Goal: Task Accomplishment & Management: Manage account settings

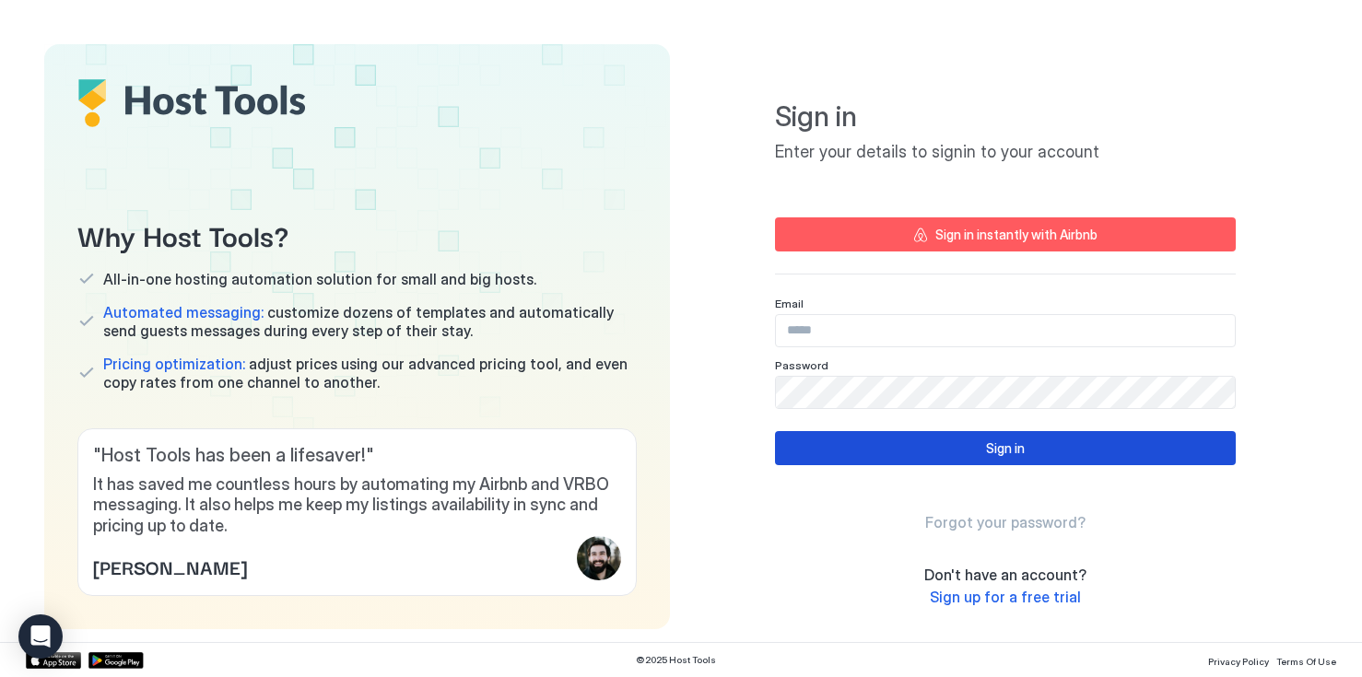
type input "**********"
click at [893, 454] on button "Sign in" at bounding box center [1005, 448] width 461 height 34
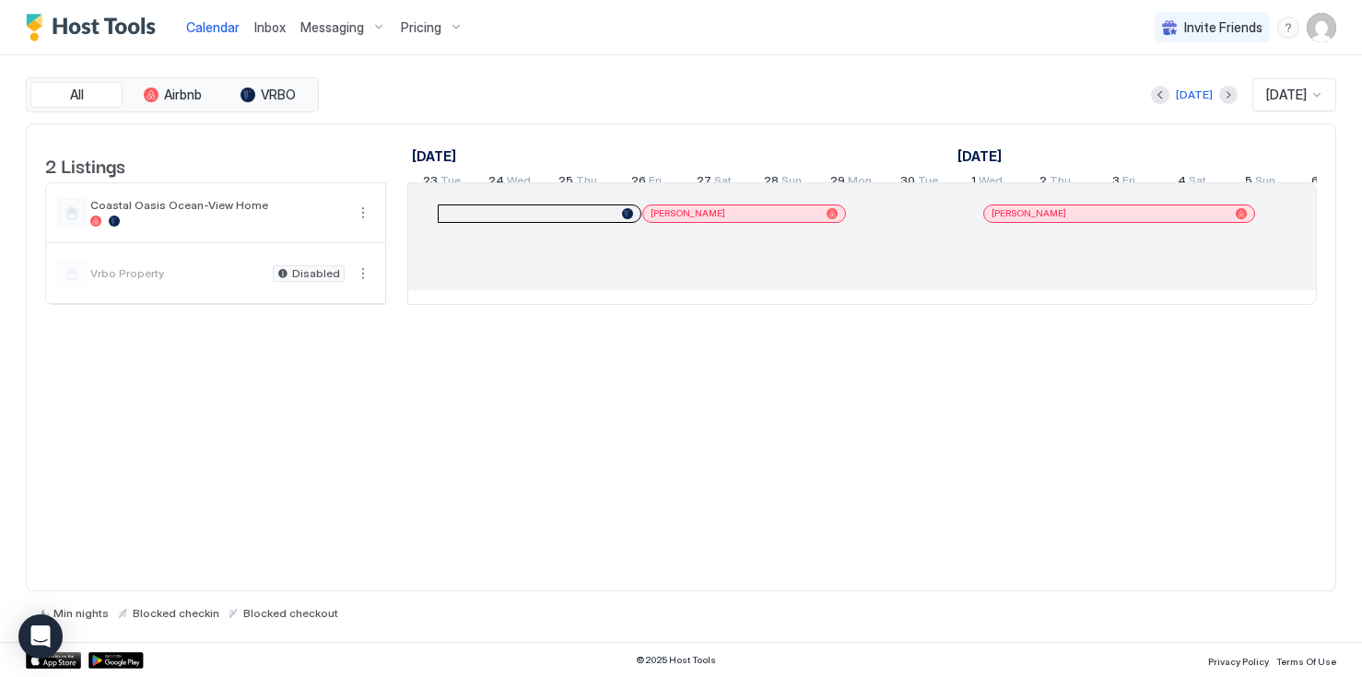
scroll to position [0, 1024]
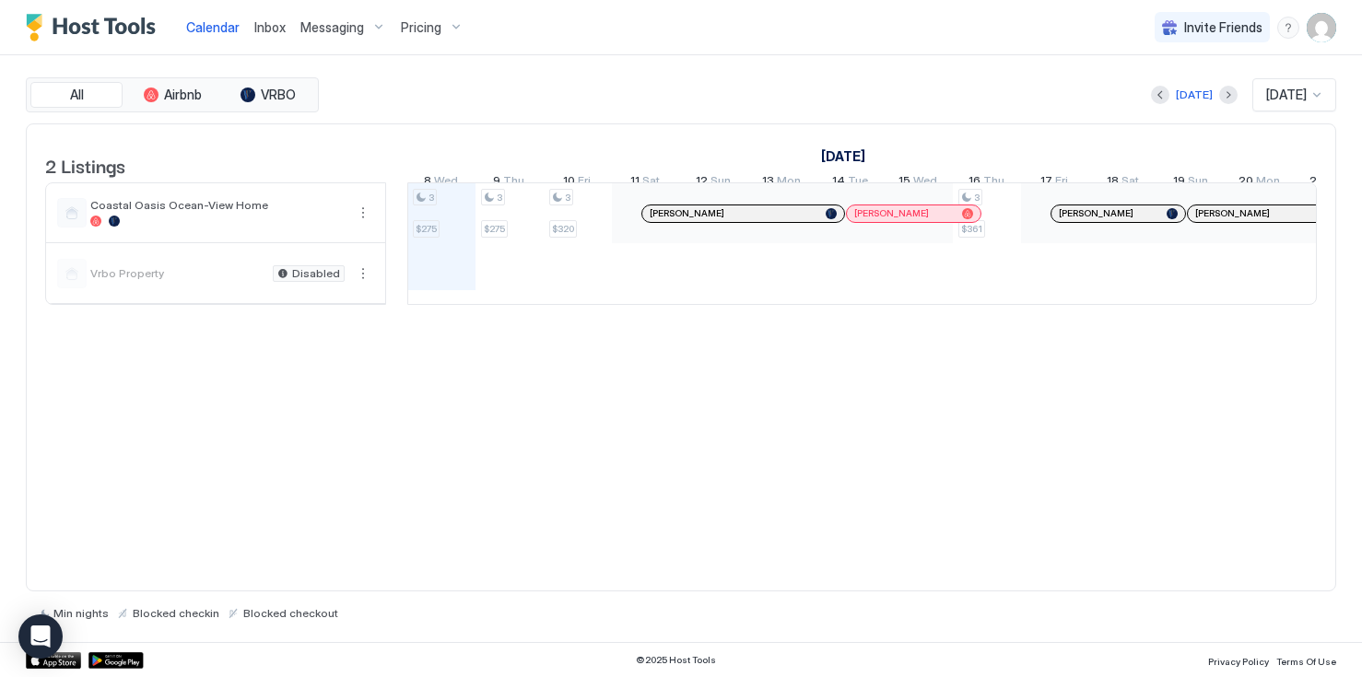
click at [429, 29] on span "Pricing" at bounding box center [421, 27] width 41 height 17
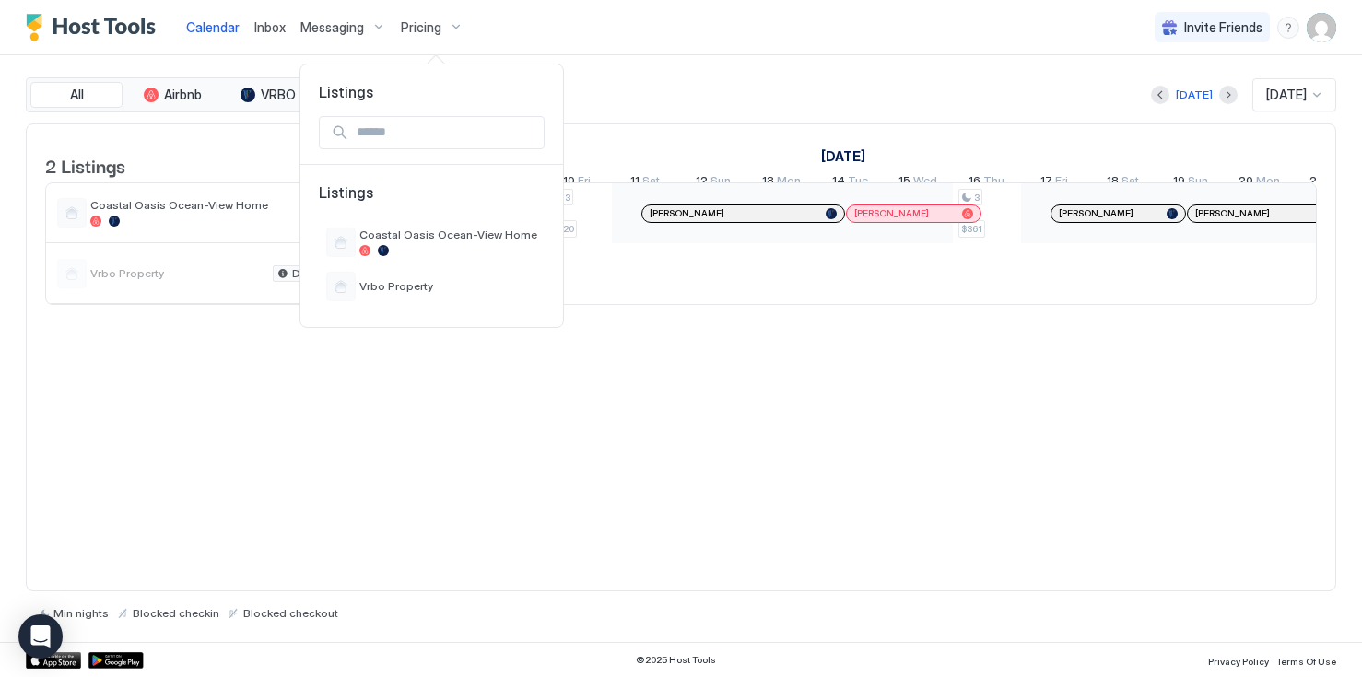
click at [216, 236] on div at bounding box center [681, 338] width 1362 height 677
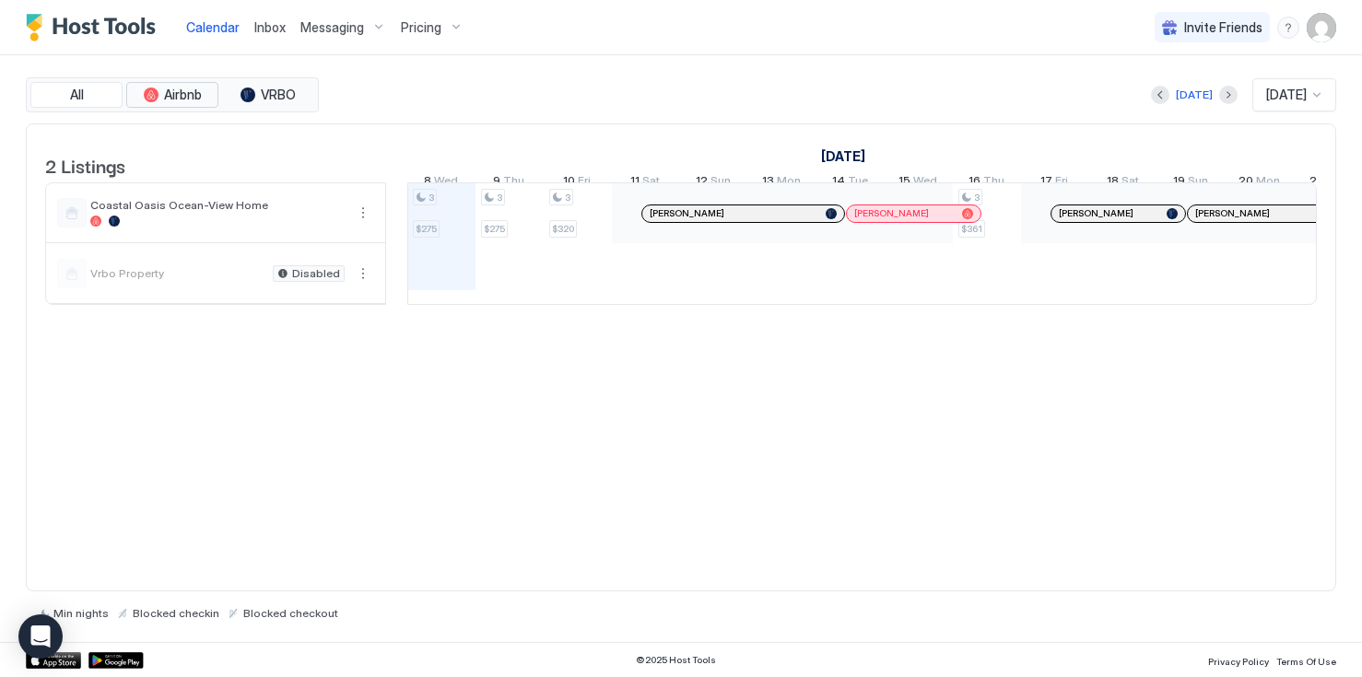
click at [193, 99] on span "Airbnb" at bounding box center [183, 95] width 38 height 17
click at [431, 47] on button "Pricing" at bounding box center [431, 27] width 77 height 54
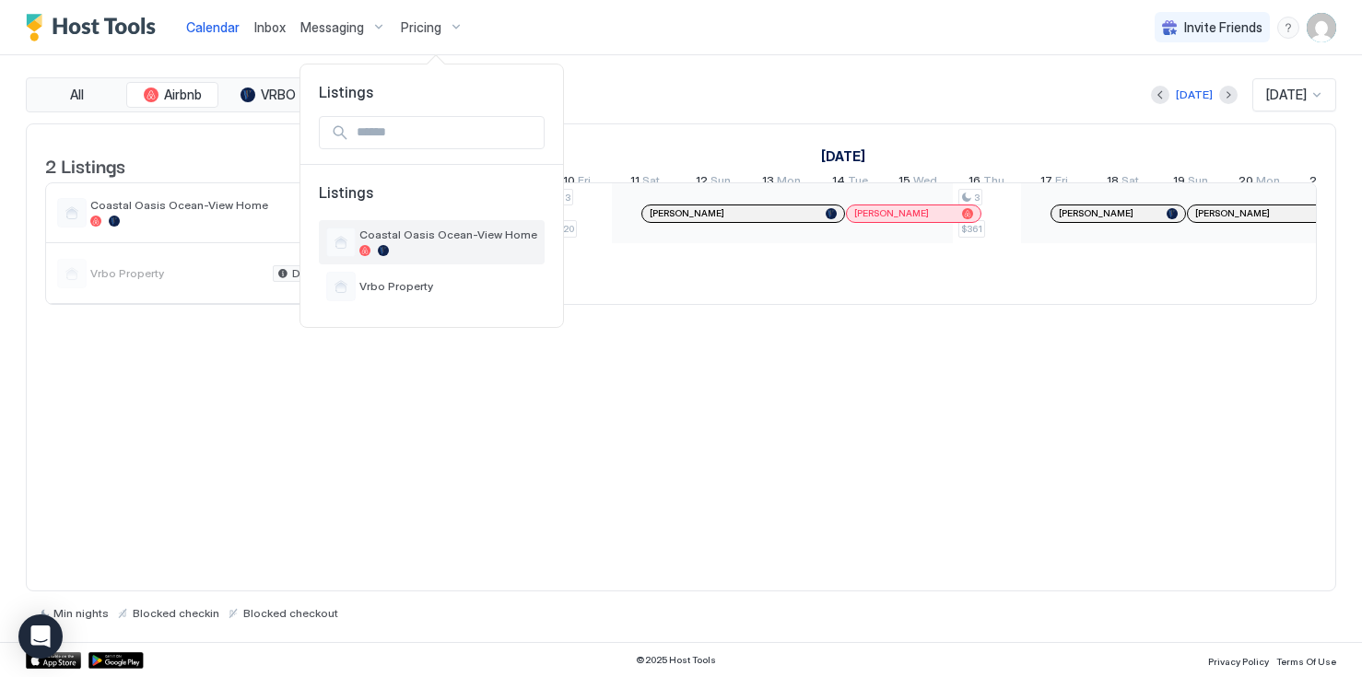
click at [483, 238] on span "Coastal Oasis Ocean-View Home" at bounding box center [448, 235] width 178 height 14
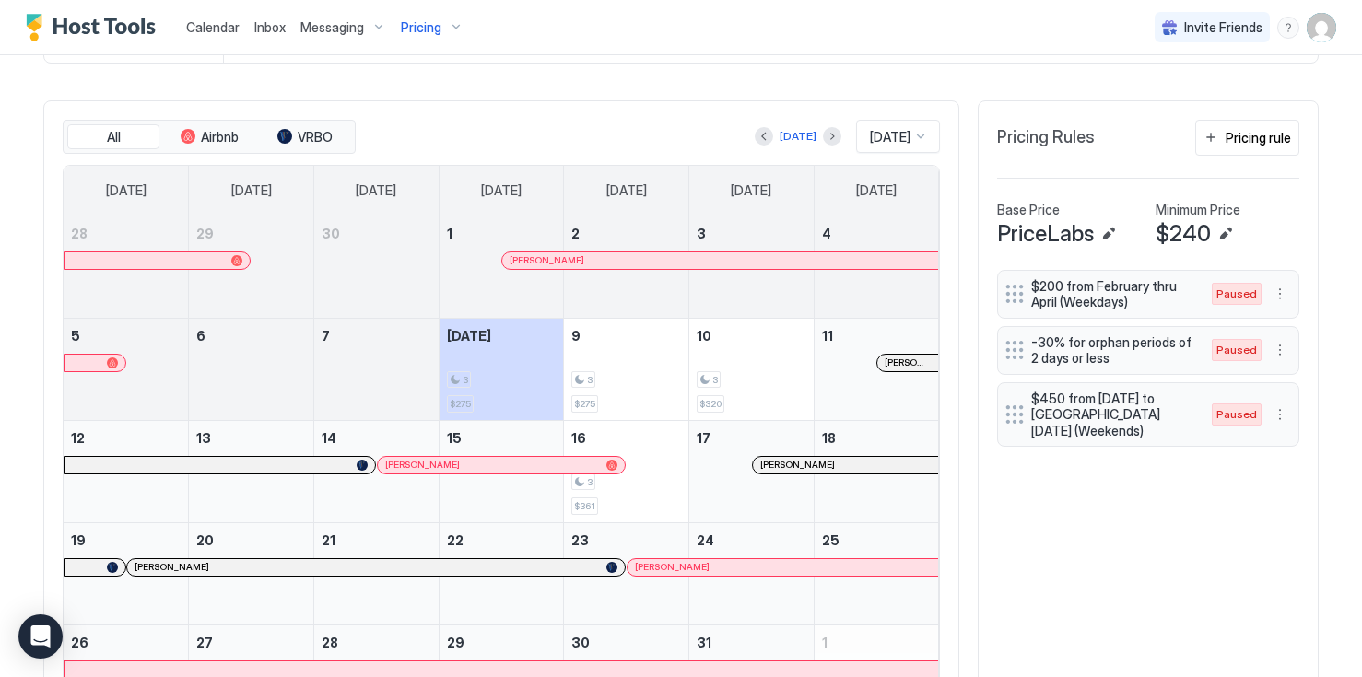
scroll to position [520, 0]
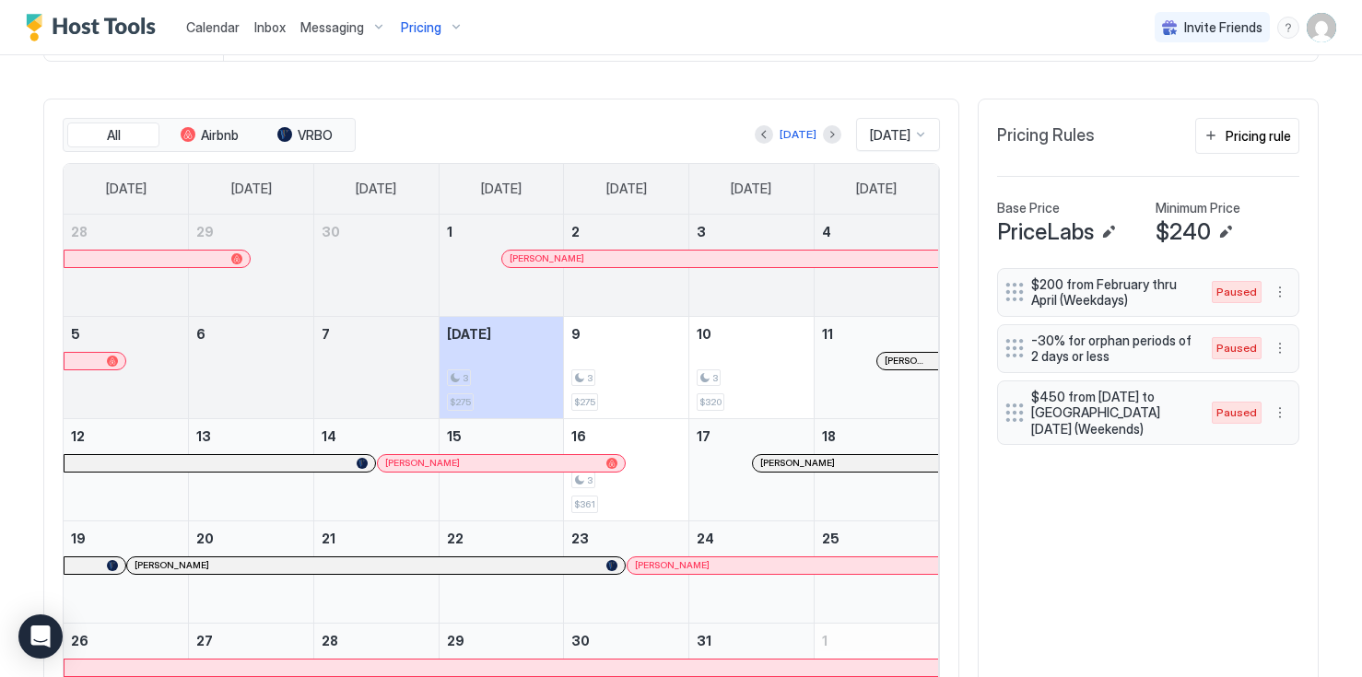
click at [1043, 147] on span "Pricing Rules" at bounding box center [1046, 135] width 98 height 21
click at [1245, 146] on div "Pricing rule" at bounding box center [1258, 135] width 65 height 19
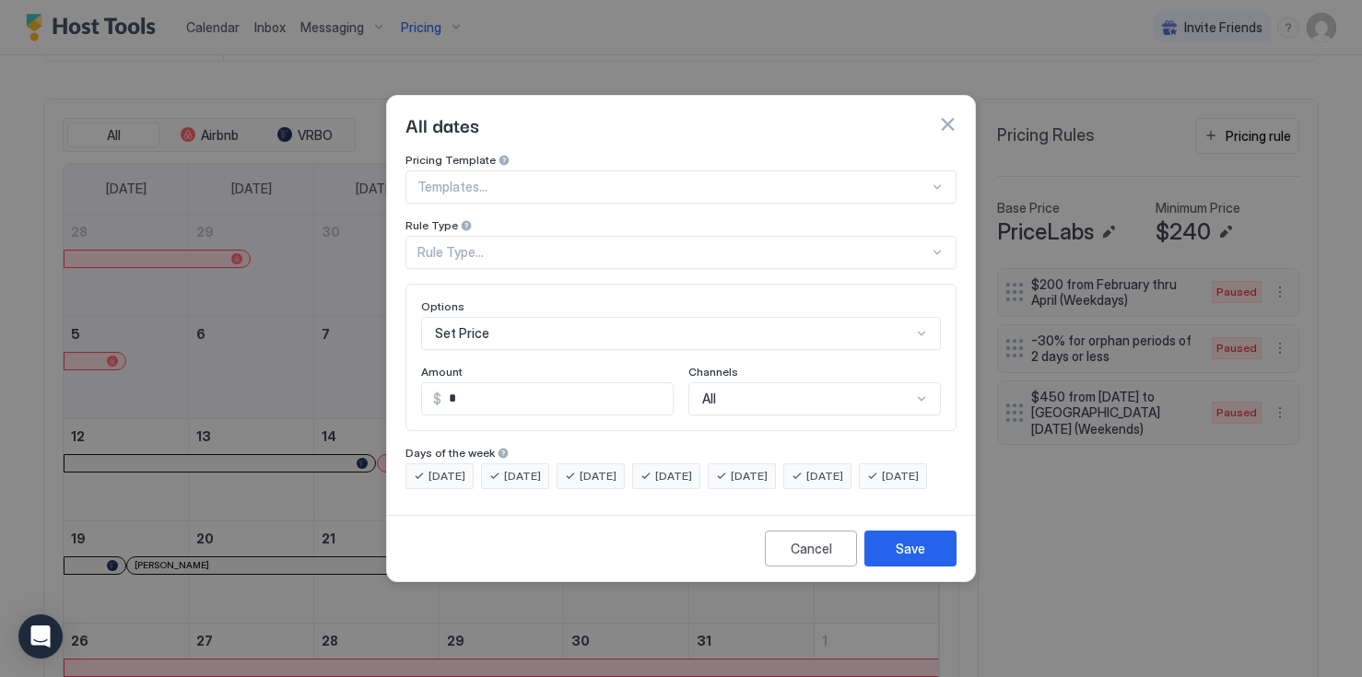
click at [964, 115] on div "All dates" at bounding box center [681, 124] width 588 height 57
click at [949, 115] on button "button" at bounding box center [947, 124] width 18 height 18
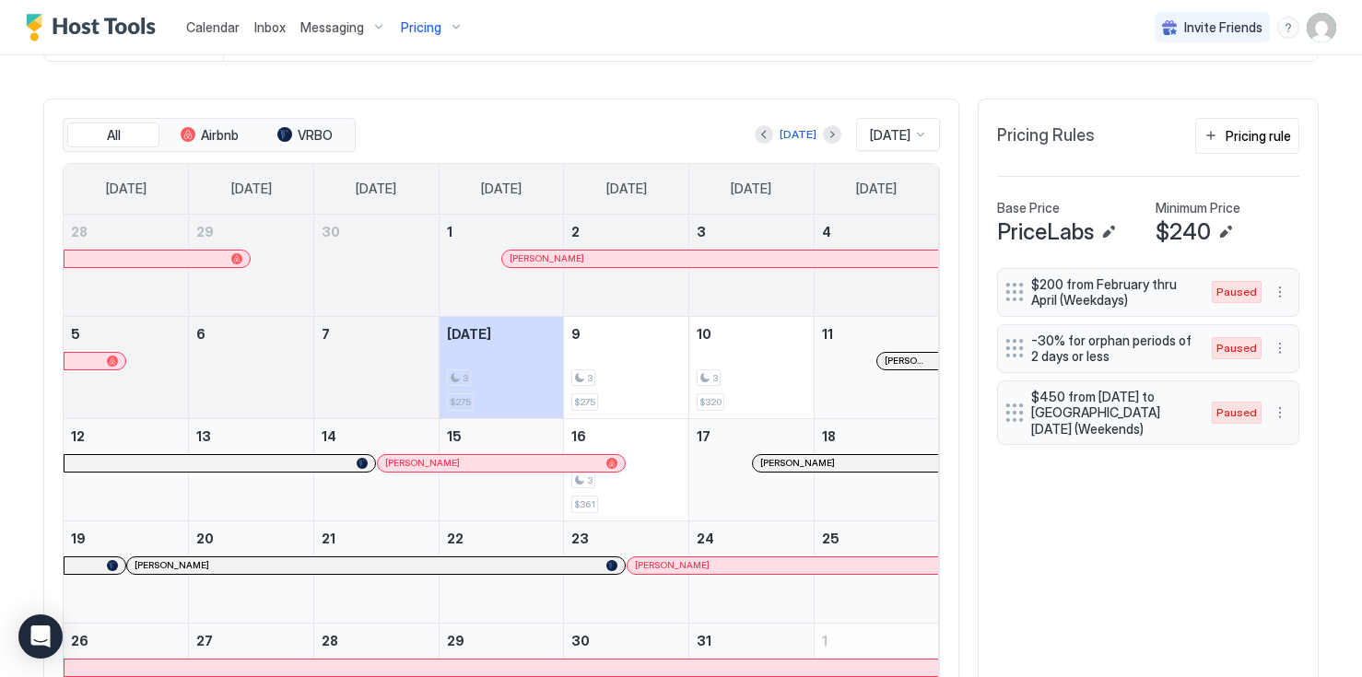
click at [1277, 37] on div "menu" at bounding box center [1288, 28] width 22 height 22
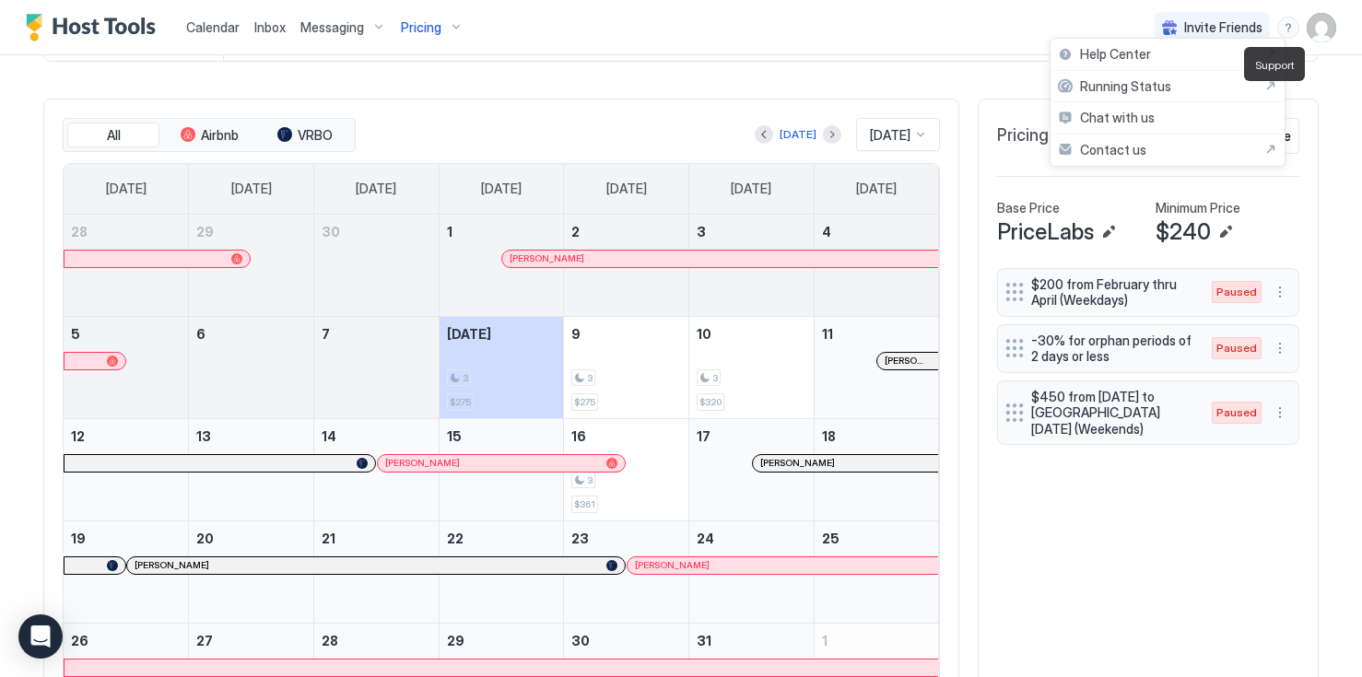
click at [1189, 124] on div "Chat with us" at bounding box center [1167, 118] width 234 height 32
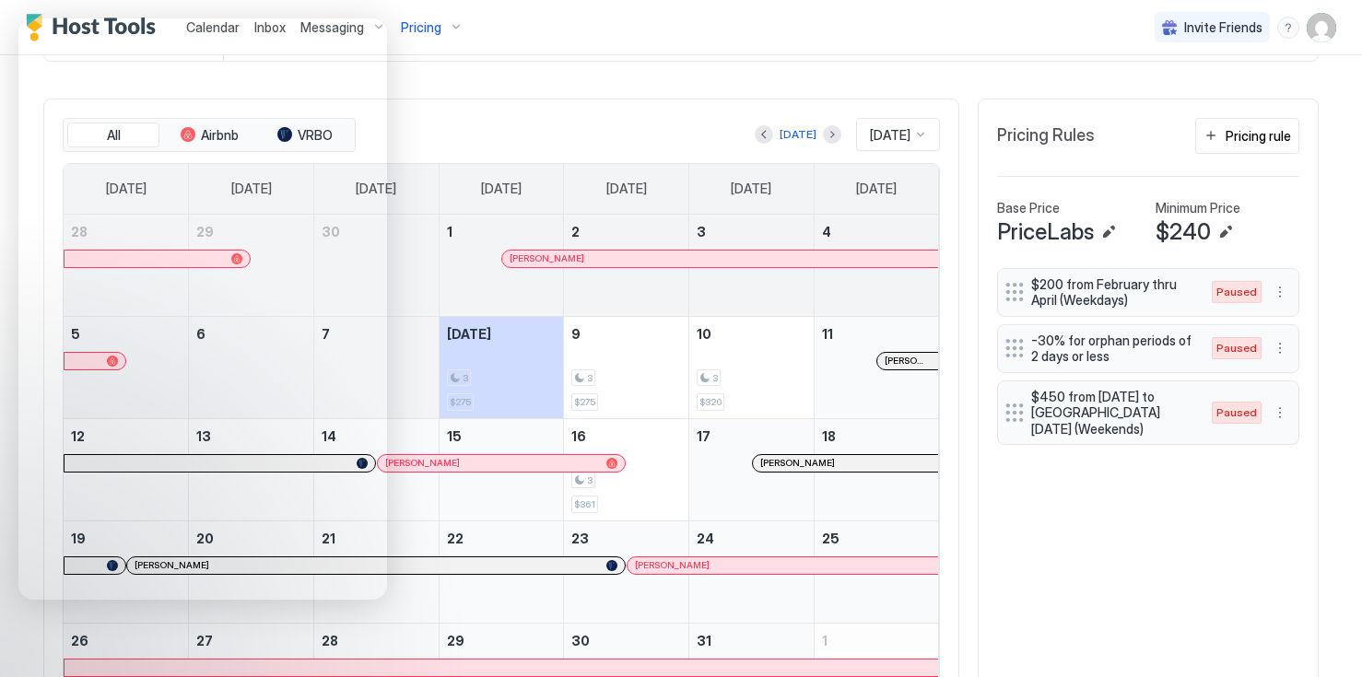
click at [1257, 154] on button "Pricing rule" at bounding box center [1247, 136] width 104 height 36
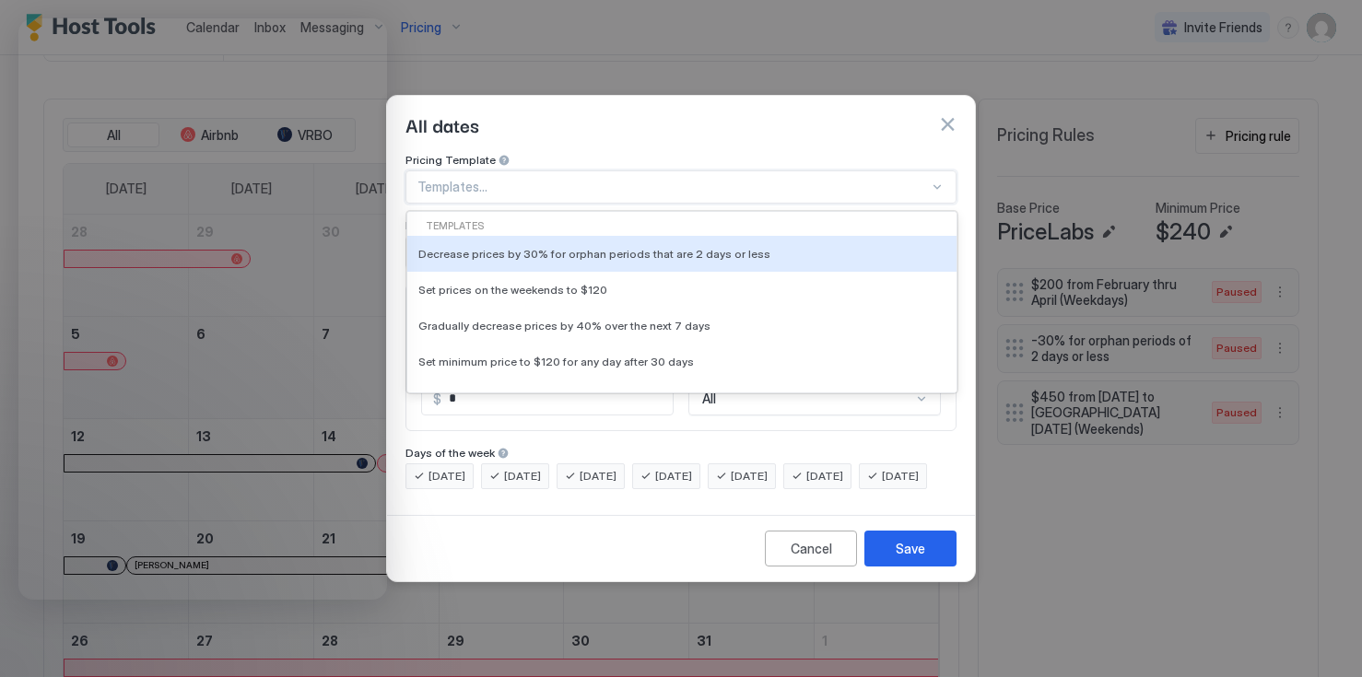
type input "*"
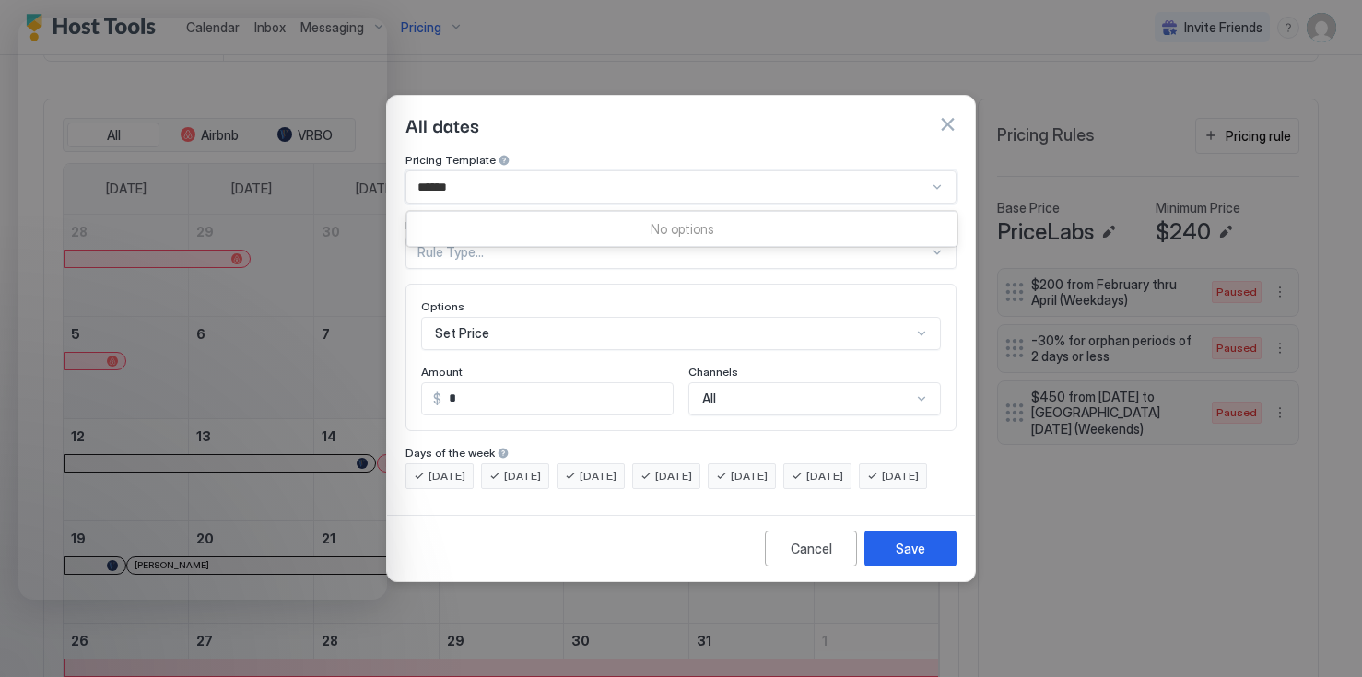
type input "******"
click at [831, 284] on div "Options Set Price Amount $ * Channels All" at bounding box center [680, 357] width 551 height 147
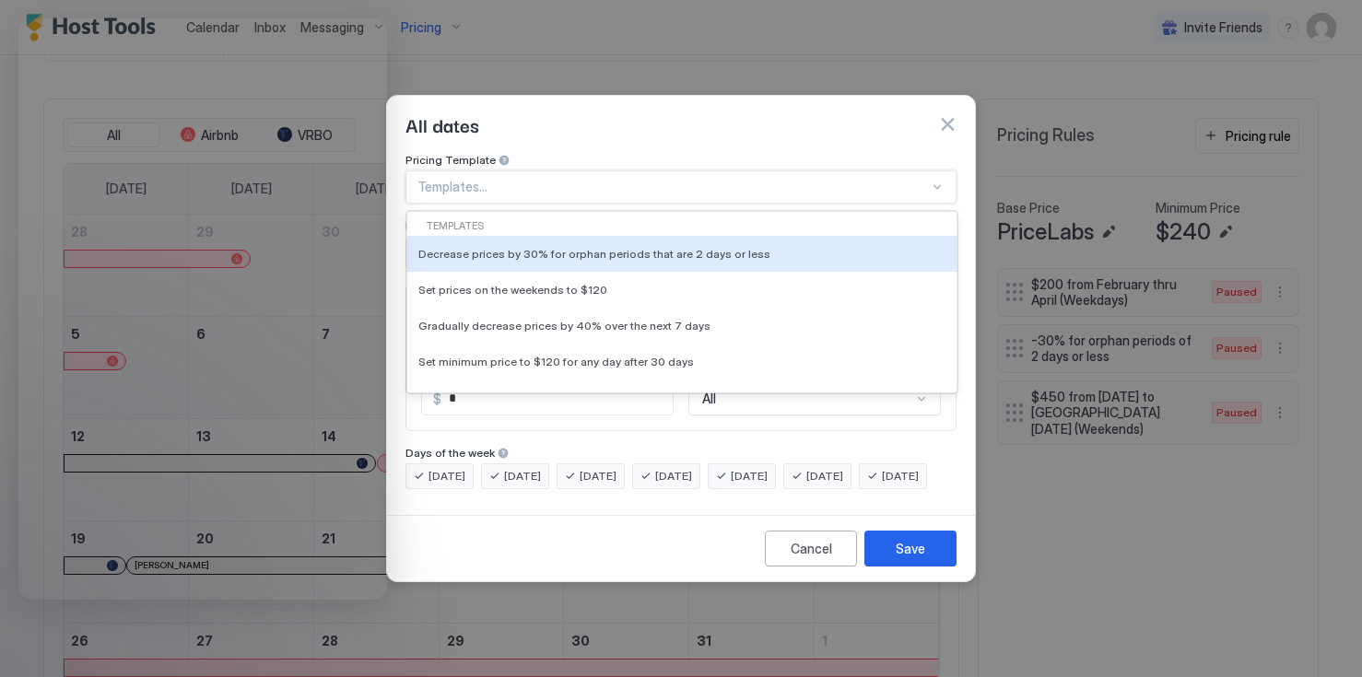
click at [651, 179] on div at bounding box center [672, 187] width 511 height 17
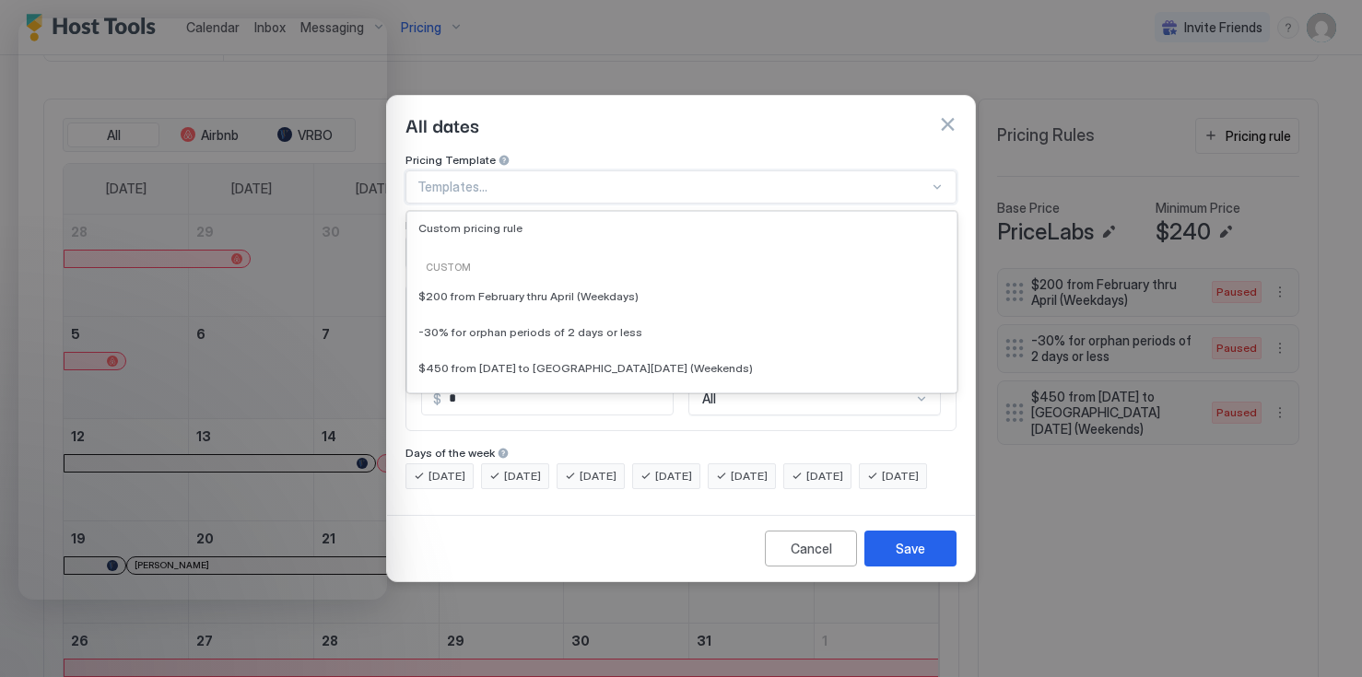
scroll to position [206, 0]
click at [457, 260] on div "Custom" at bounding box center [682, 267] width 534 height 15
type input "*"
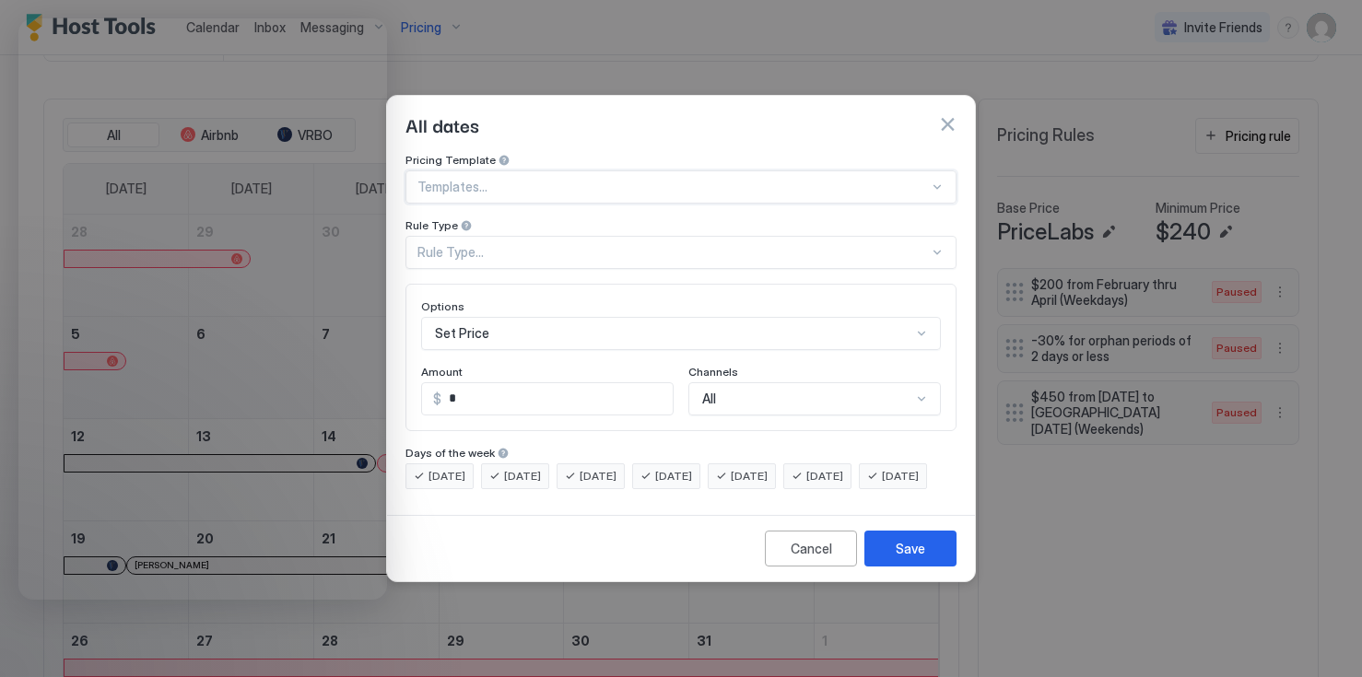
click at [562, 170] on div "Templates..." at bounding box center [680, 186] width 551 height 33
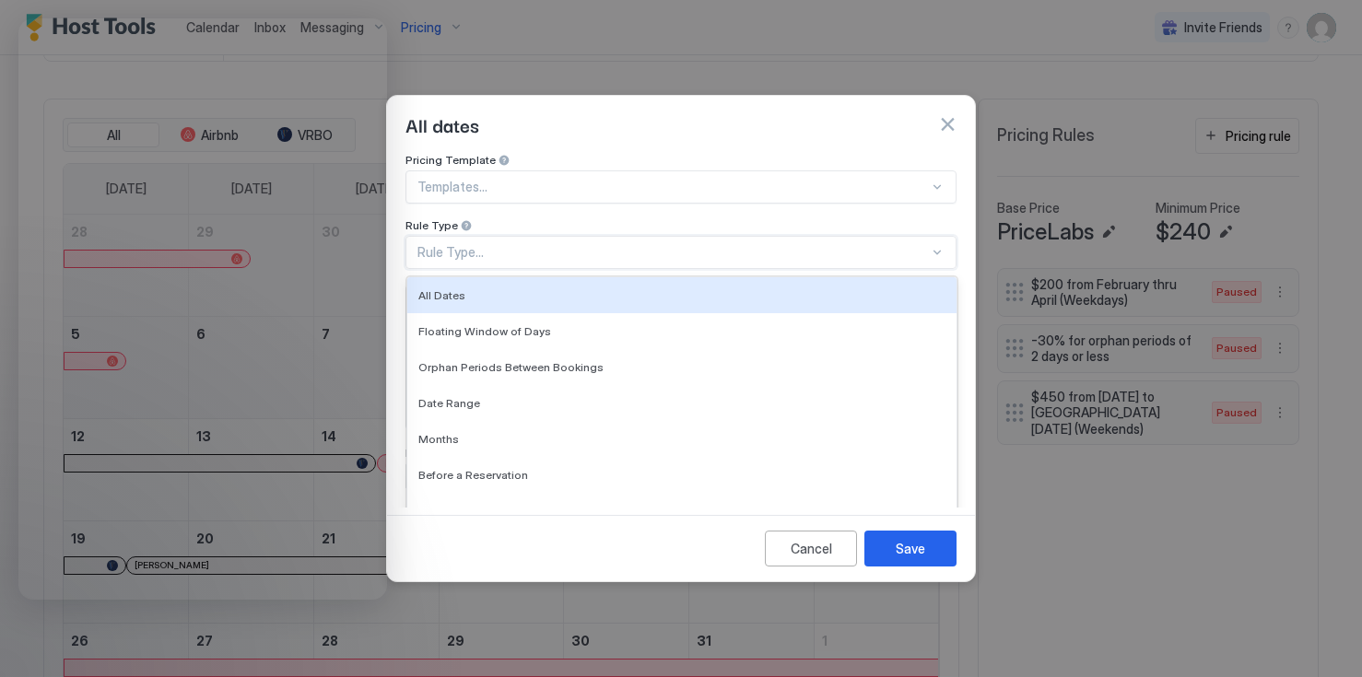
click at [655, 581] on div "Cancel Save" at bounding box center [681, 548] width 588 height 66
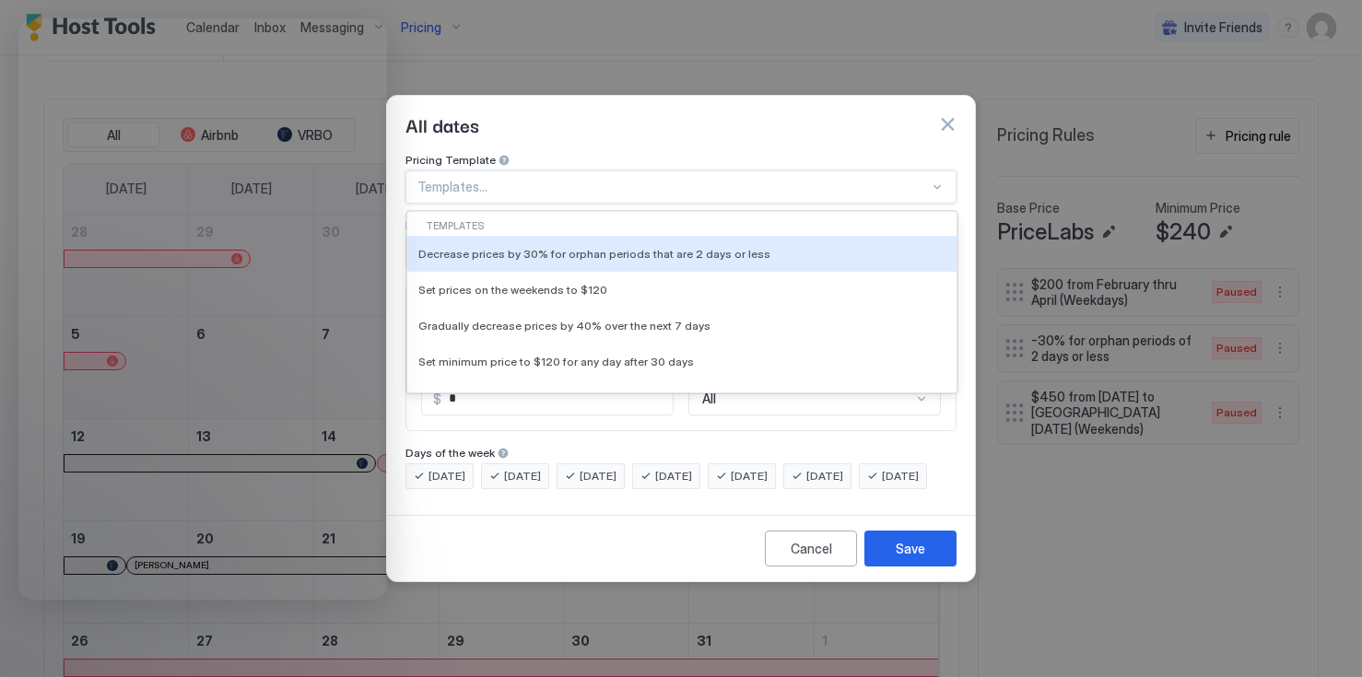
click at [1058, 340] on div at bounding box center [681, 338] width 1362 height 677
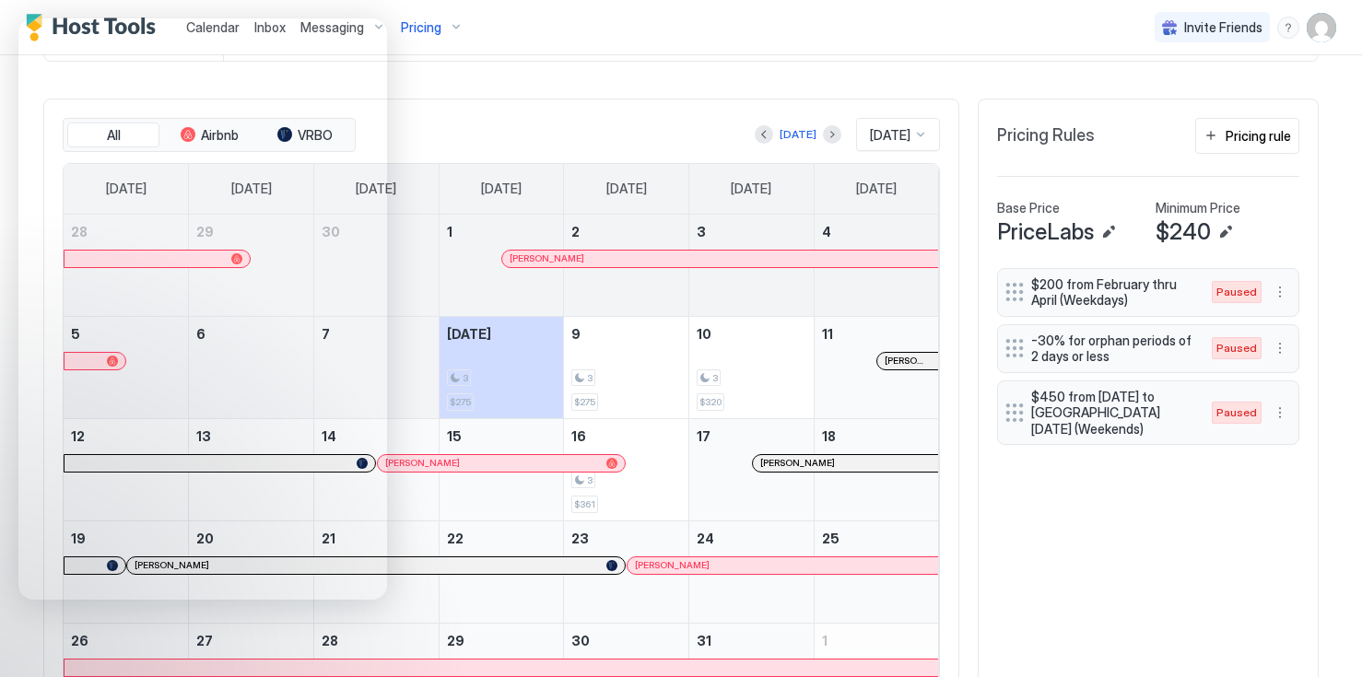
click at [1252, 146] on div "Pricing rule" at bounding box center [1258, 135] width 65 height 19
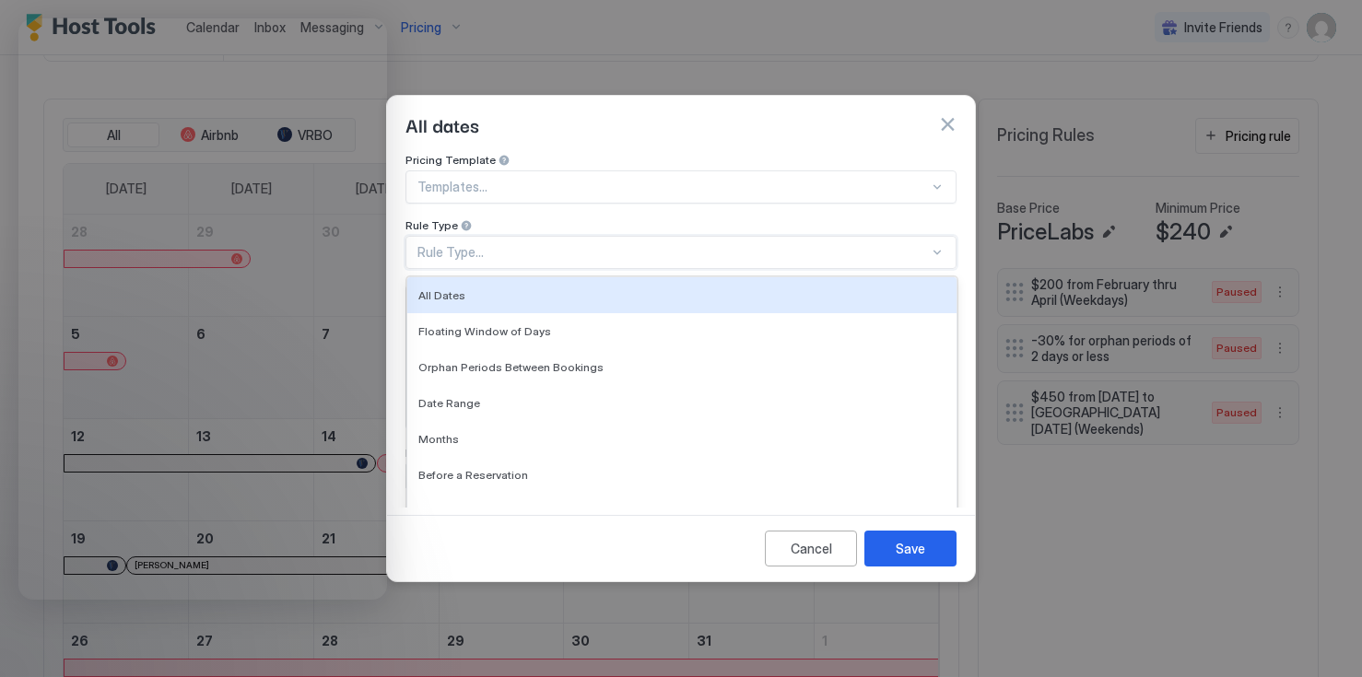
click at [459, 288] on span "All Dates" at bounding box center [441, 295] width 47 height 14
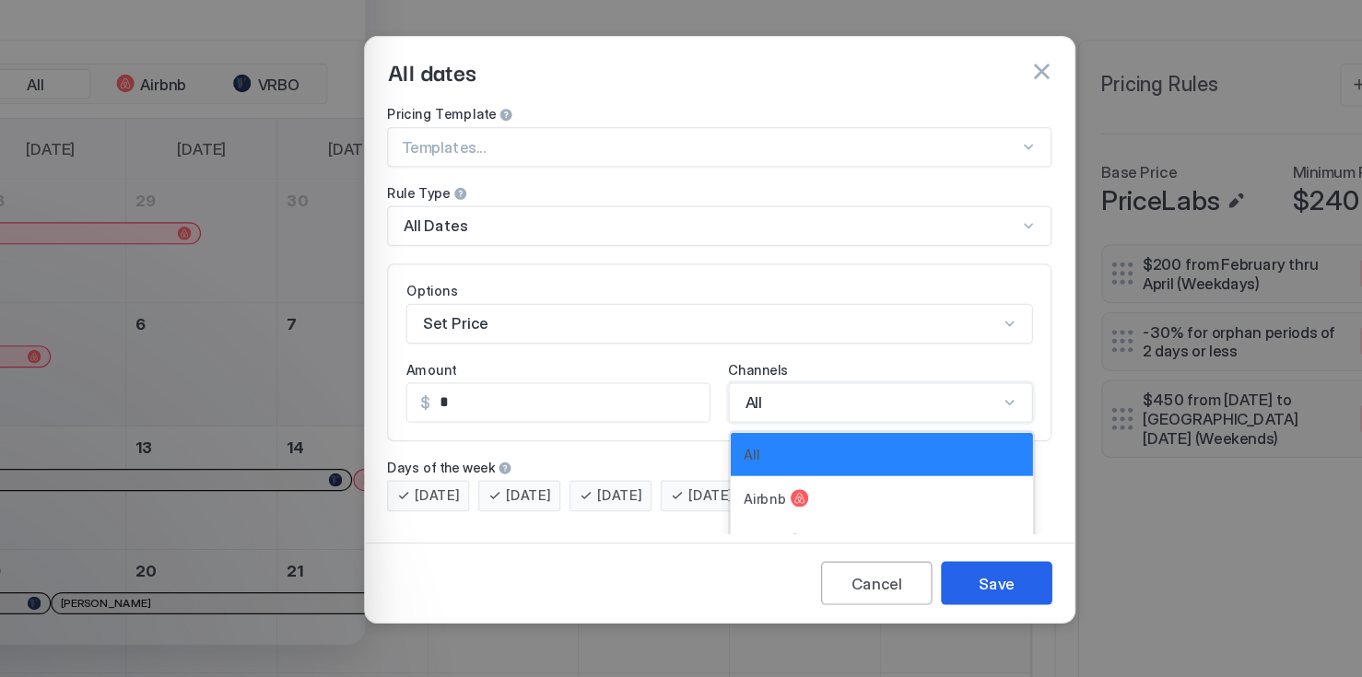
scroll to position [30, 0]
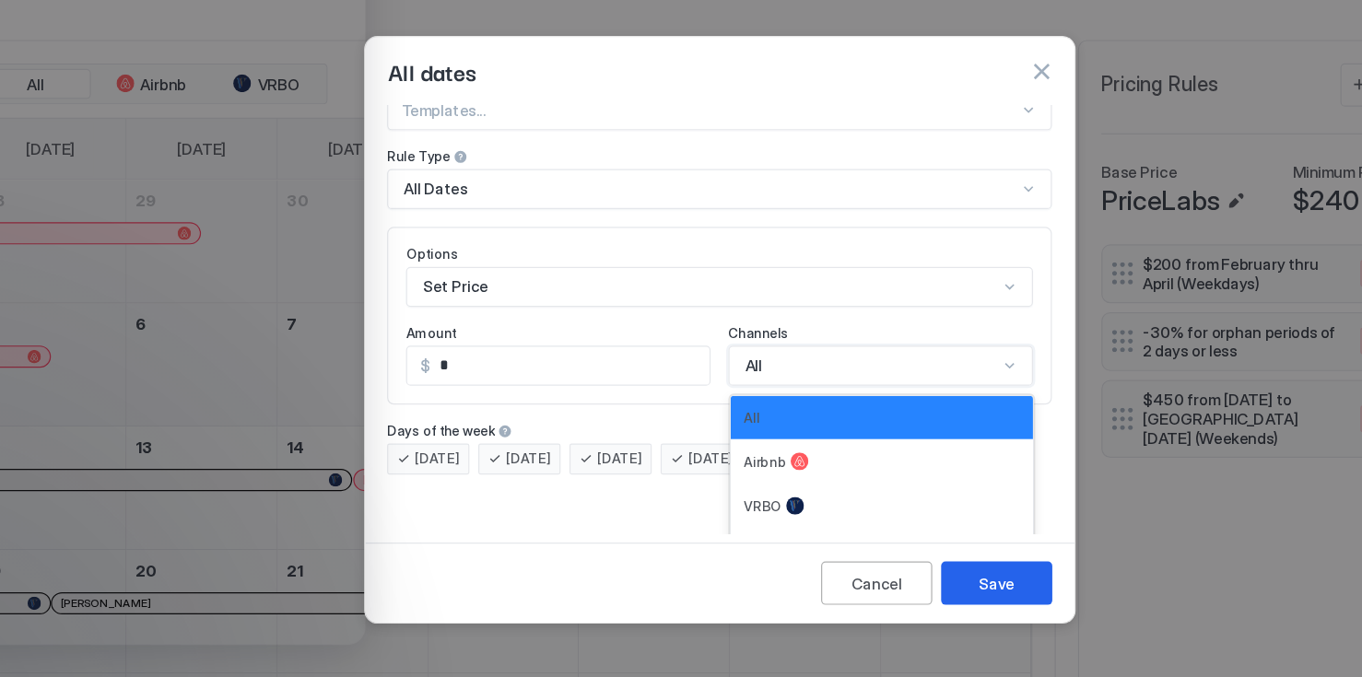
click at [756, 385] on div "4 results available. Use Up and Down to choose options, press Enter to select t…" at bounding box center [814, 368] width 252 height 33
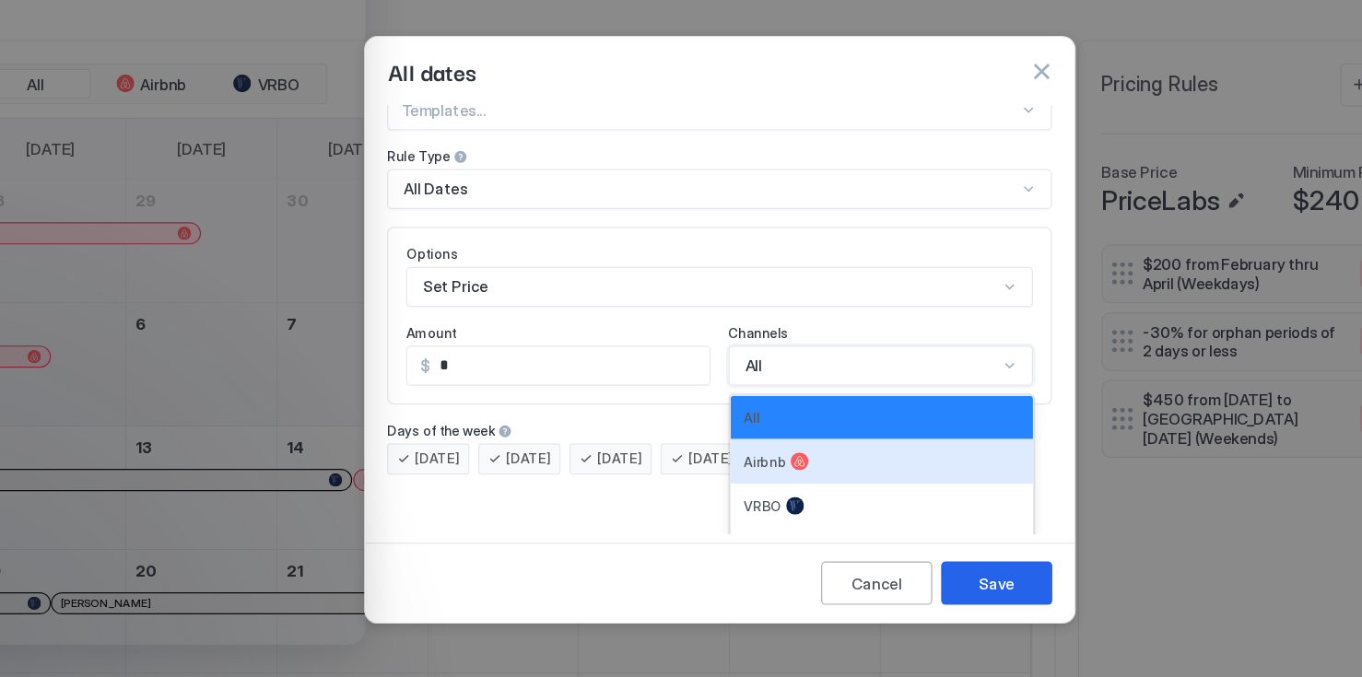
click at [740, 440] on div at bounding box center [747, 447] width 15 height 15
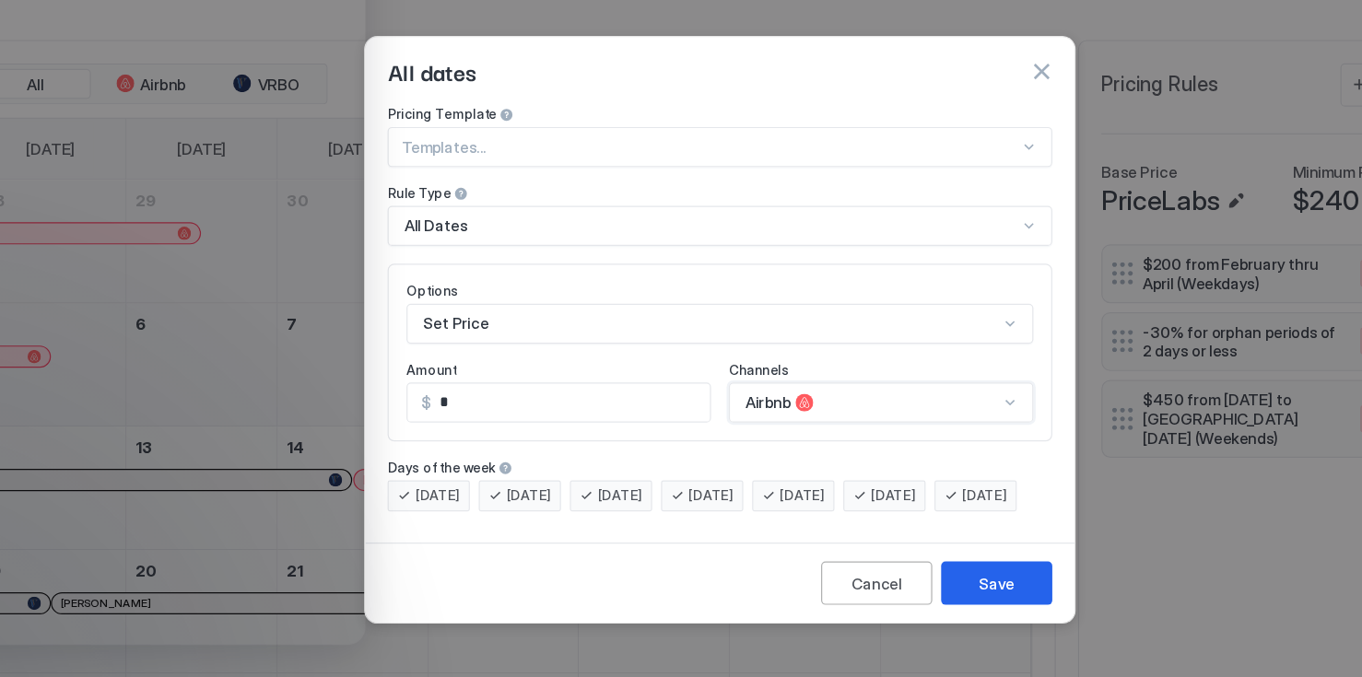
scroll to position [0, 0]
click at [491, 388] on input "*" at bounding box center [556, 398] width 231 height 31
type input "*"
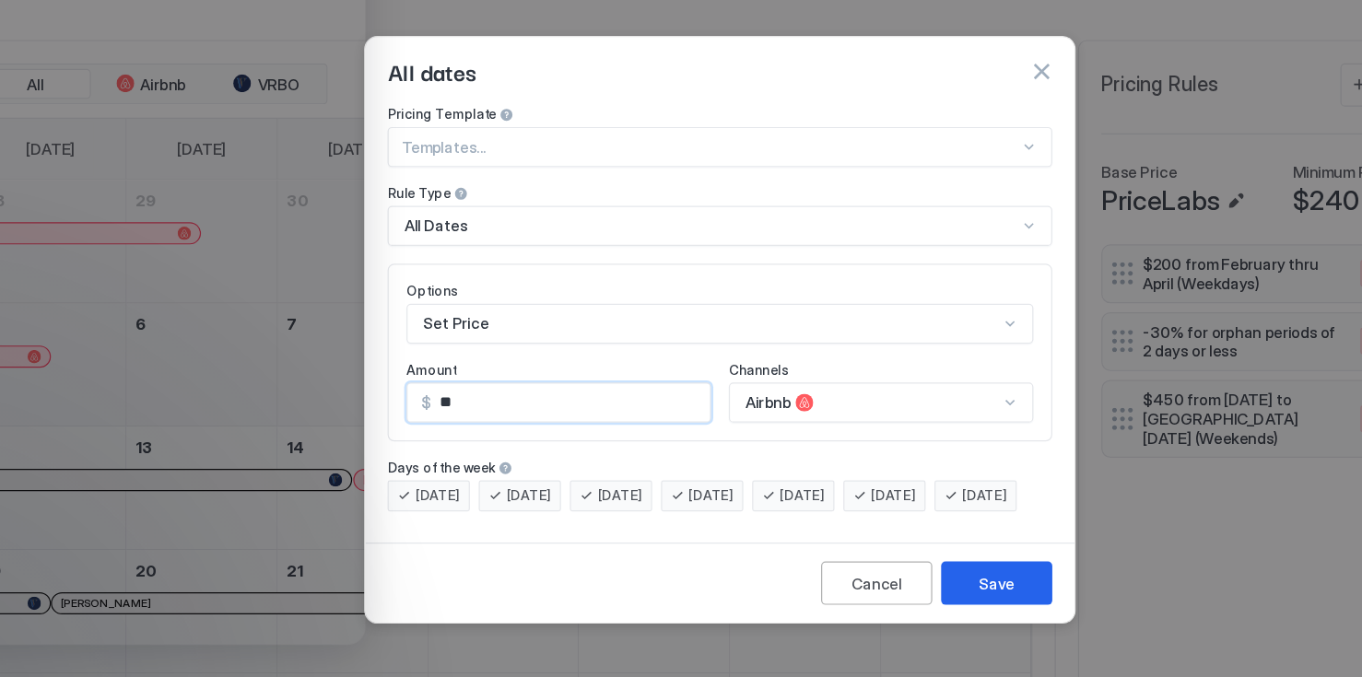
type input "**"
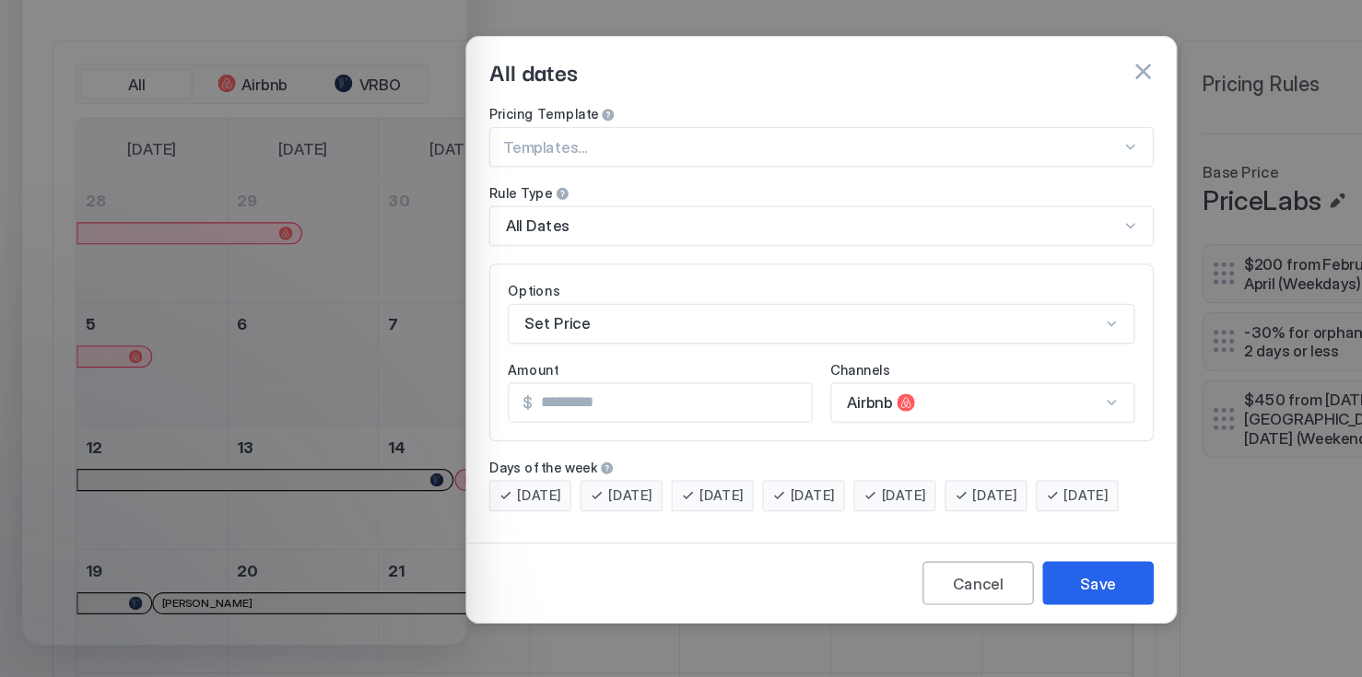
click at [520, 385] on input "Input Field" at bounding box center [556, 398] width 231 height 31
type input "**"
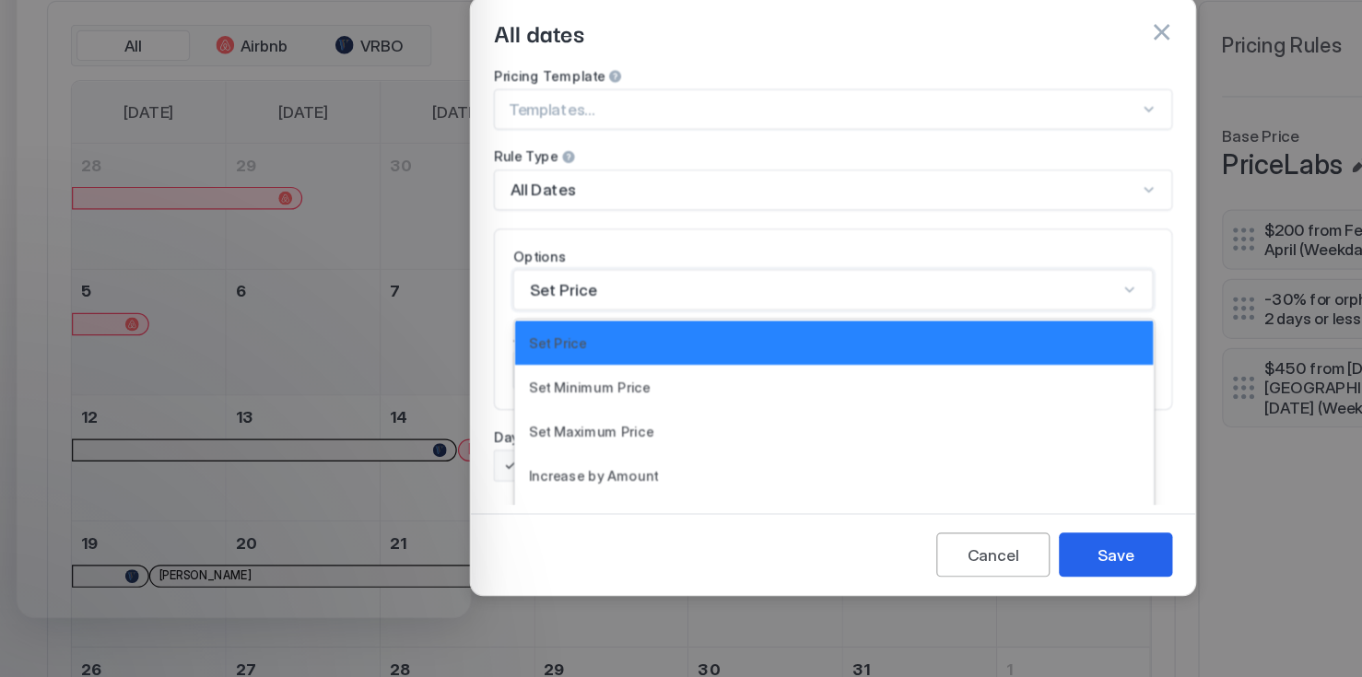
scroll to position [96, 0]
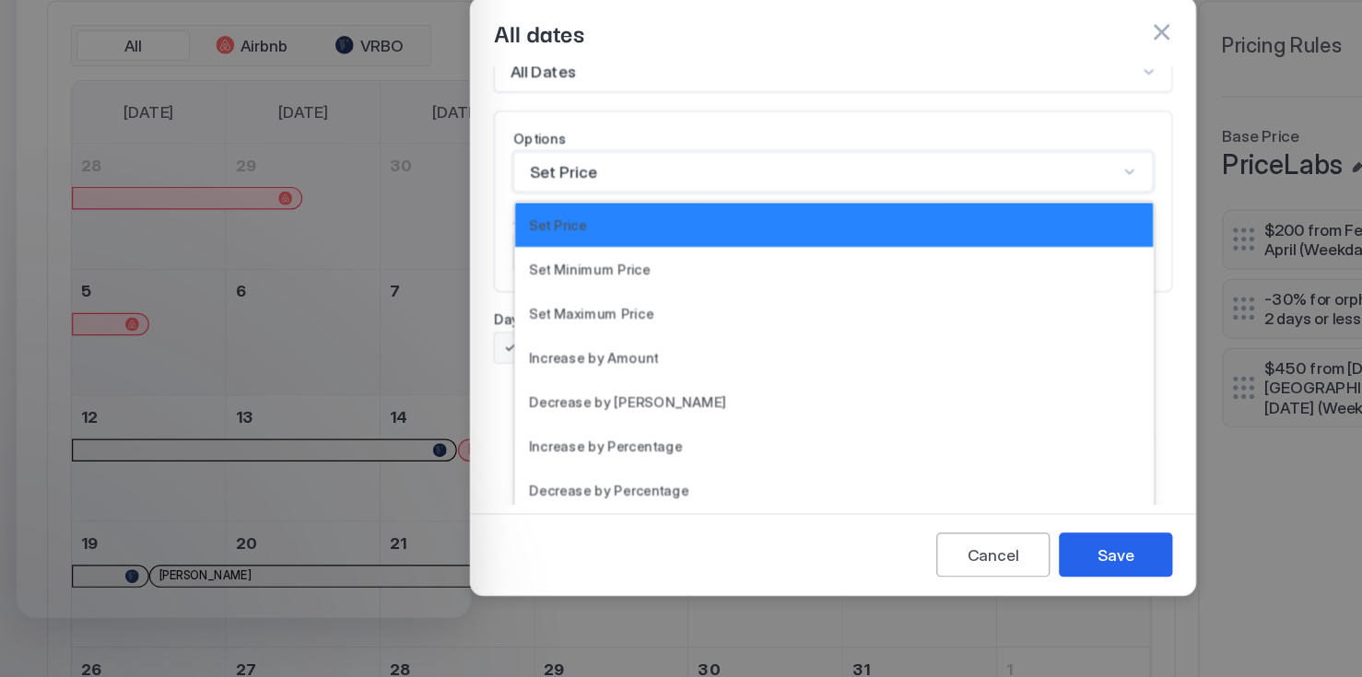
click at [517, 453] on span "Increase by Percentage" at bounding box center [496, 460] width 124 height 14
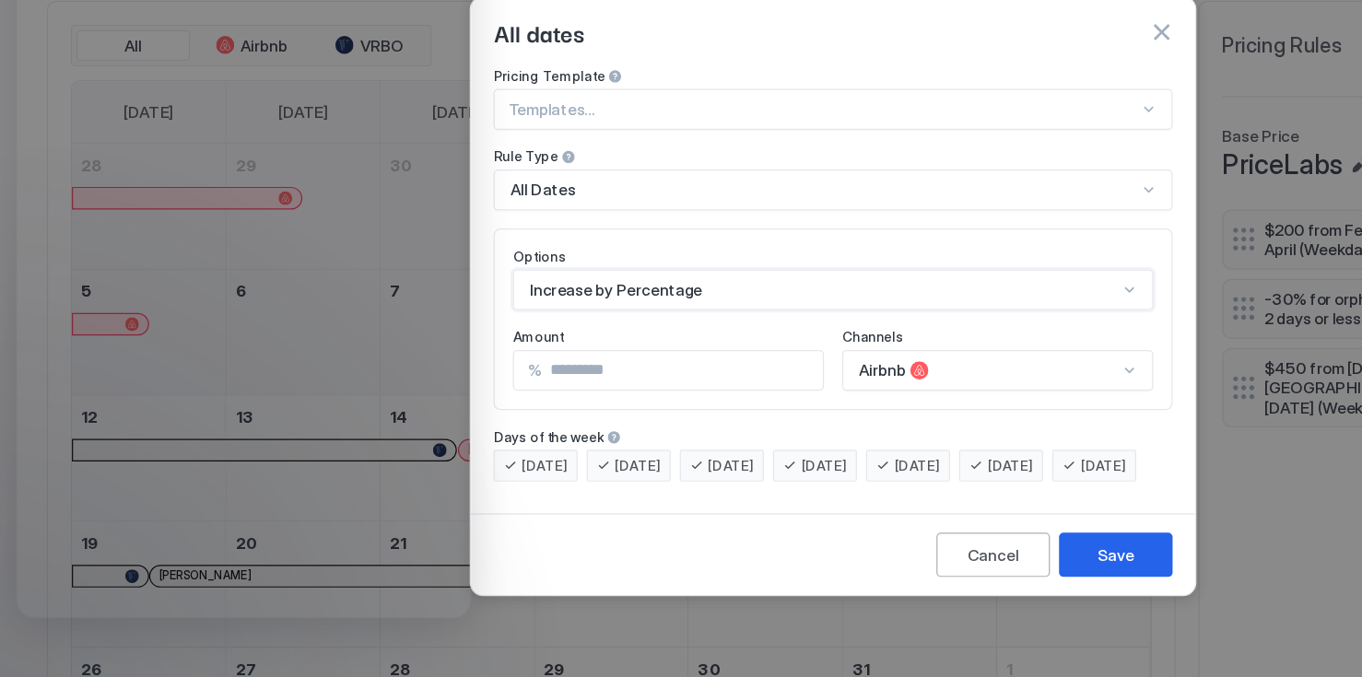
click at [531, 386] on input "Input Field" at bounding box center [558, 398] width 229 height 31
type input "**"
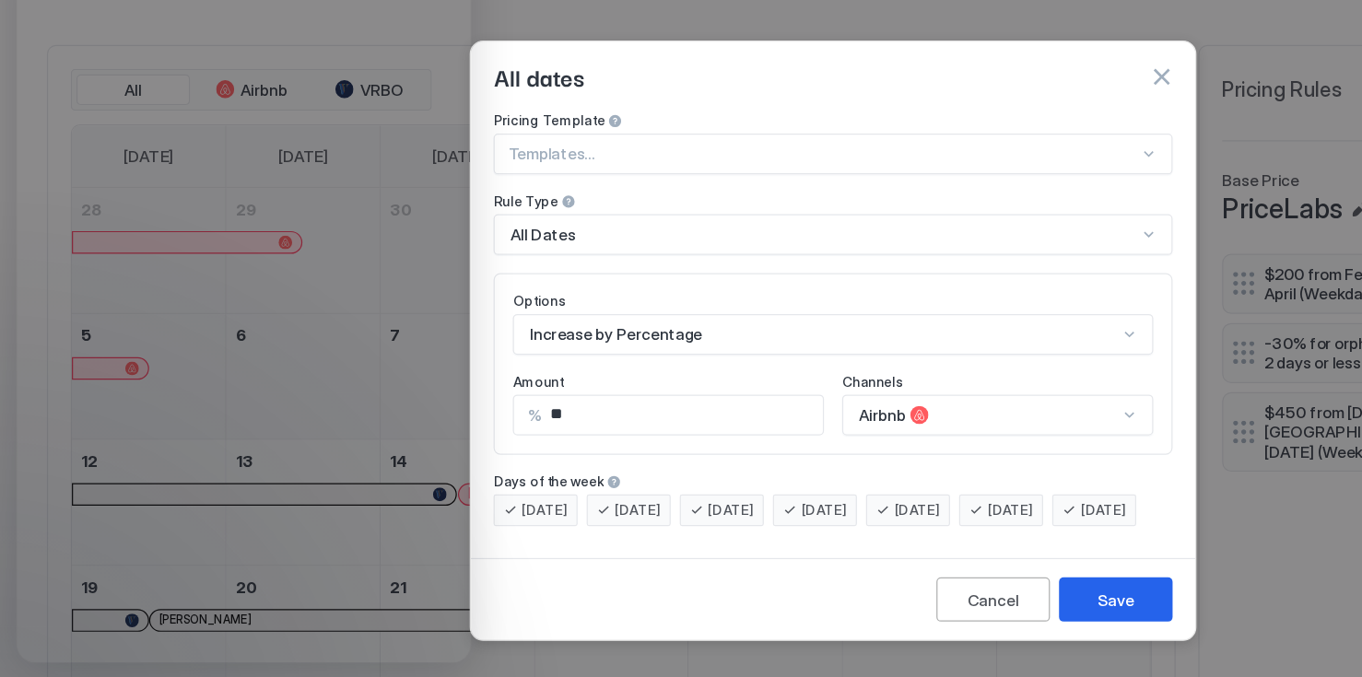
click at [931, 564] on button "Save" at bounding box center [910, 549] width 92 height 36
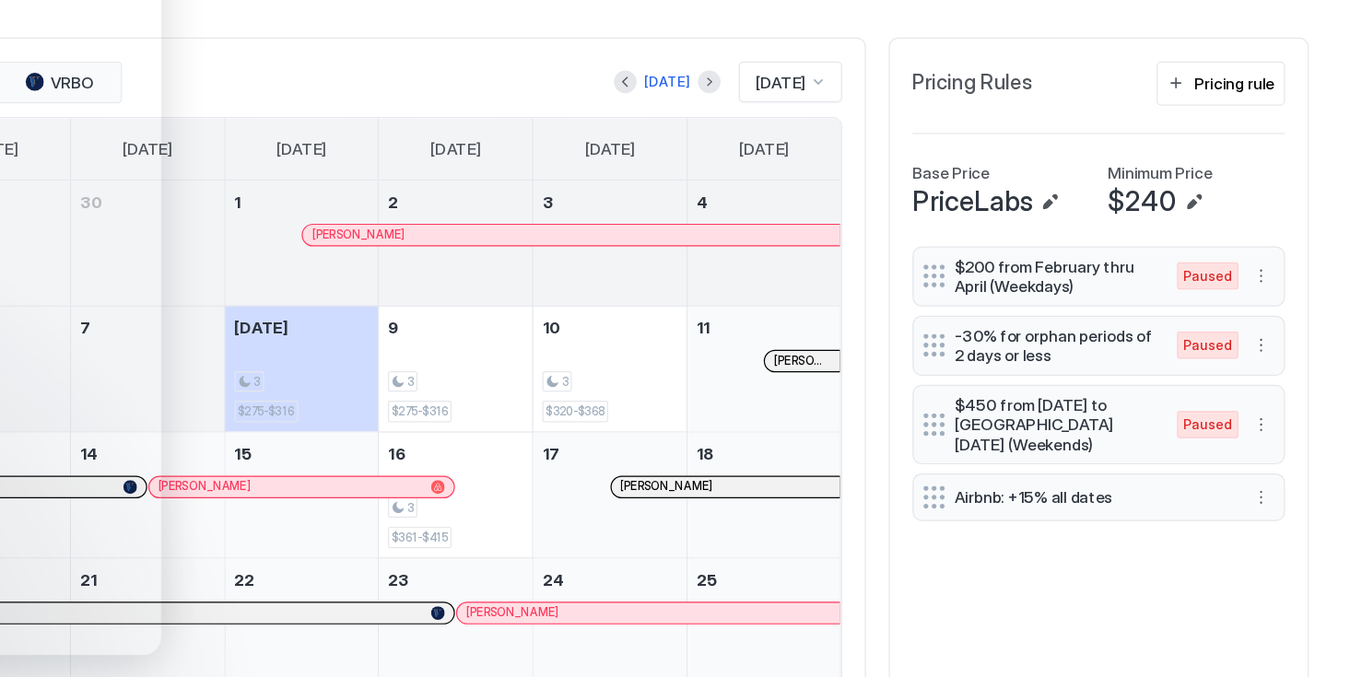
click at [1268, 146] on div "Pricing rule" at bounding box center [1258, 135] width 65 height 19
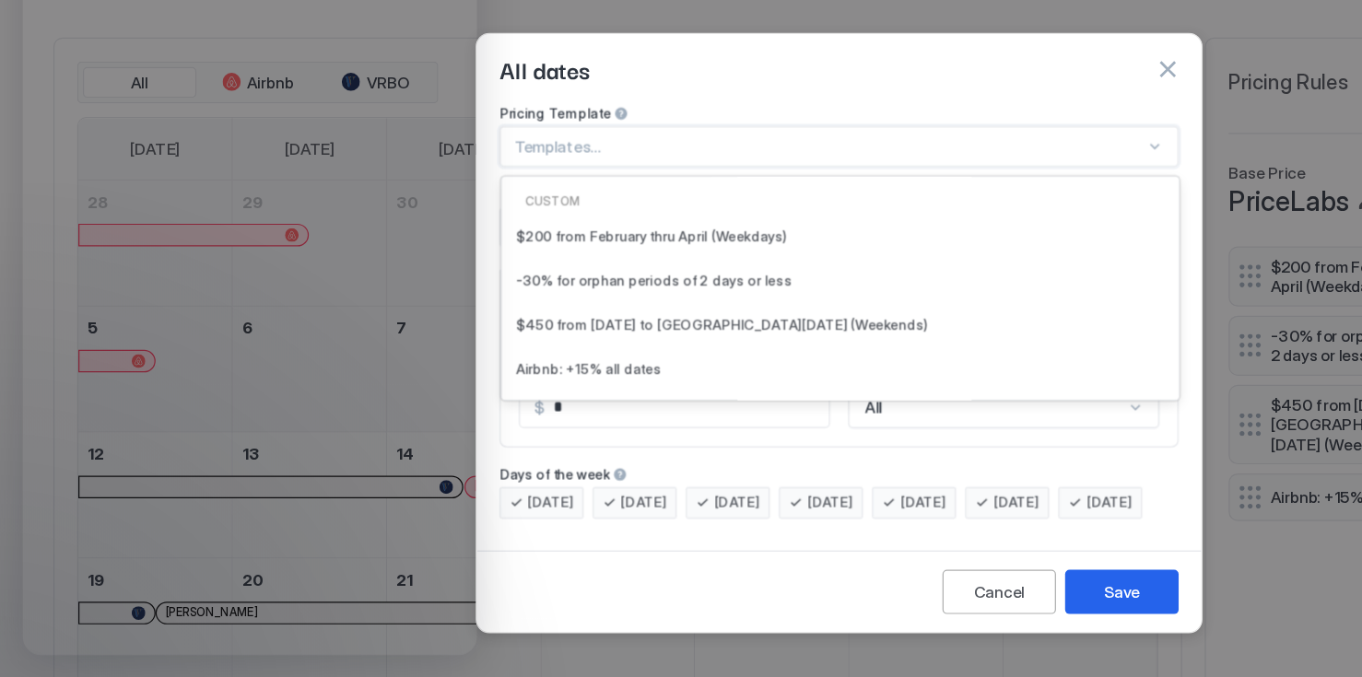
scroll to position [241, 0]
click at [825, 489] on div "[DATE] [DATE] [DATE] [DATE] [DATE] [DATE] [DATE]" at bounding box center [680, 477] width 551 height 26
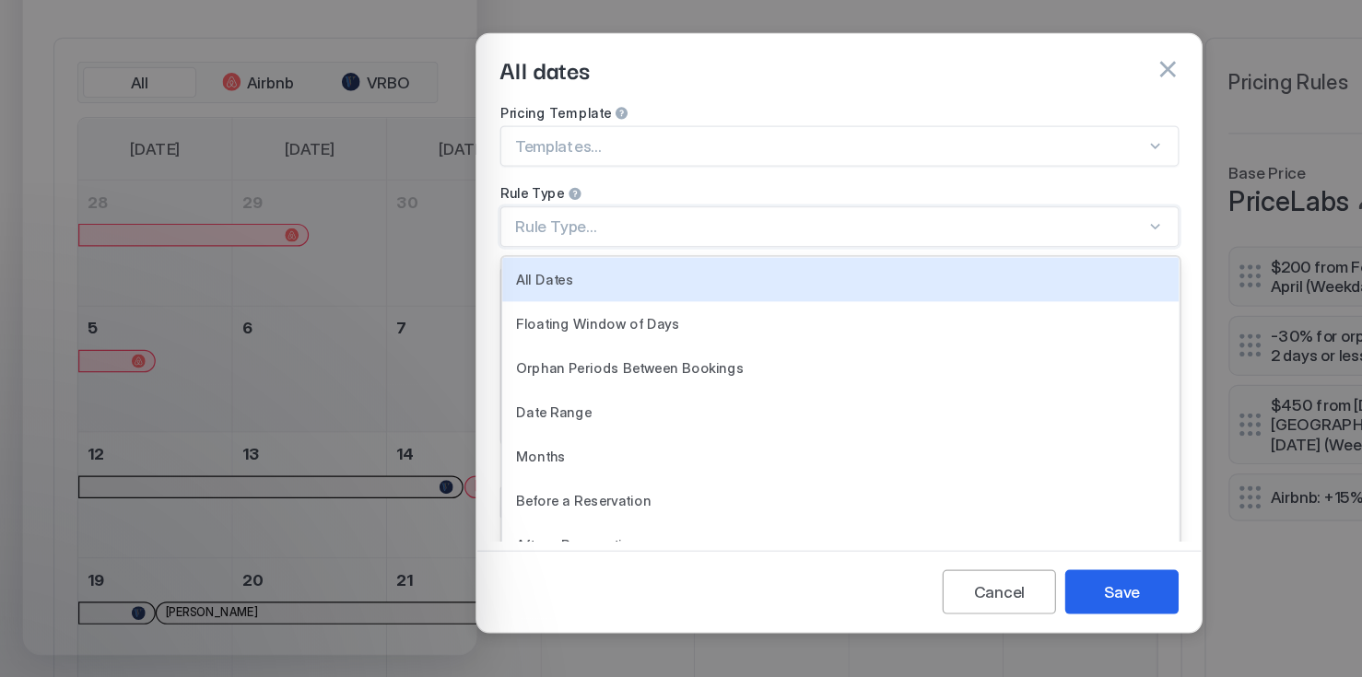
click at [557, 360] on span "Orphan Periods Between Bookings" at bounding box center [510, 367] width 185 height 14
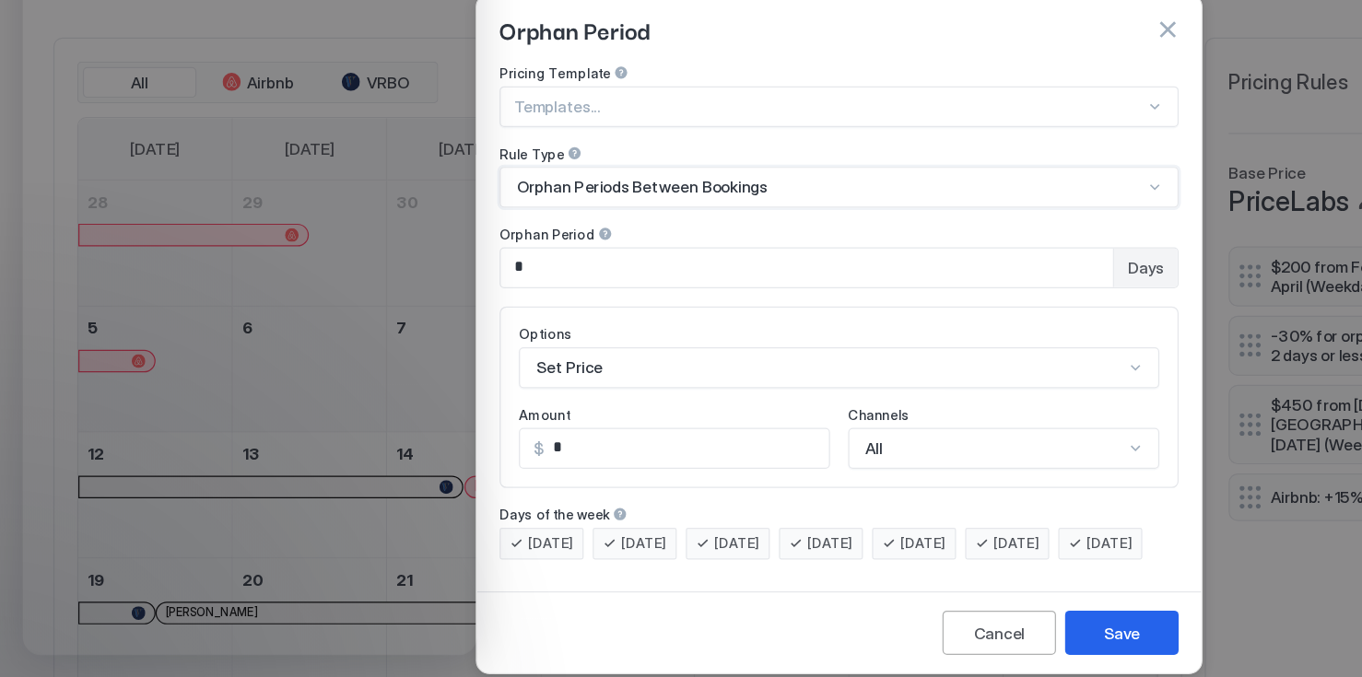
click at [654, 277] on input "*" at bounding box center [654, 285] width 497 height 31
type input "*"
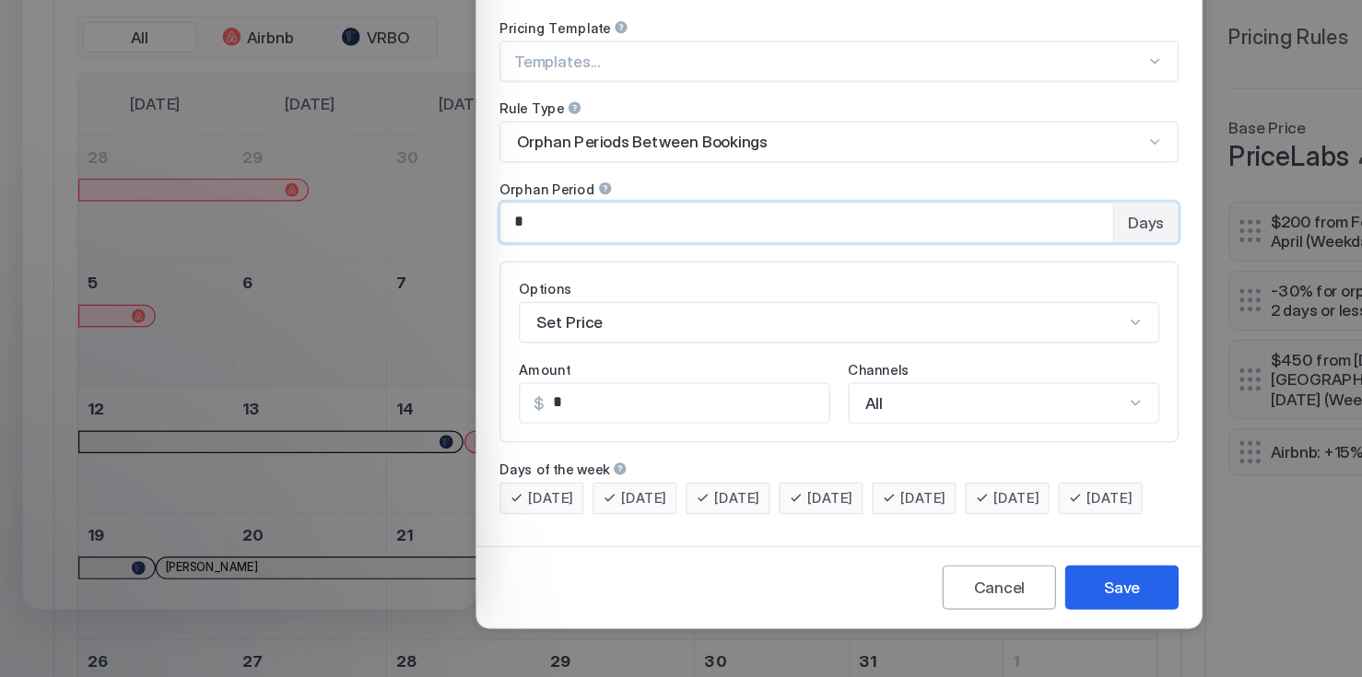
scroll to position [0, 0]
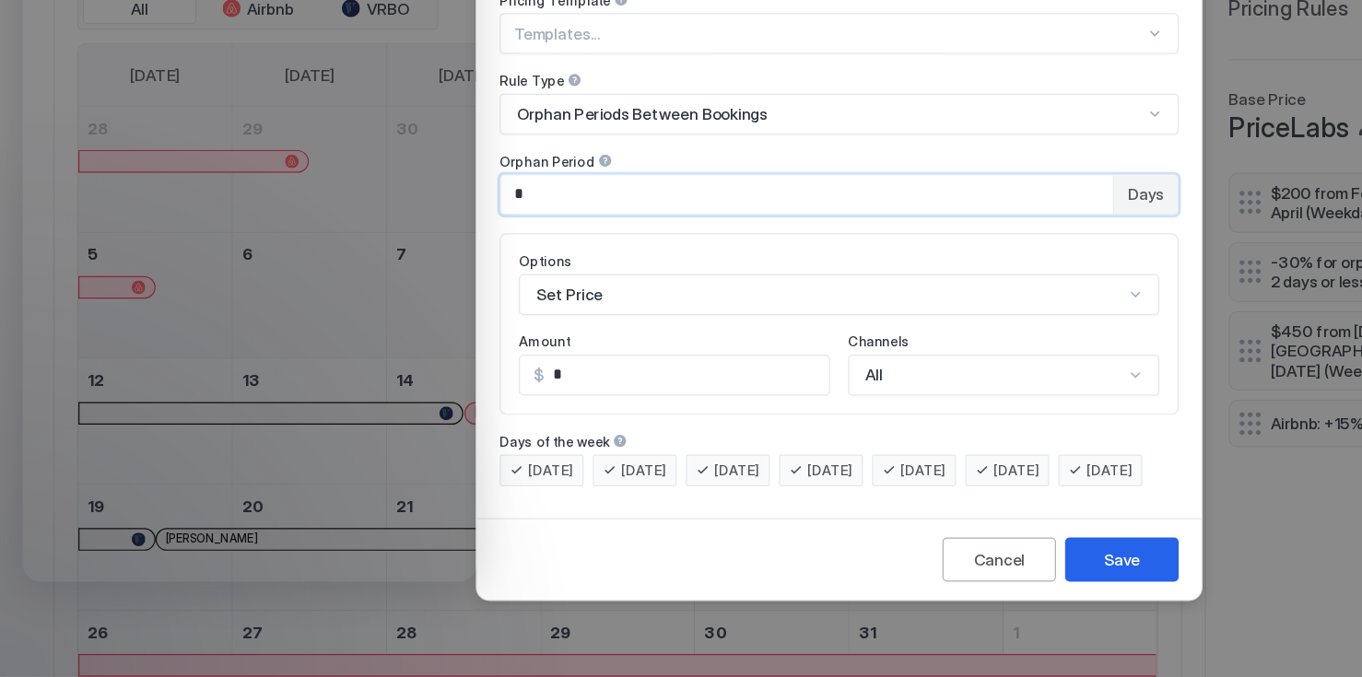
type input "*"
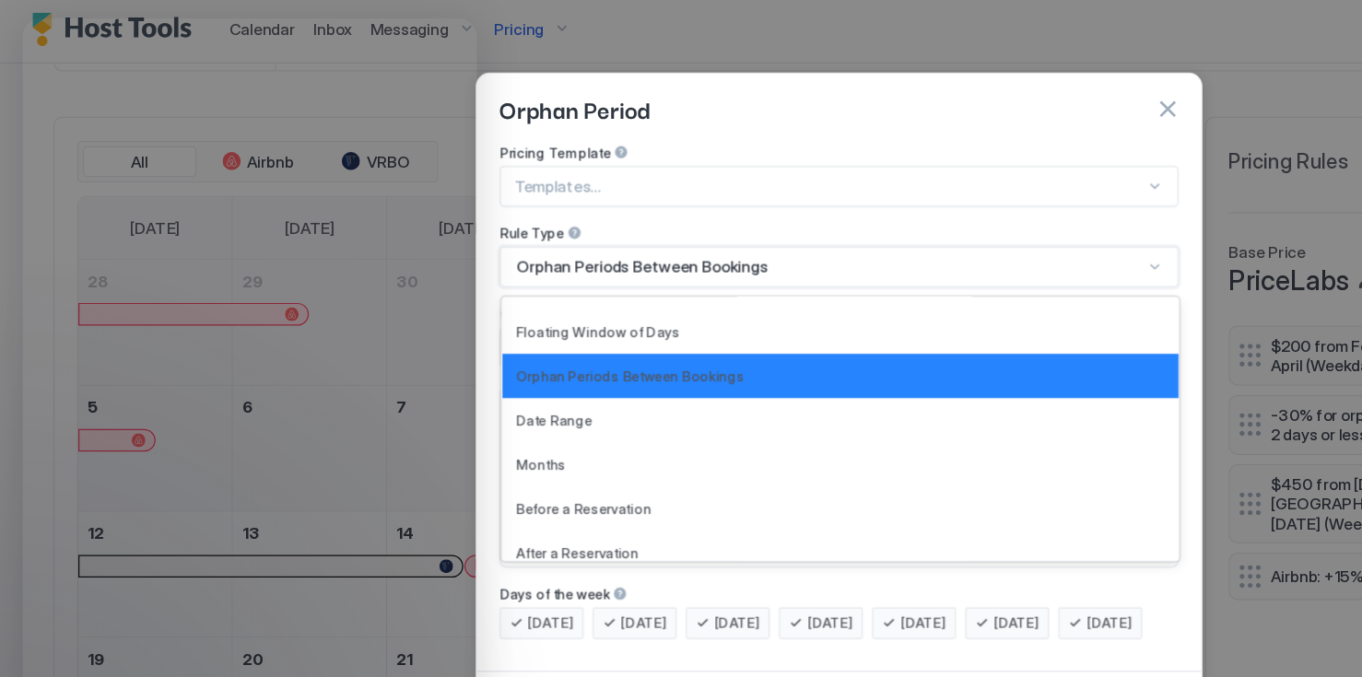
scroll to position [38, 0]
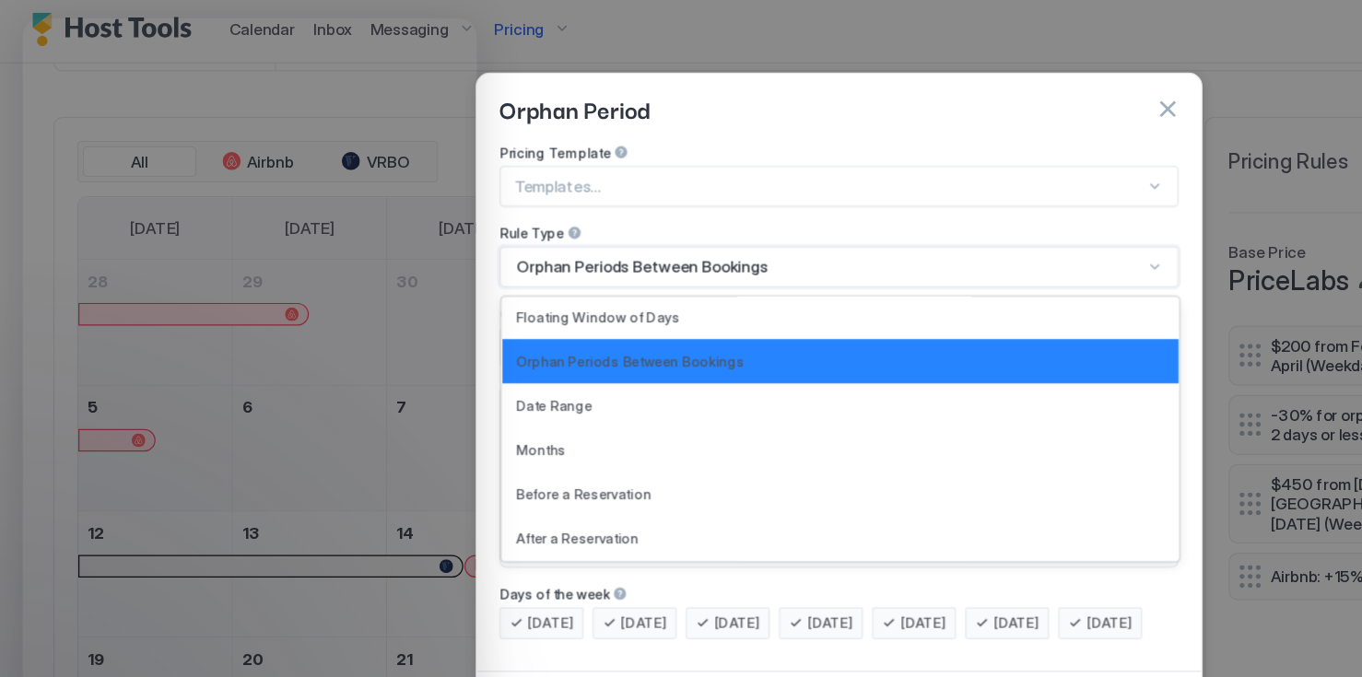
click at [670, 254] on div "Floating Window of Days" at bounding box center [681, 261] width 527 height 14
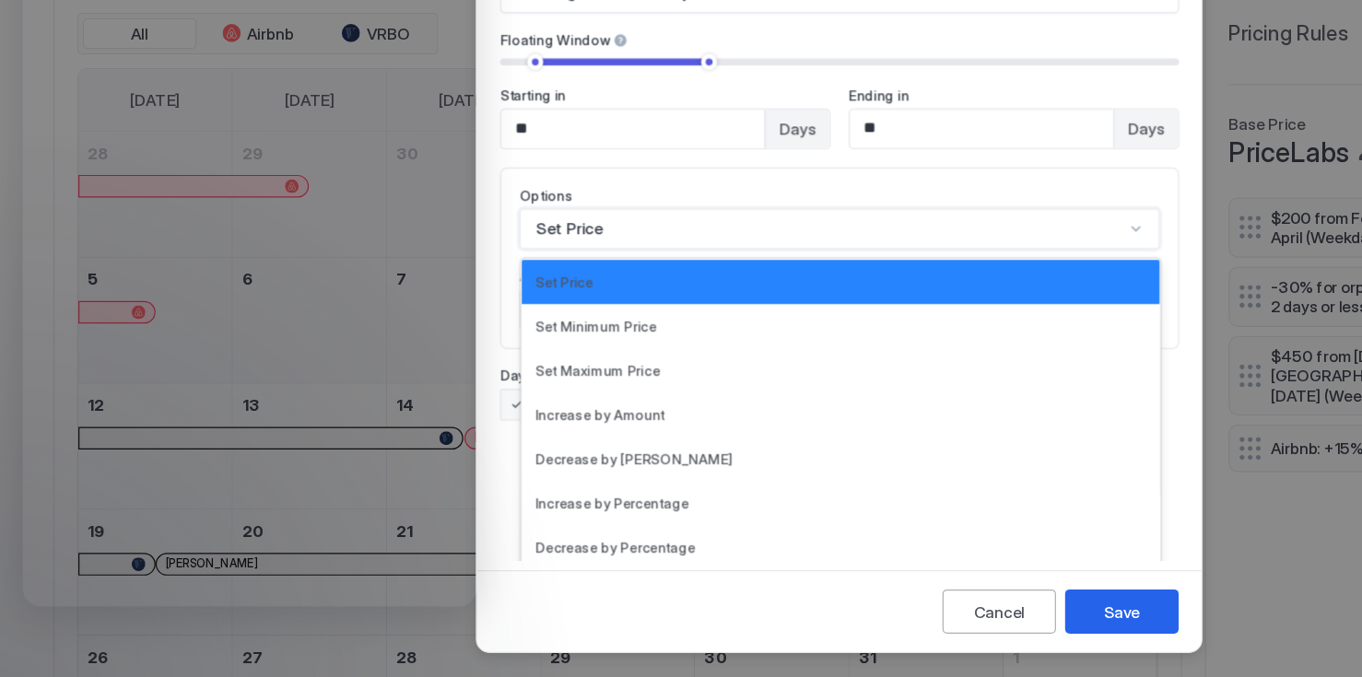
scroll to position [0, 0]
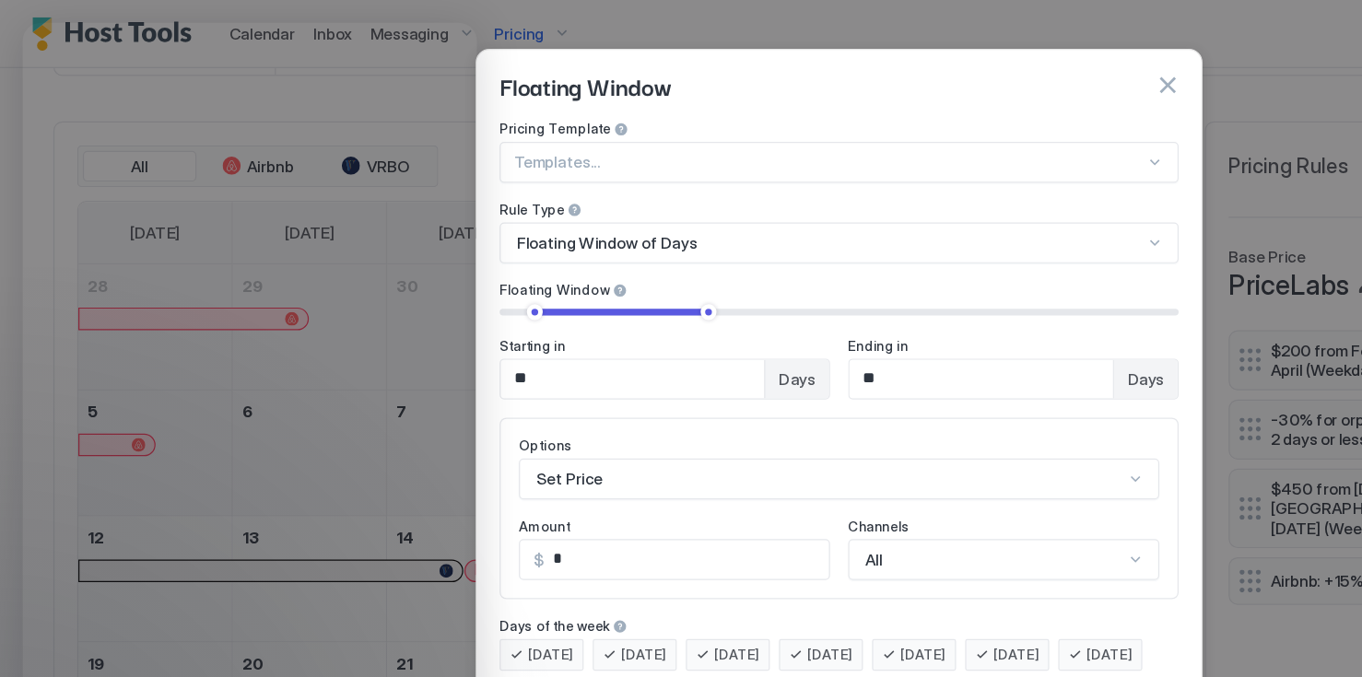
click at [442, 501] on span "Days of the week" at bounding box center [449, 508] width 89 height 14
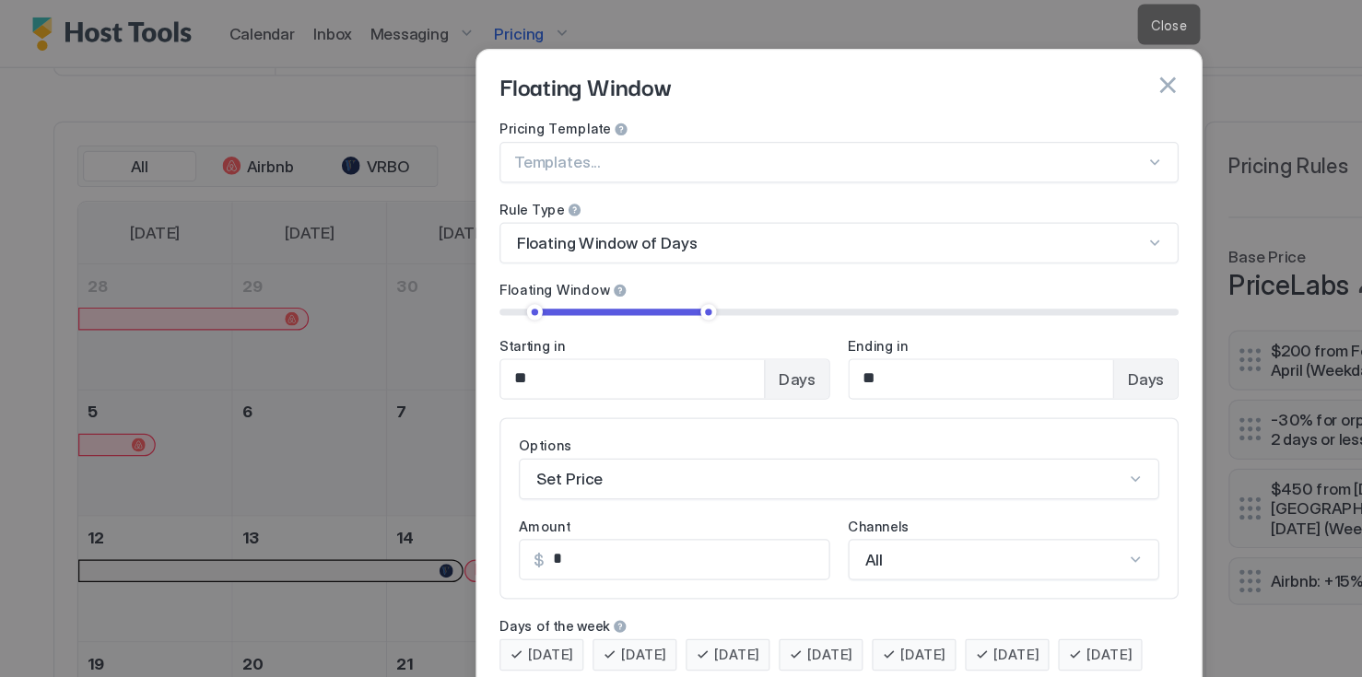
click at [949, 60] on button "button" at bounding box center [947, 69] width 18 height 18
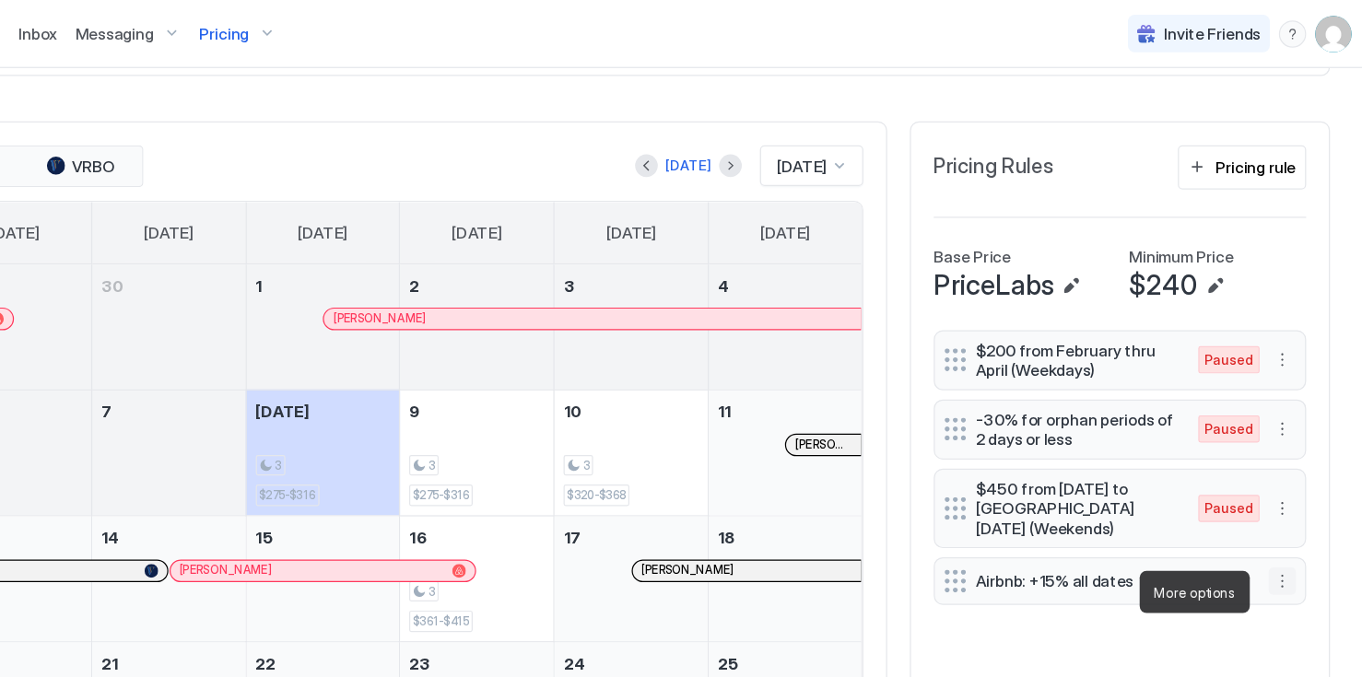
click at [1274, 478] on button "More options" at bounding box center [1280, 472] width 22 height 22
click at [1306, 512] on div "Edit" at bounding box center [1297, 506] width 69 height 29
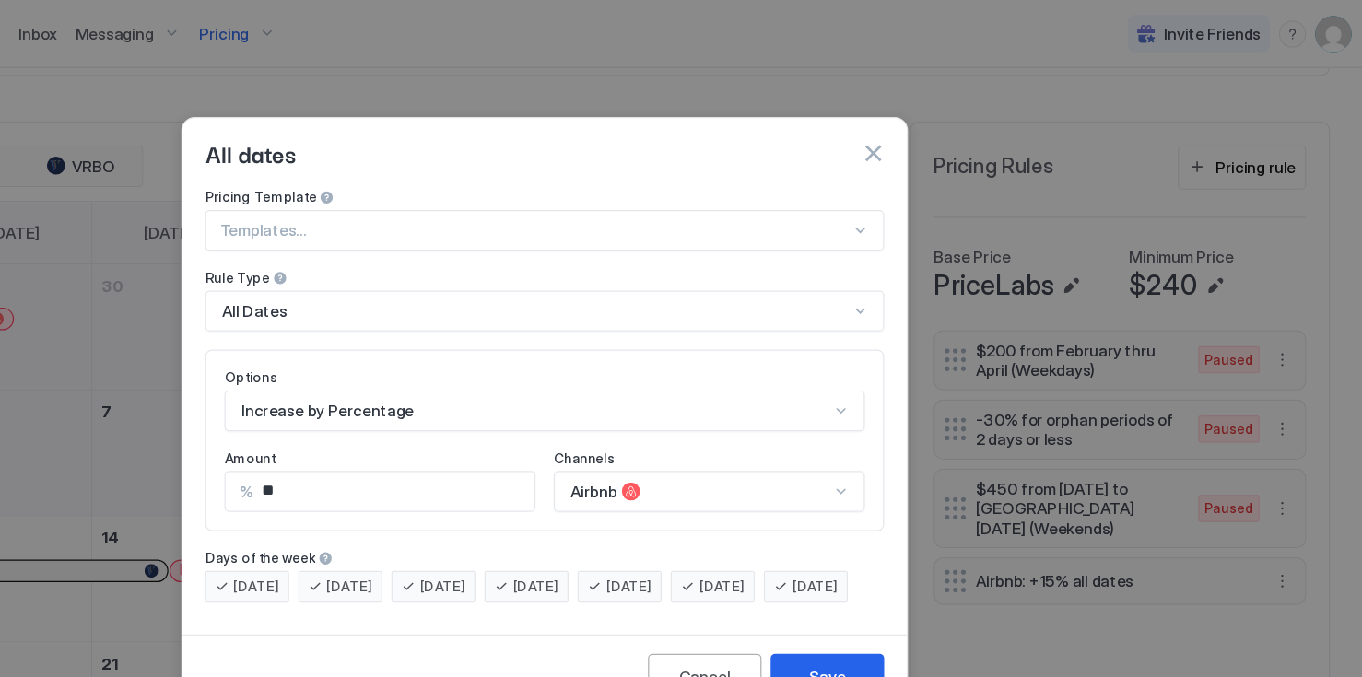
click at [710, 244] on div "All Dates" at bounding box center [673, 252] width 508 height 17
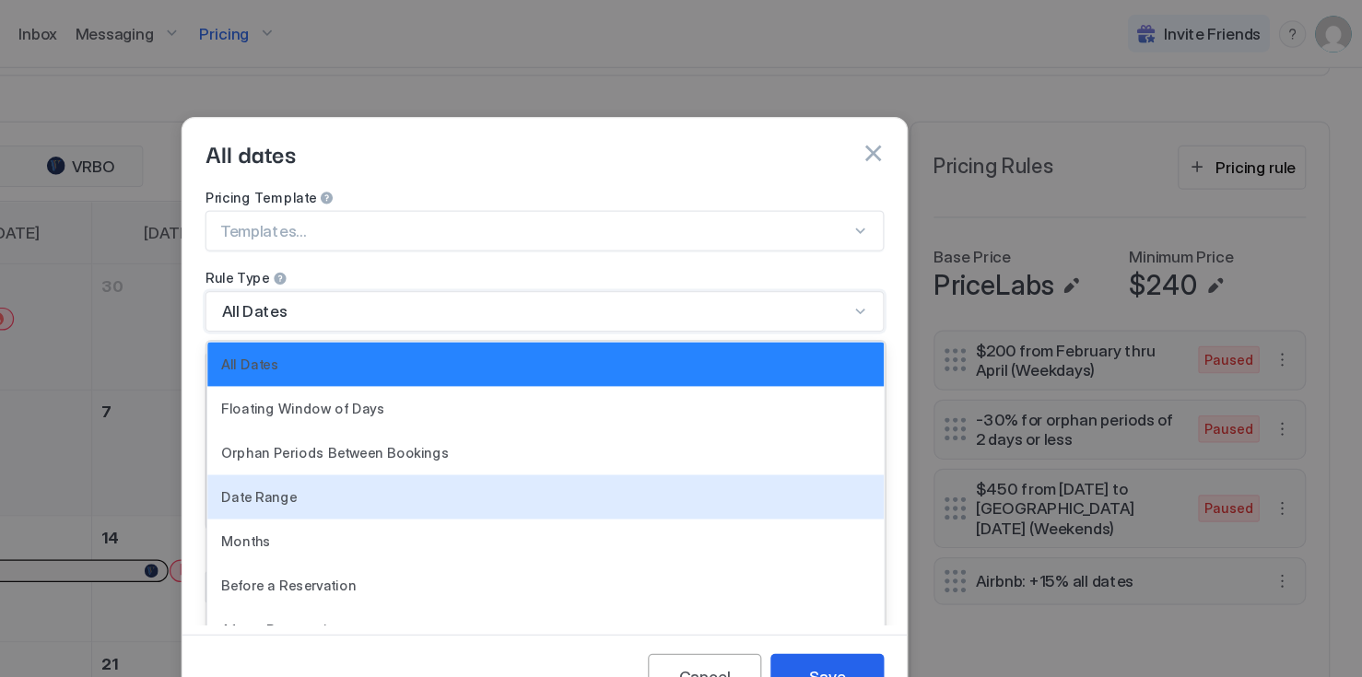
click at [565, 396] on div "Date Range" at bounding box center [681, 403] width 527 height 14
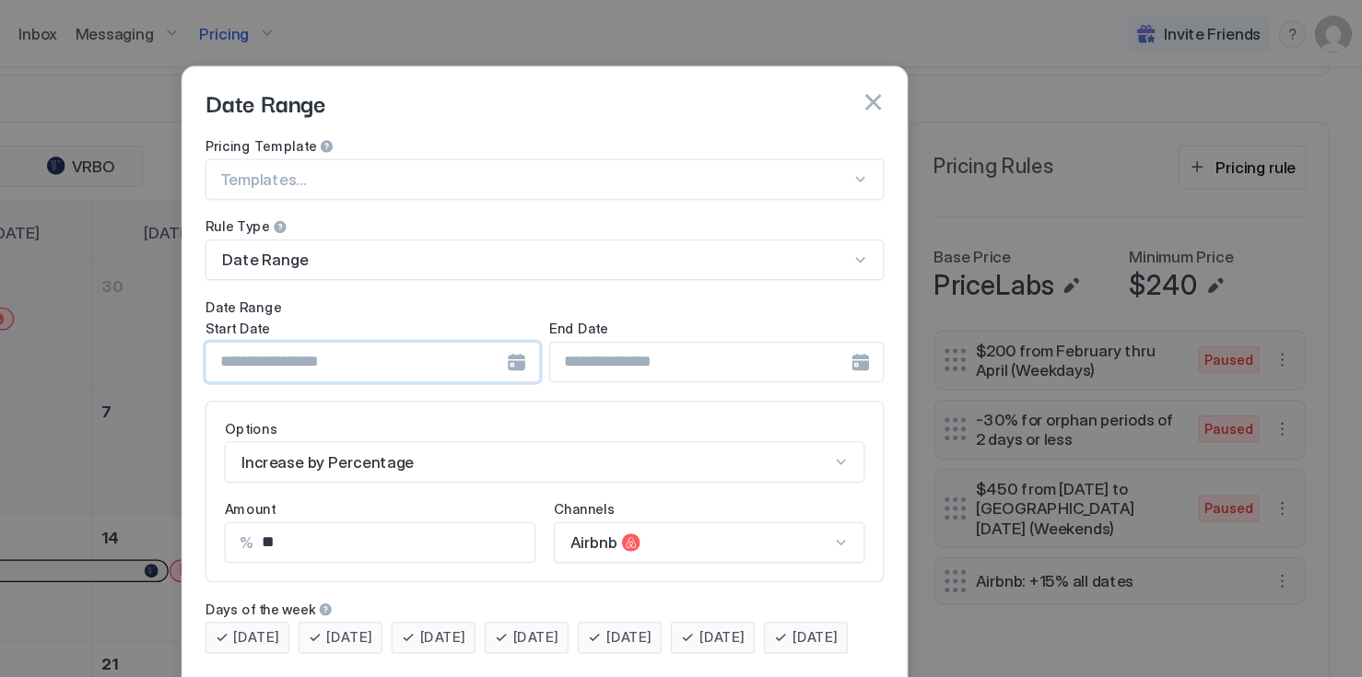
click at [547, 280] on input "Input Field" at bounding box center [528, 293] width 244 height 31
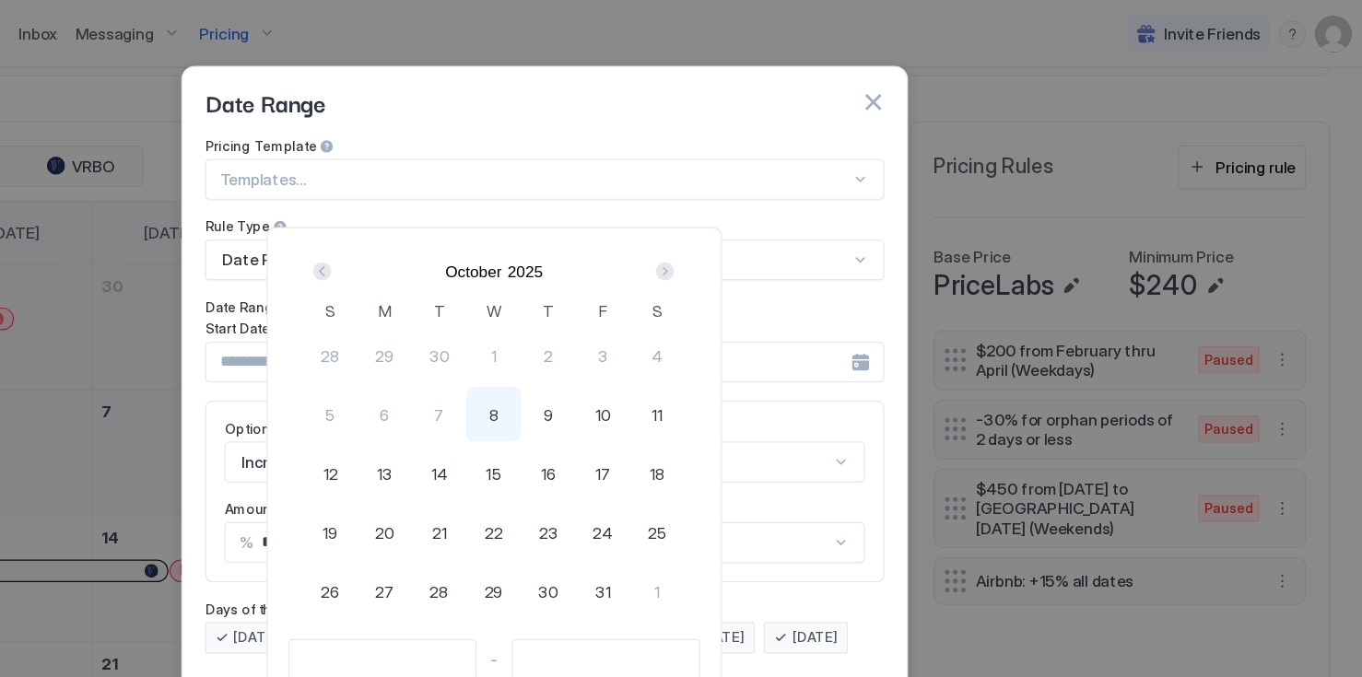
click at [644, 337] on span "8" at bounding box center [640, 336] width 8 height 19
type input "**********"
click at [786, 215] on div "Next" at bounding box center [778, 220] width 15 height 15
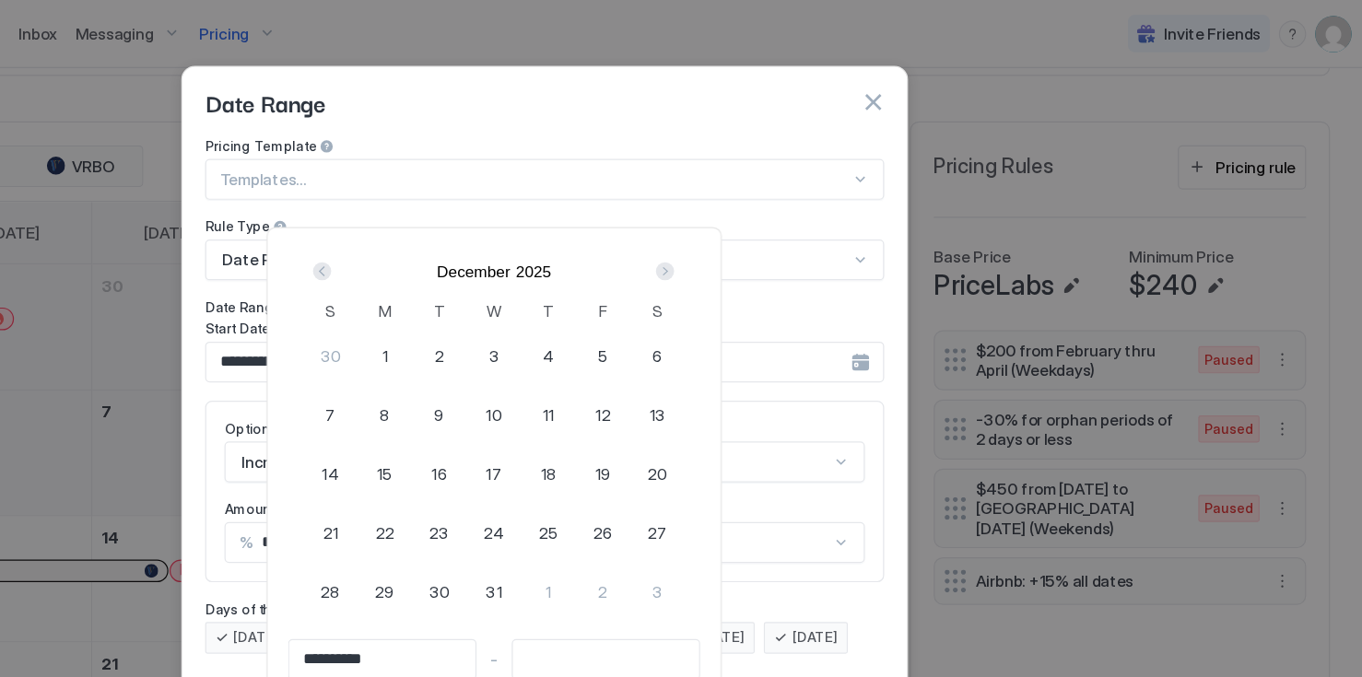
click at [508, 217] on div "Prev" at bounding box center [500, 220] width 15 height 15
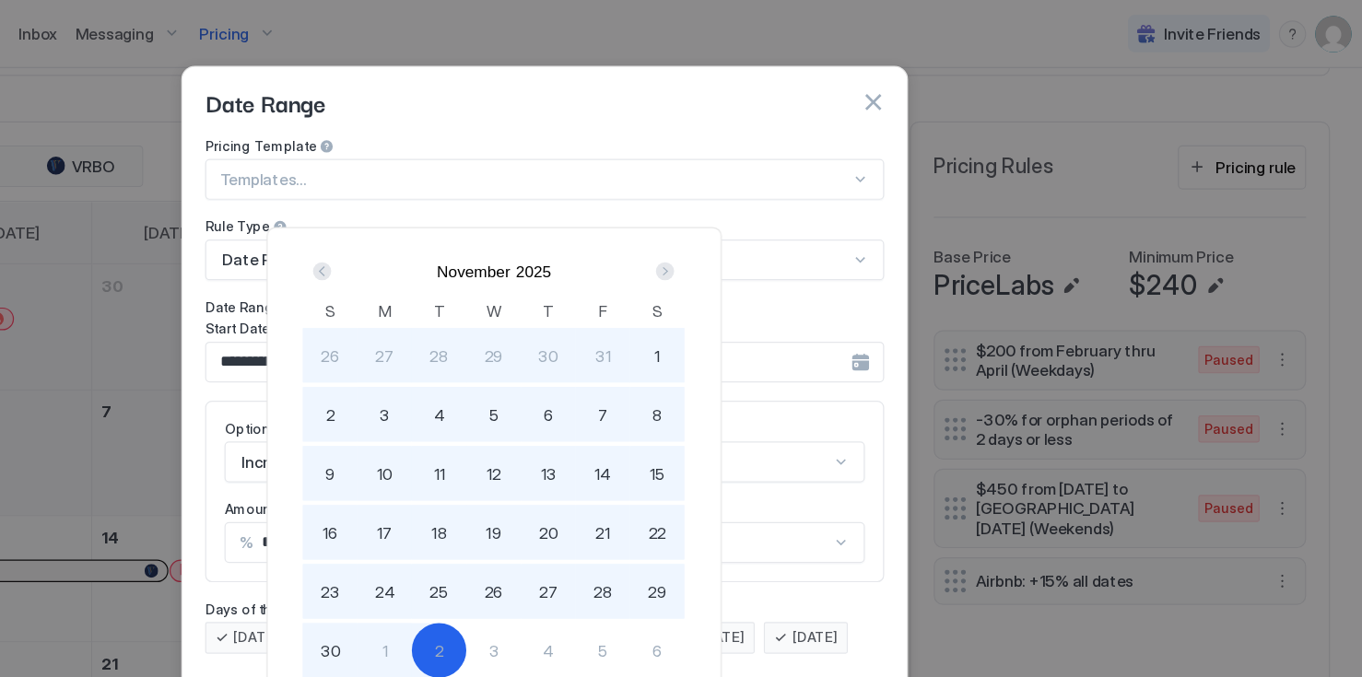
type input "**********"
click at [515, 534] on span "30" at bounding box center [507, 528] width 17 height 19
type input "**********"
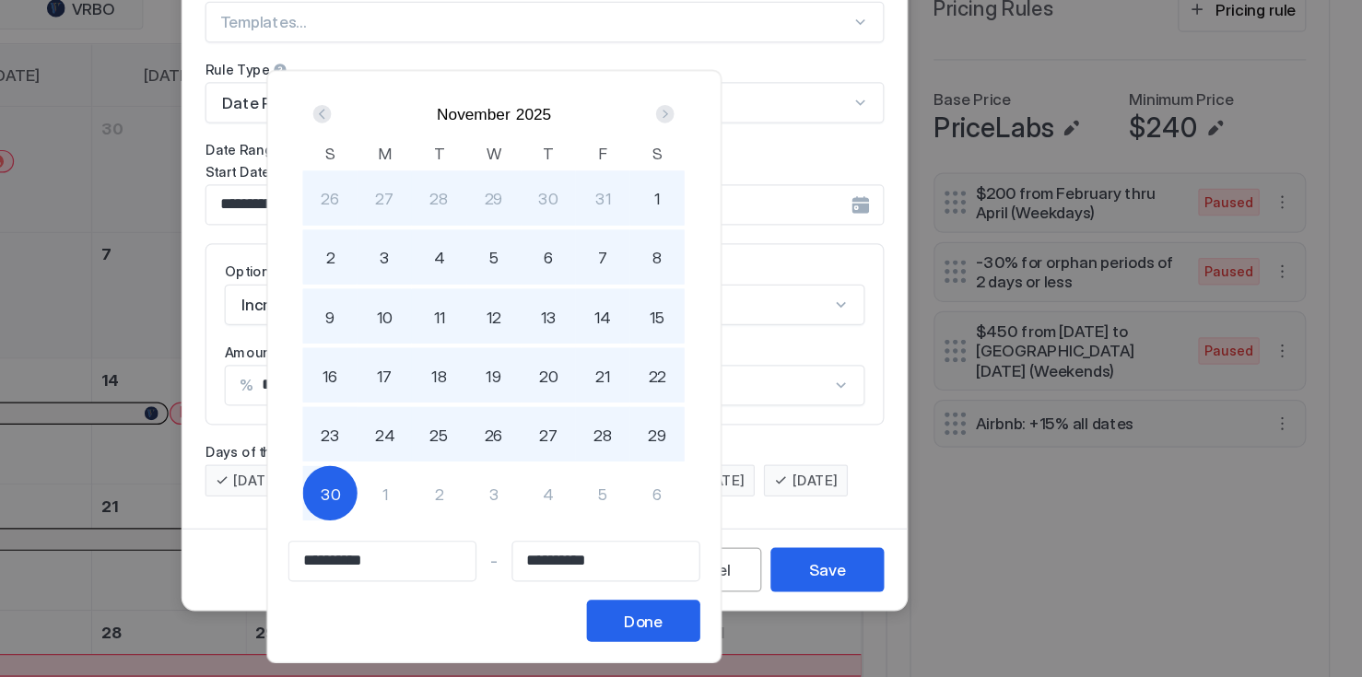
click at [807, 640] on button "Done" at bounding box center [761, 632] width 92 height 34
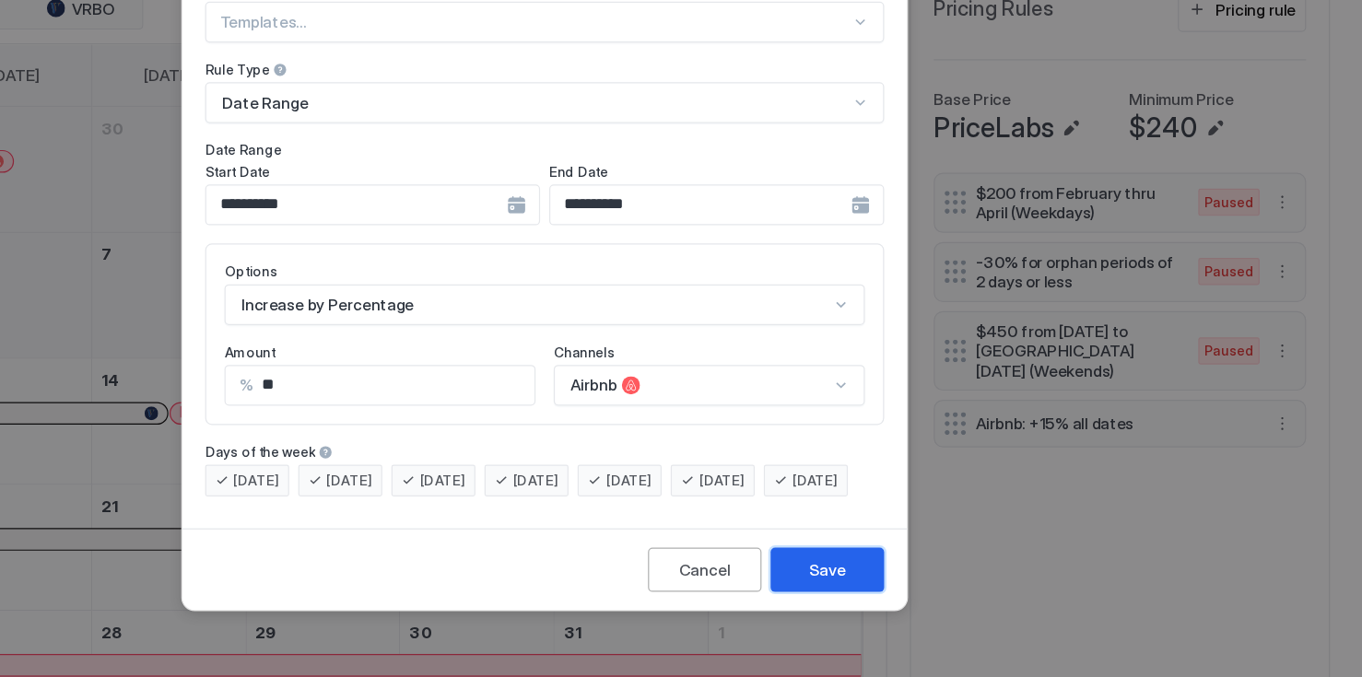
click at [900, 600] on div "Save" at bounding box center [910, 590] width 29 height 19
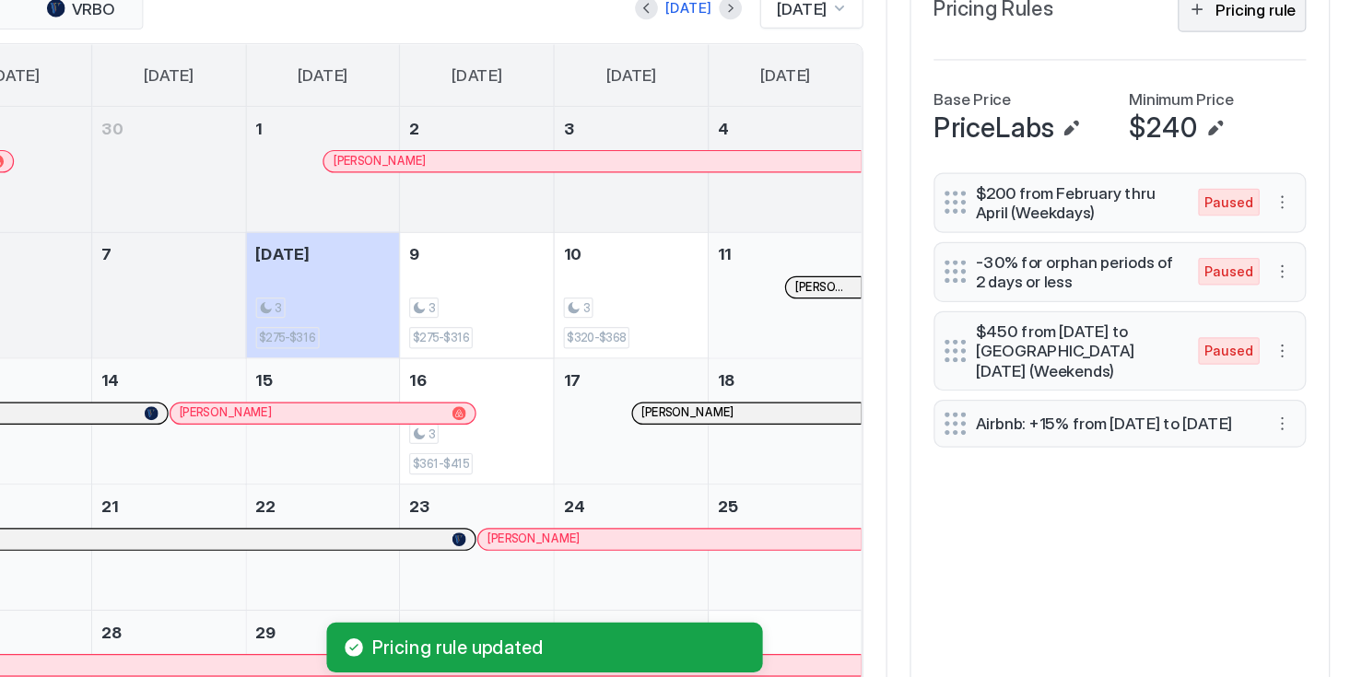
click at [1226, 137] on div "Pricing rule" at bounding box center [1258, 135] width 65 height 19
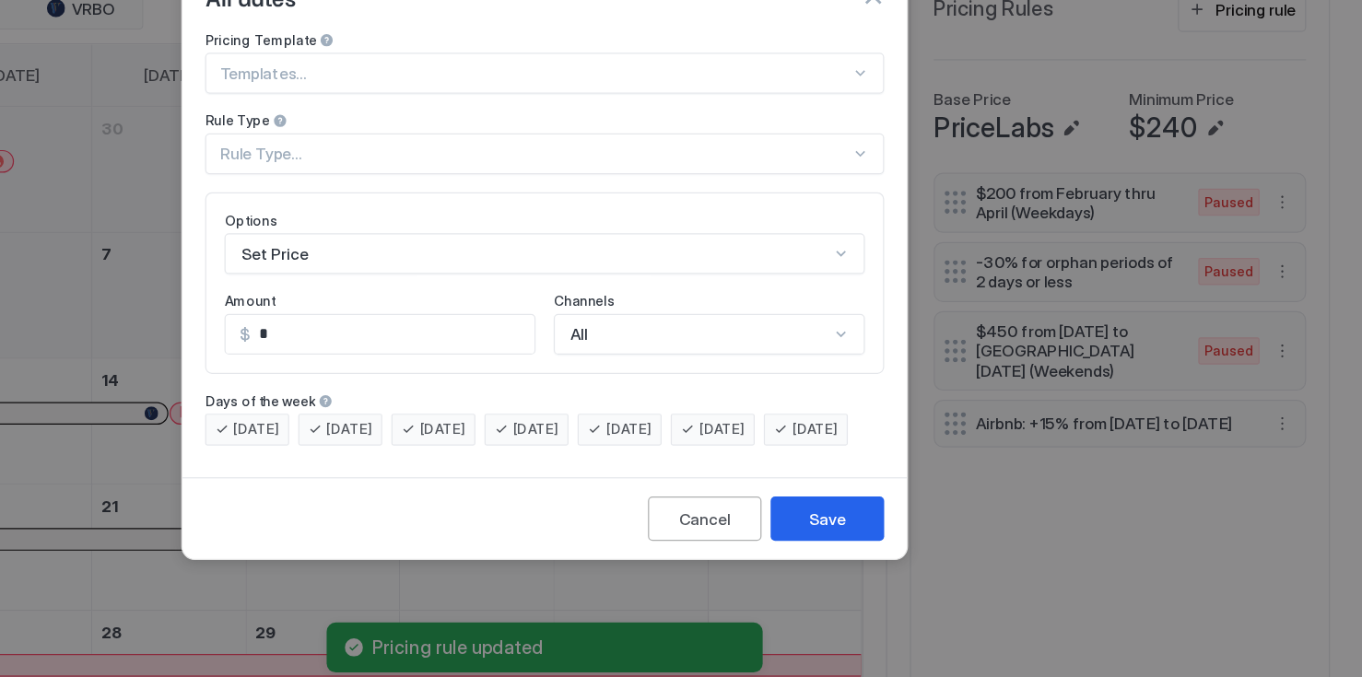
click at [628, 244] on div "Rule Type..." at bounding box center [672, 252] width 511 height 17
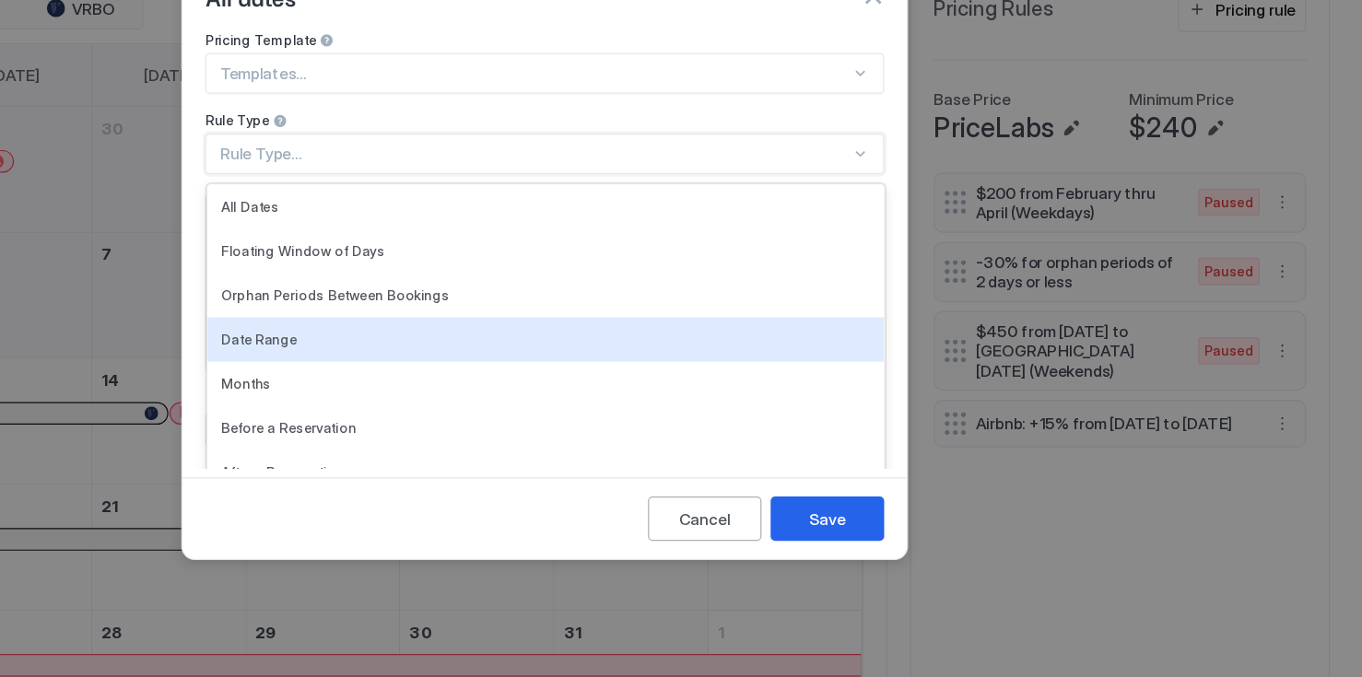
click at [543, 396] on div "Date Range" at bounding box center [681, 403] width 527 height 14
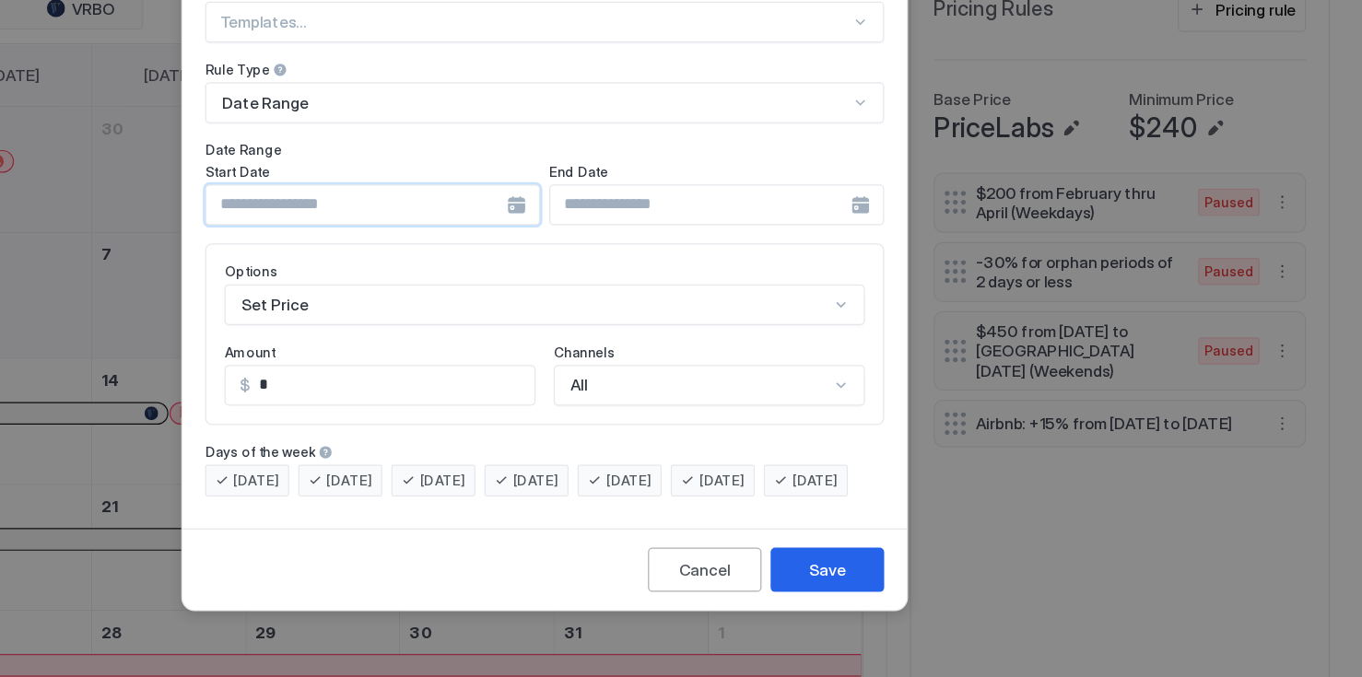
click at [583, 278] on input "Input Field" at bounding box center [528, 293] width 244 height 31
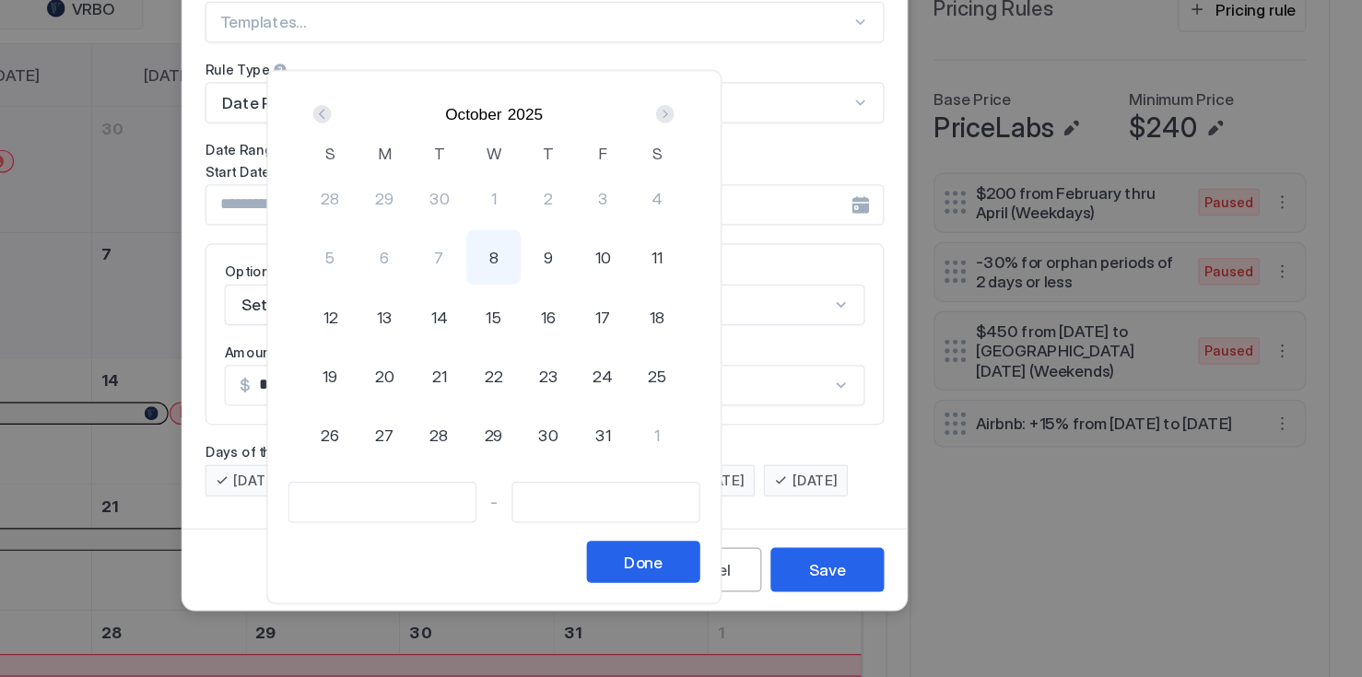
click at [786, 217] on div "Next" at bounding box center [778, 220] width 15 height 15
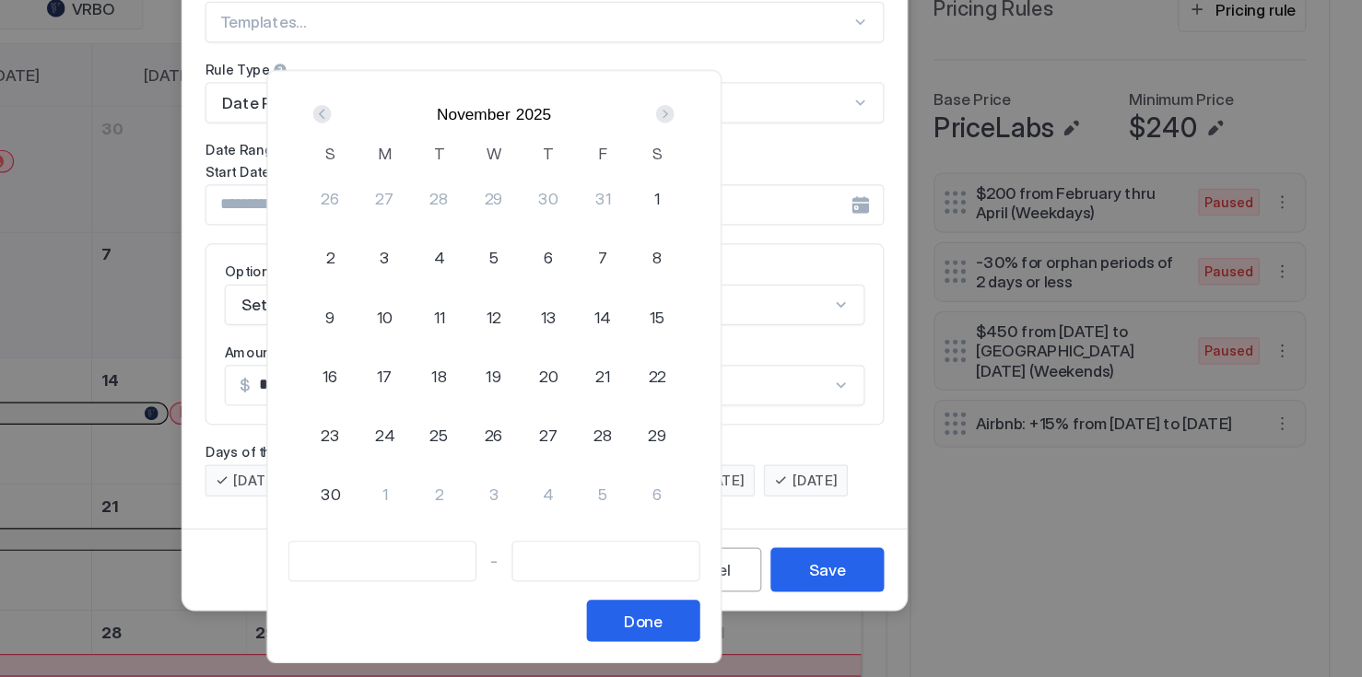
click at [786, 225] on div "Next" at bounding box center [778, 220] width 15 height 15
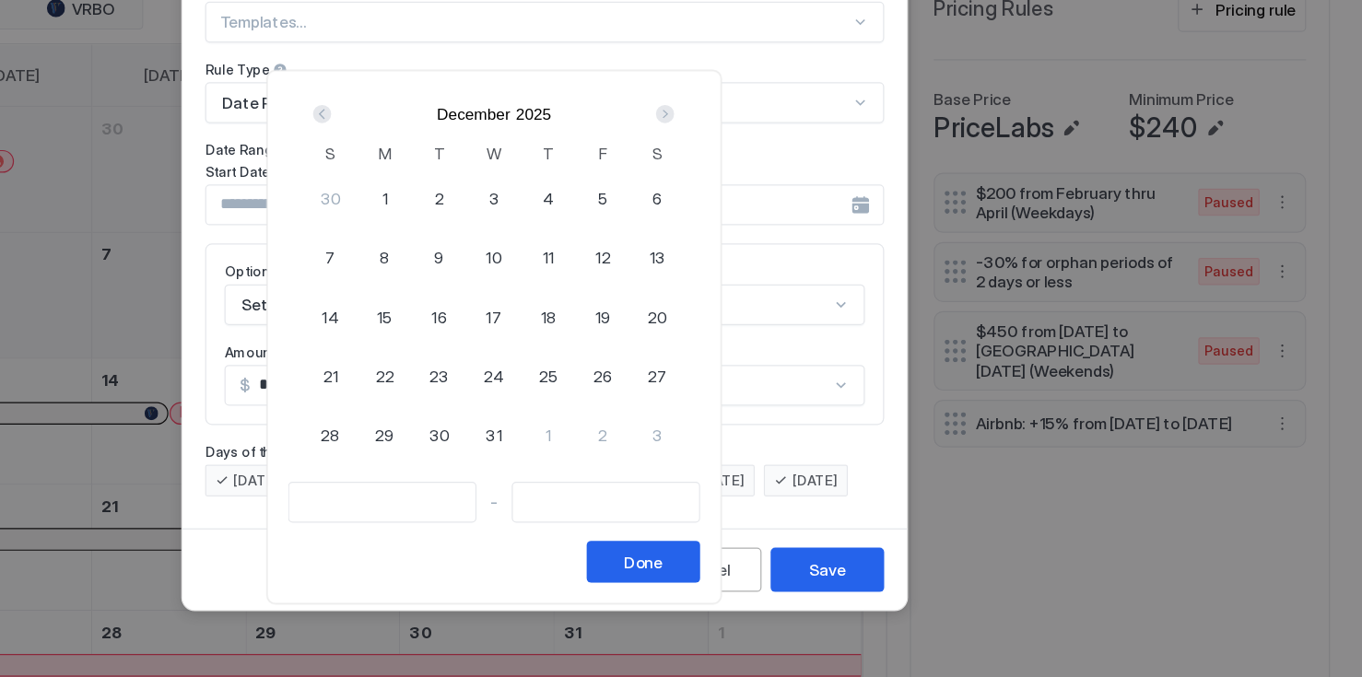
click at [794, 215] on div "[DATE]" at bounding box center [640, 220] width 310 height 31
click at [573, 284] on div "1" at bounding box center [551, 288] width 44 height 44
type input "**********"
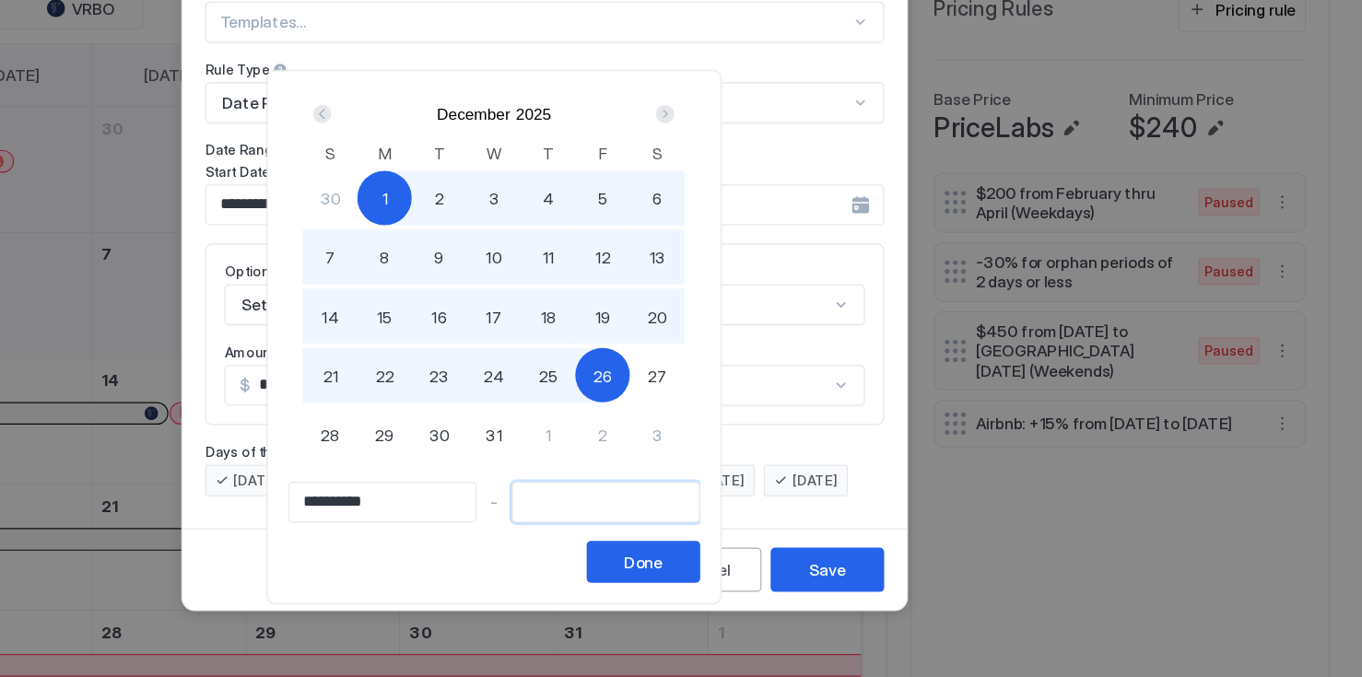
click at [806, 534] on input "Input Field" at bounding box center [730, 535] width 151 height 31
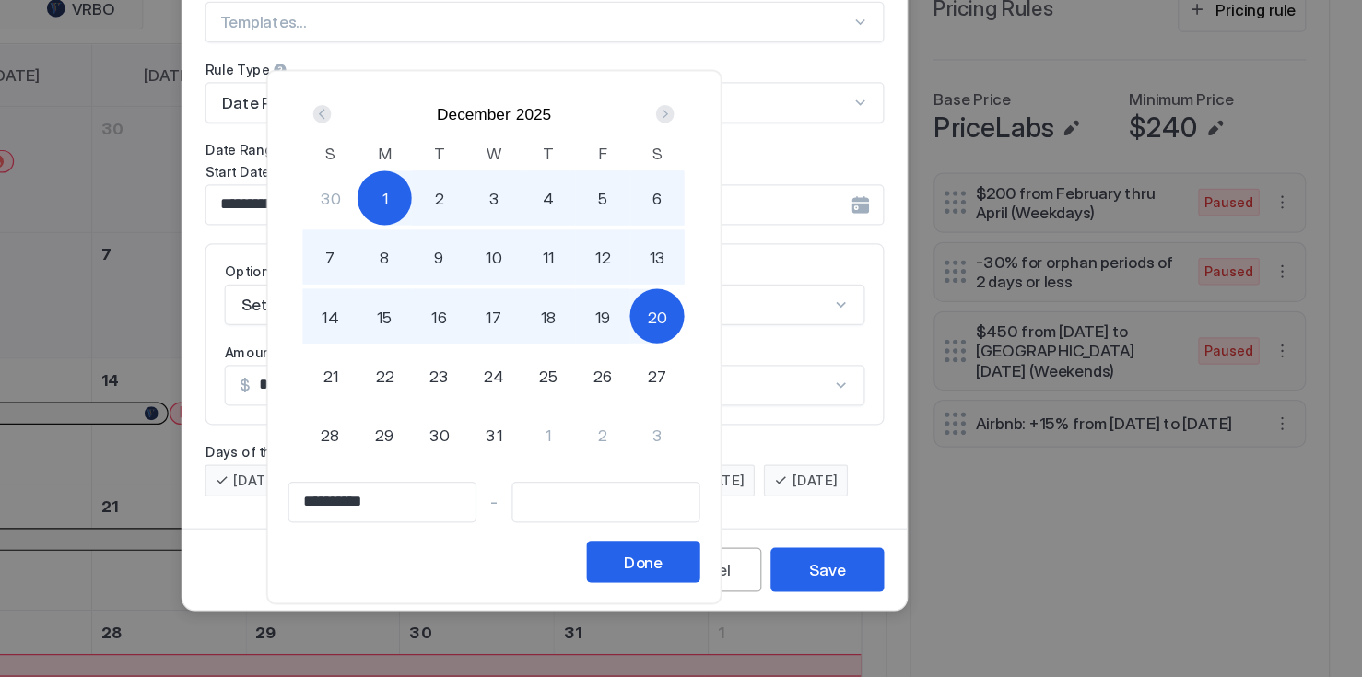
click at [786, 218] on div "Next" at bounding box center [778, 220] width 15 height 15
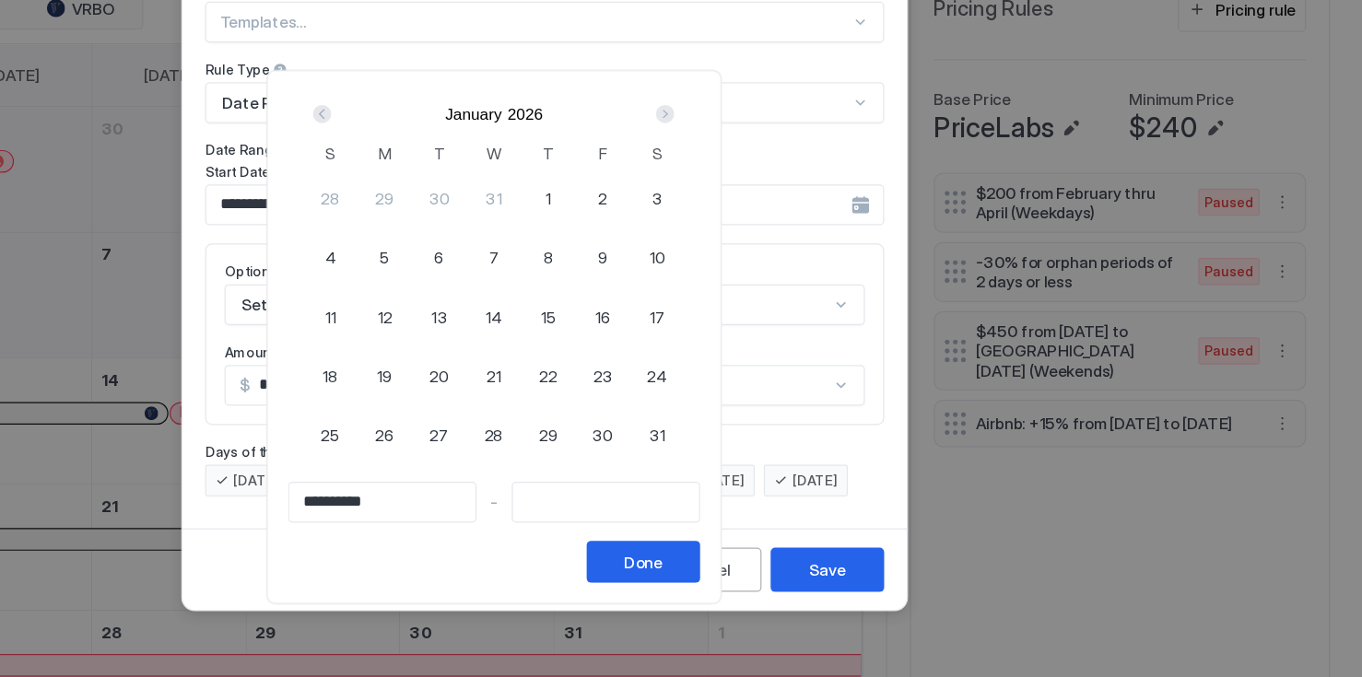
click at [786, 218] on div "Next" at bounding box center [778, 220] width 15 height 15
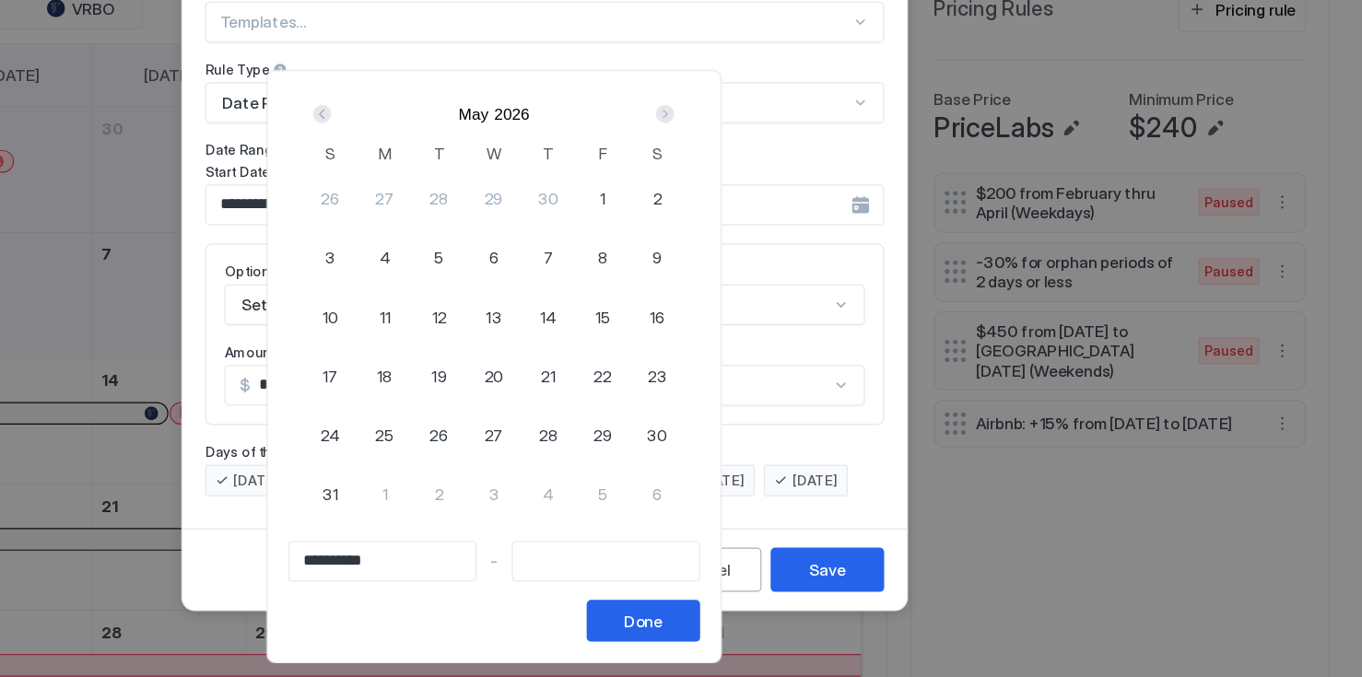
click at [786, 218] on div "Next" at bounding box center [778, 220] width 15 height 15
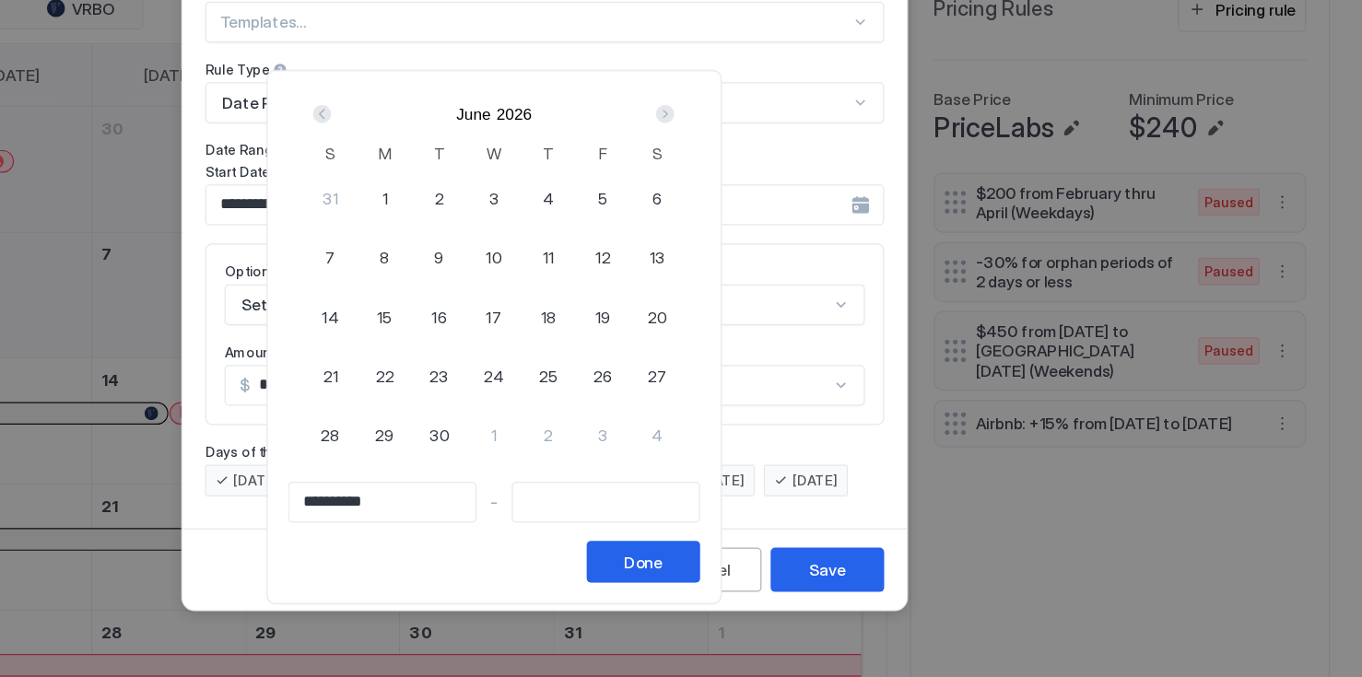
click at [786, 218] on div "Next" at bounding box center [778, 220] width 15 height 15
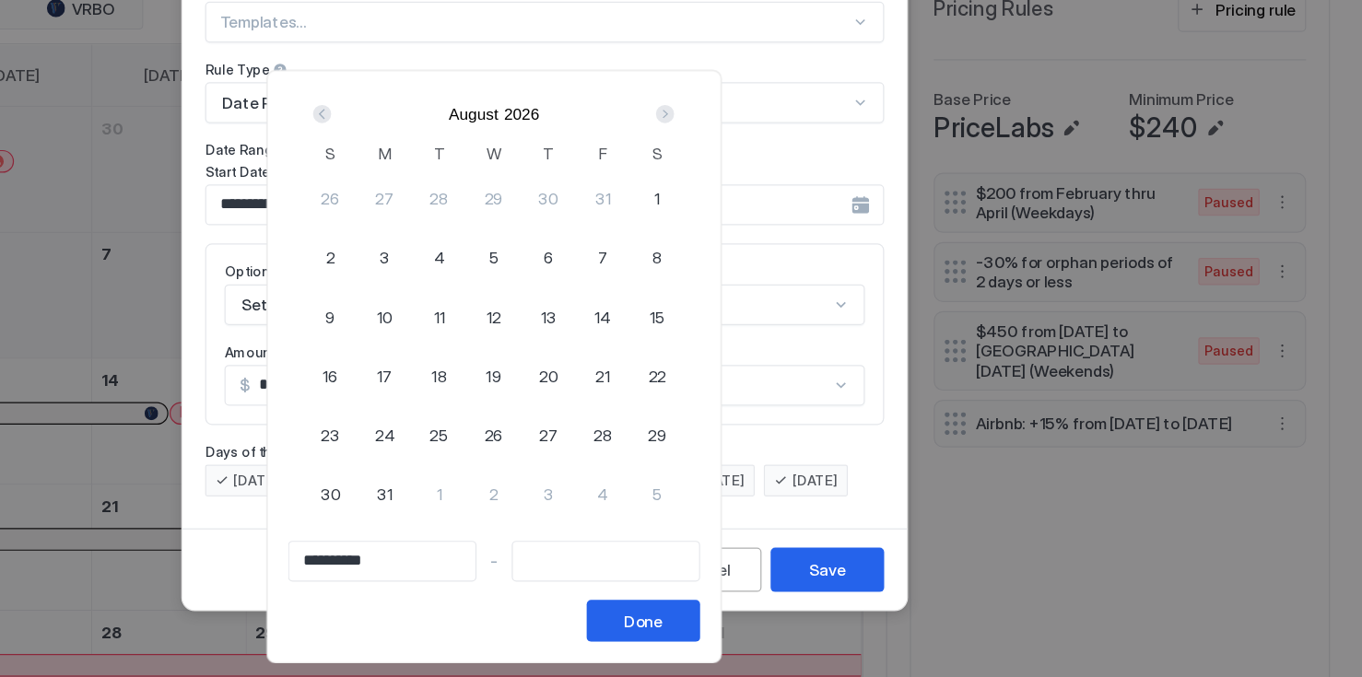
click at [786, 218] on div "Next" at bounding box center [778, 220] width 15 height 15
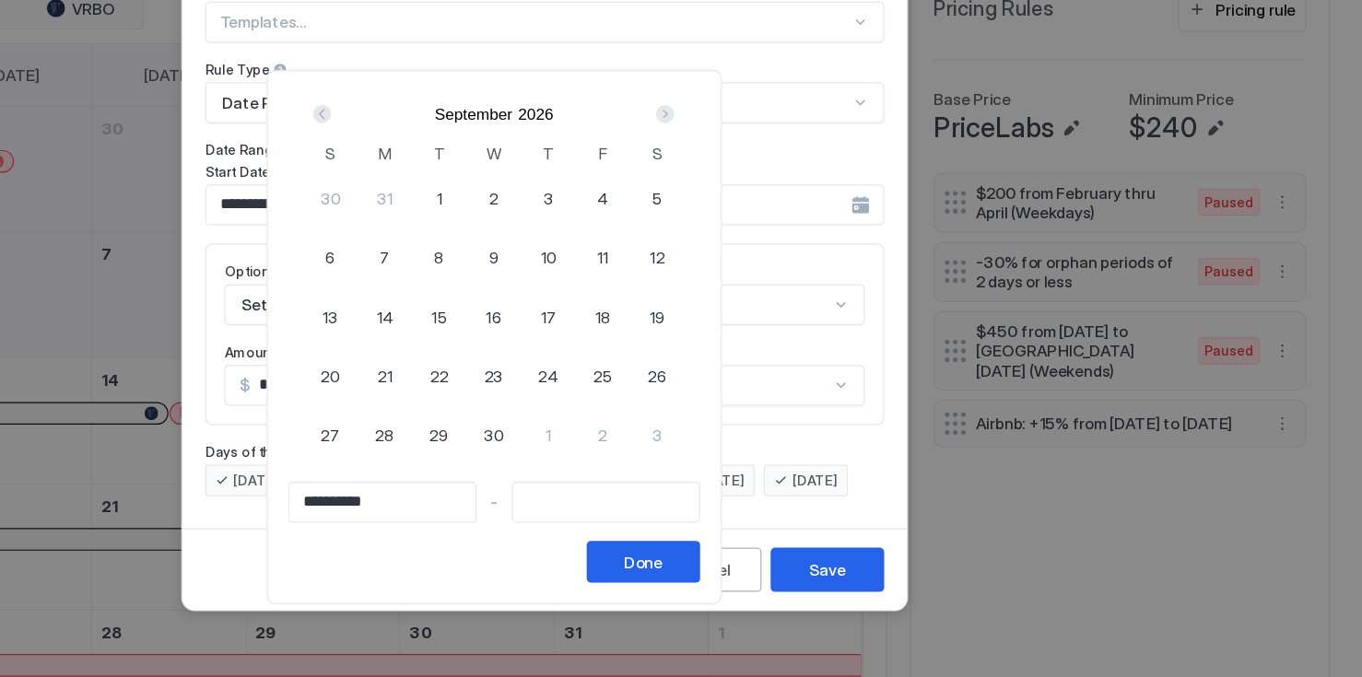
click at [786, 218] on div "Next" at bounding box center [778, 220] width 15 height 15
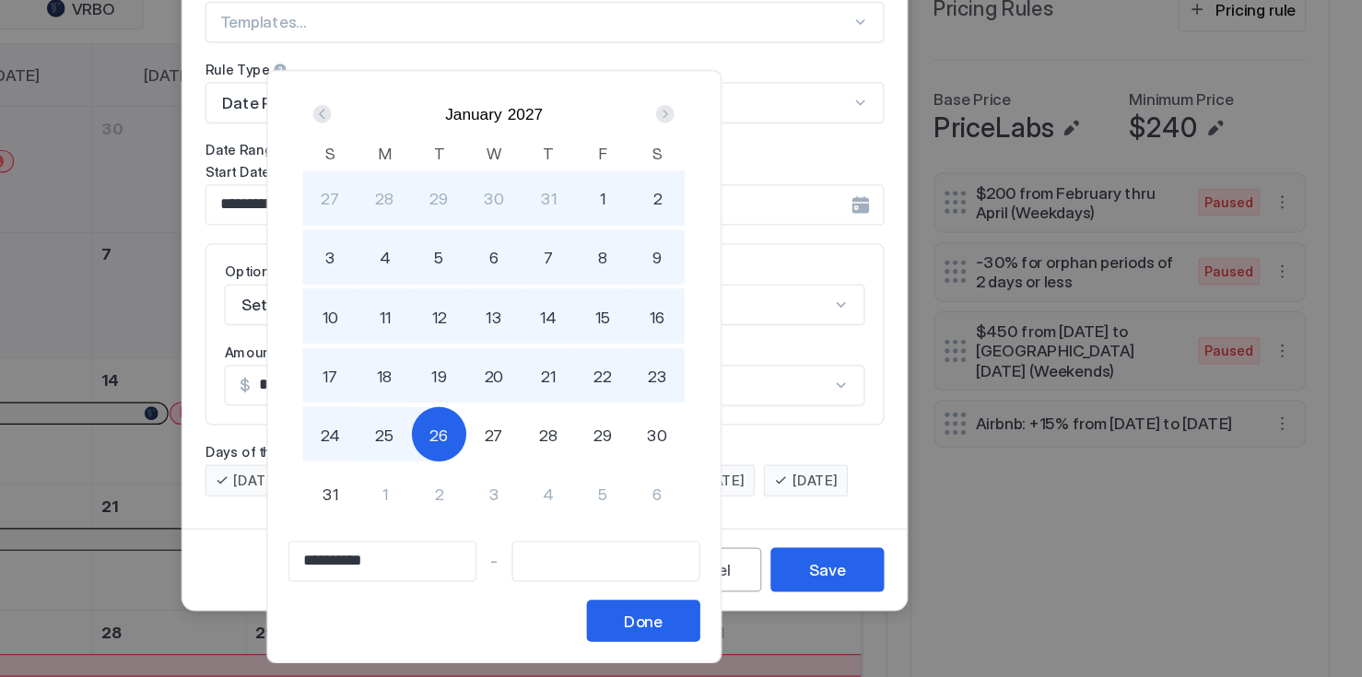
type input "**********"
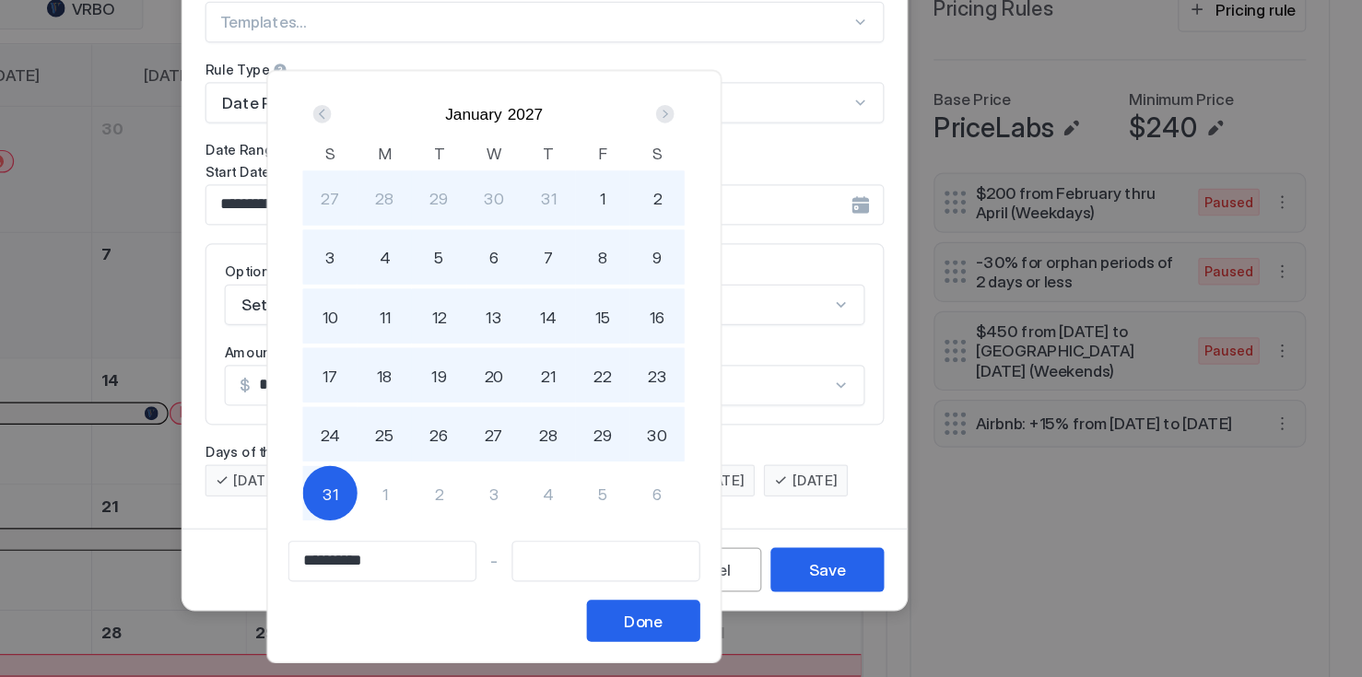
click at [513, 524] on span "31" at bounding box center [506, 528] width 13 height 19
type input "**********"
click at [777, 630] on div "Done" at bounding box center [760, 631] width 31 height 19
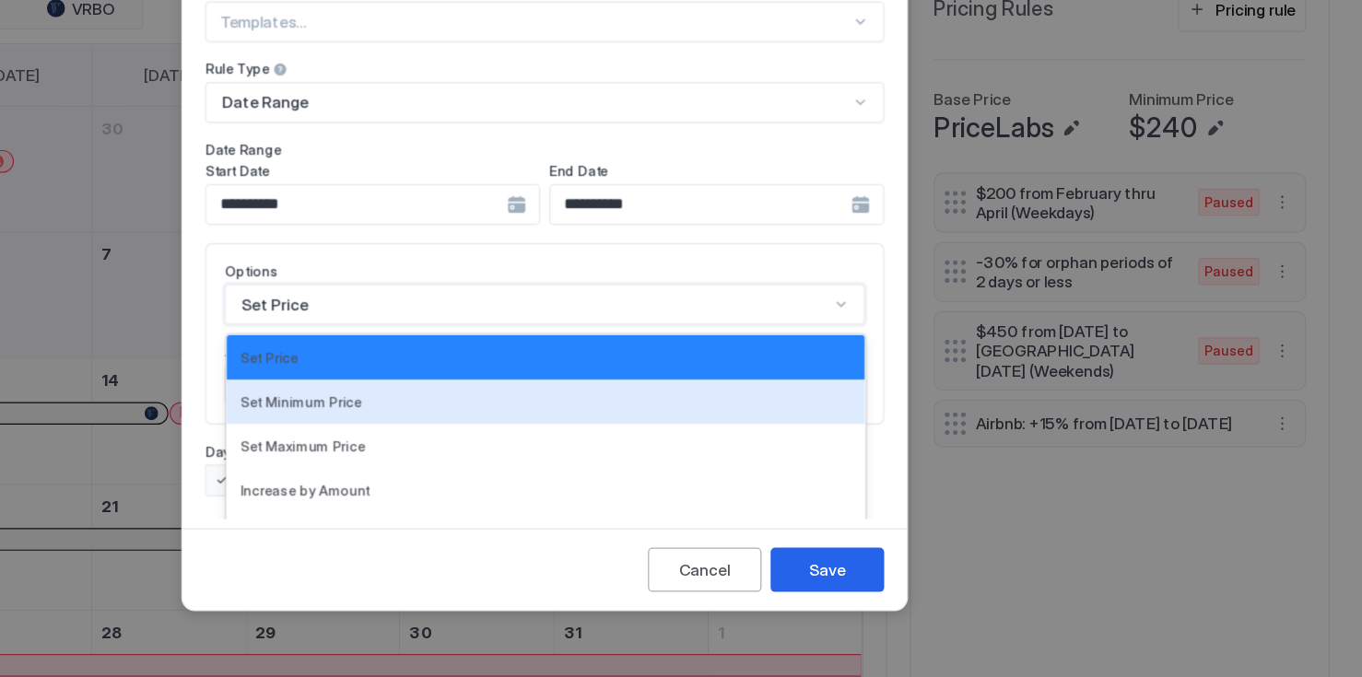
scroll to position [96, 0]
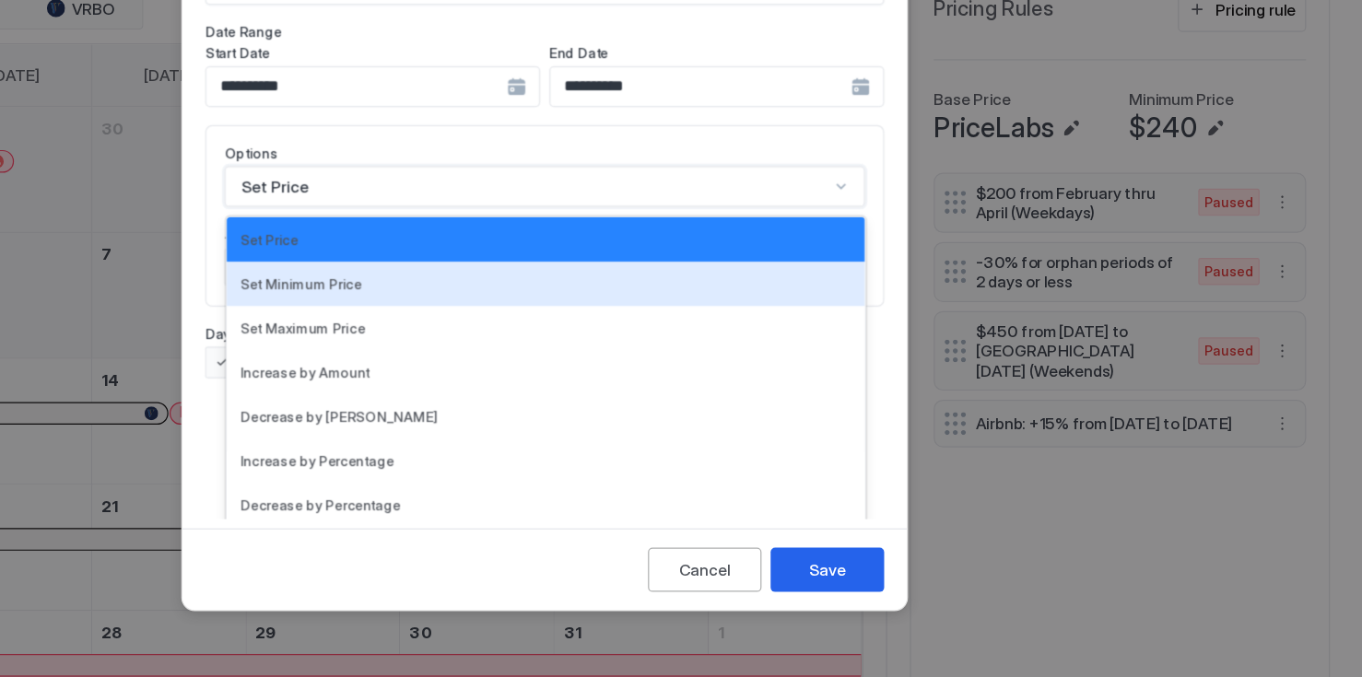
click at [797, 296] on div "17 results available. Use Up and Down to choose options, press Enter to select …" at bounding box center [681, 279] width 520 height 33
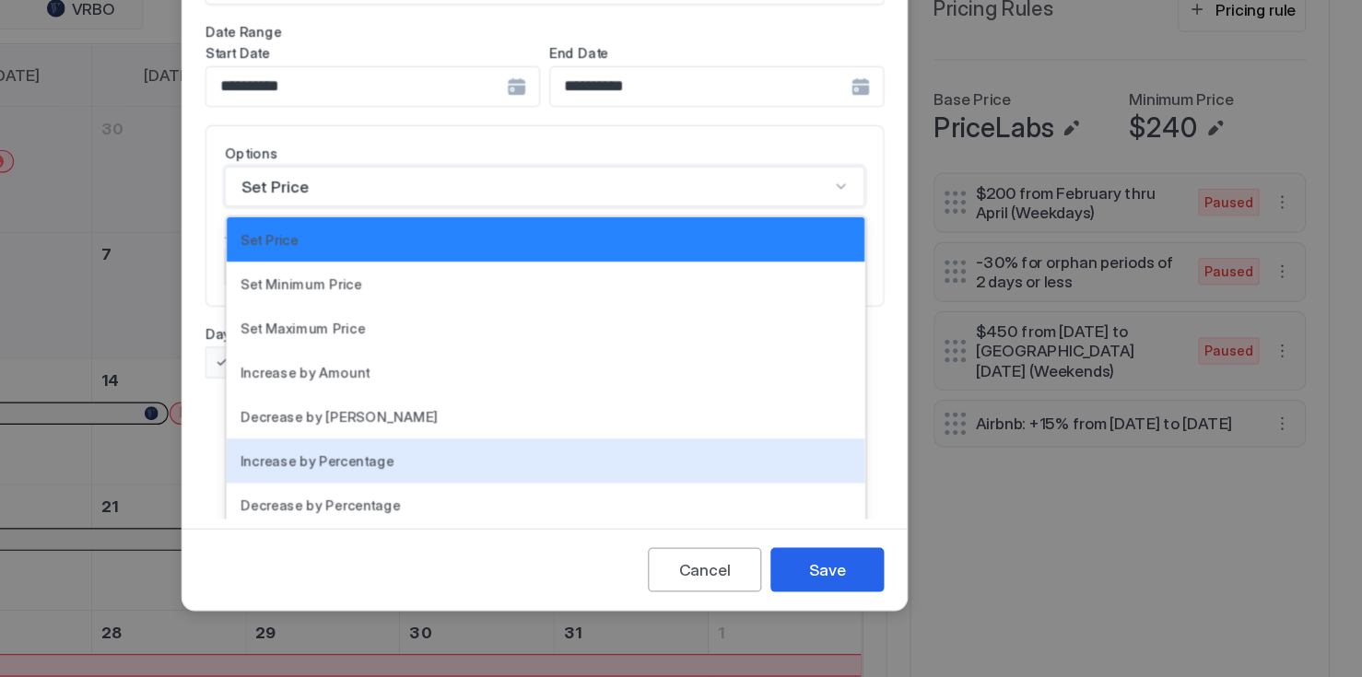
click at [606, 495] on div "Increase by Percentage" at bounding box center [682, 502] width 496 height 14
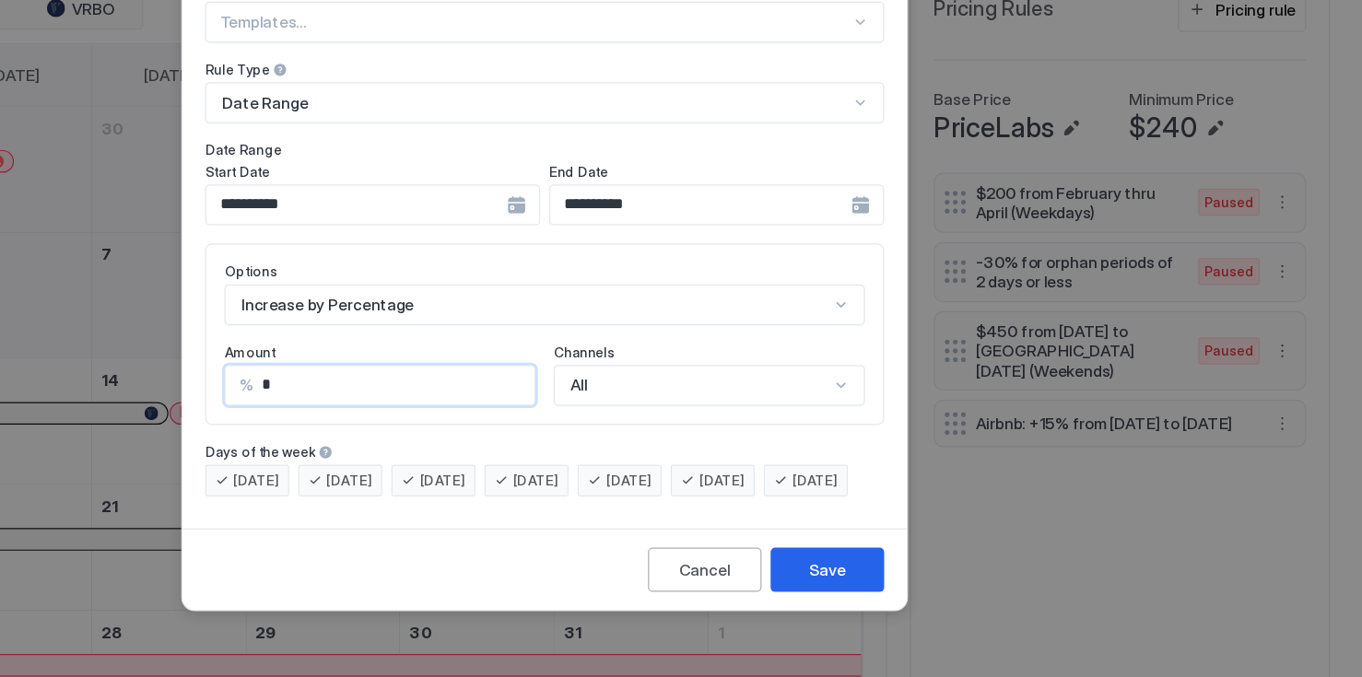
click at [570, 425] on input "*" at bounding box center [558, 440] width 229 height 31
type input "*"
click at [574, 366] on div "Increase by Percentage" at bounding box center [681, 374] width 520 height 33
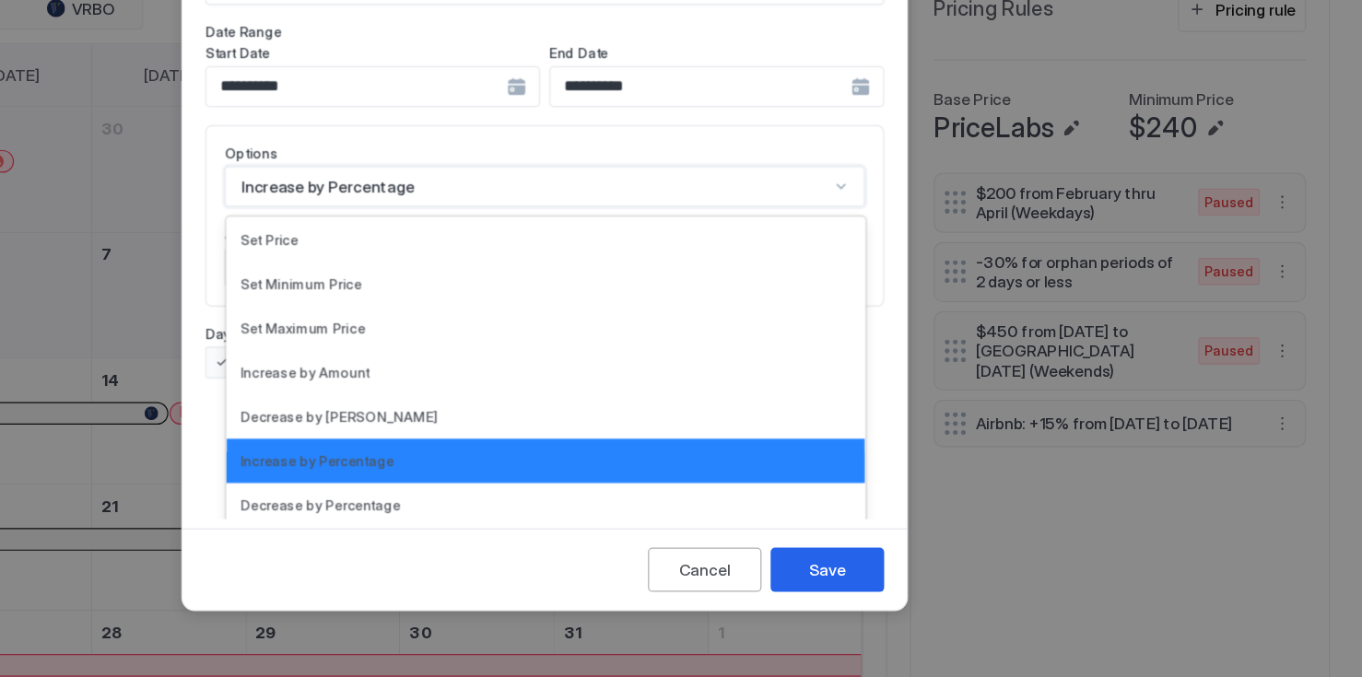
click at [543, 599] on div "Cancel Save" at bounding box center [681, 590] width 588 height 66
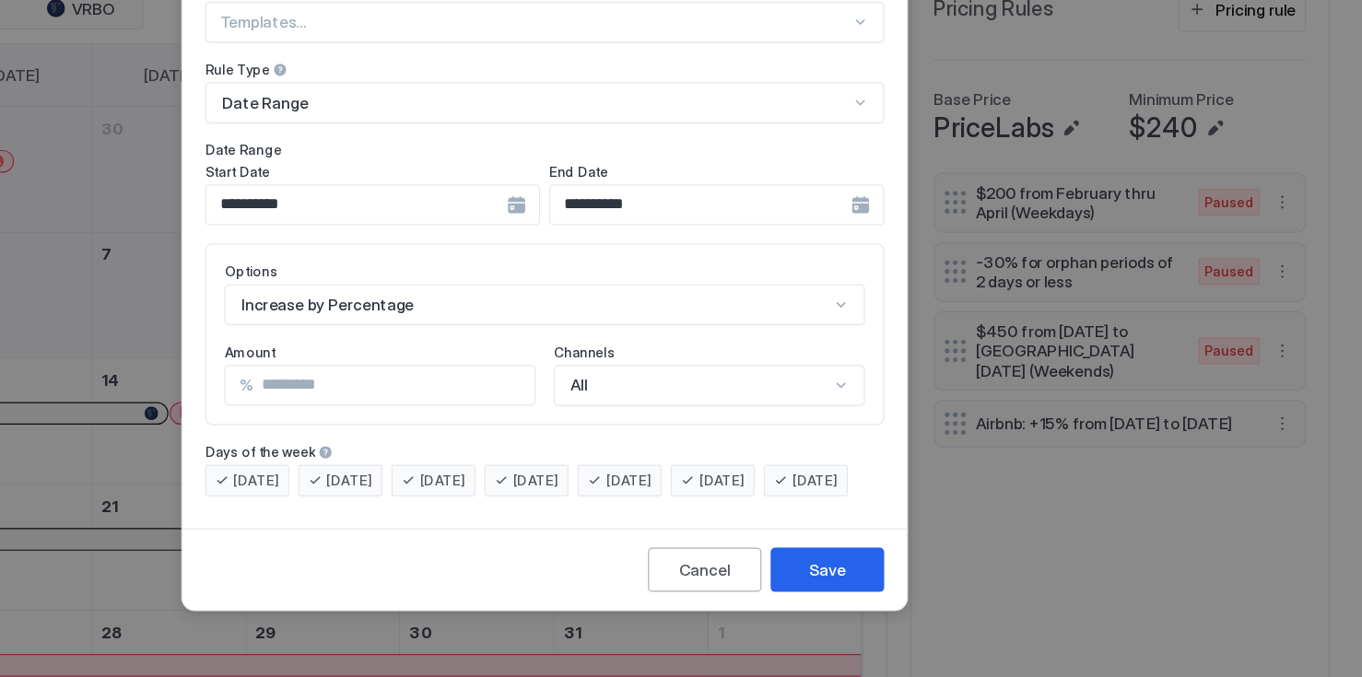
click at [554, 425] on input "Input Field" at bounding box center [558, 440] width 229 height 31
type input "**"
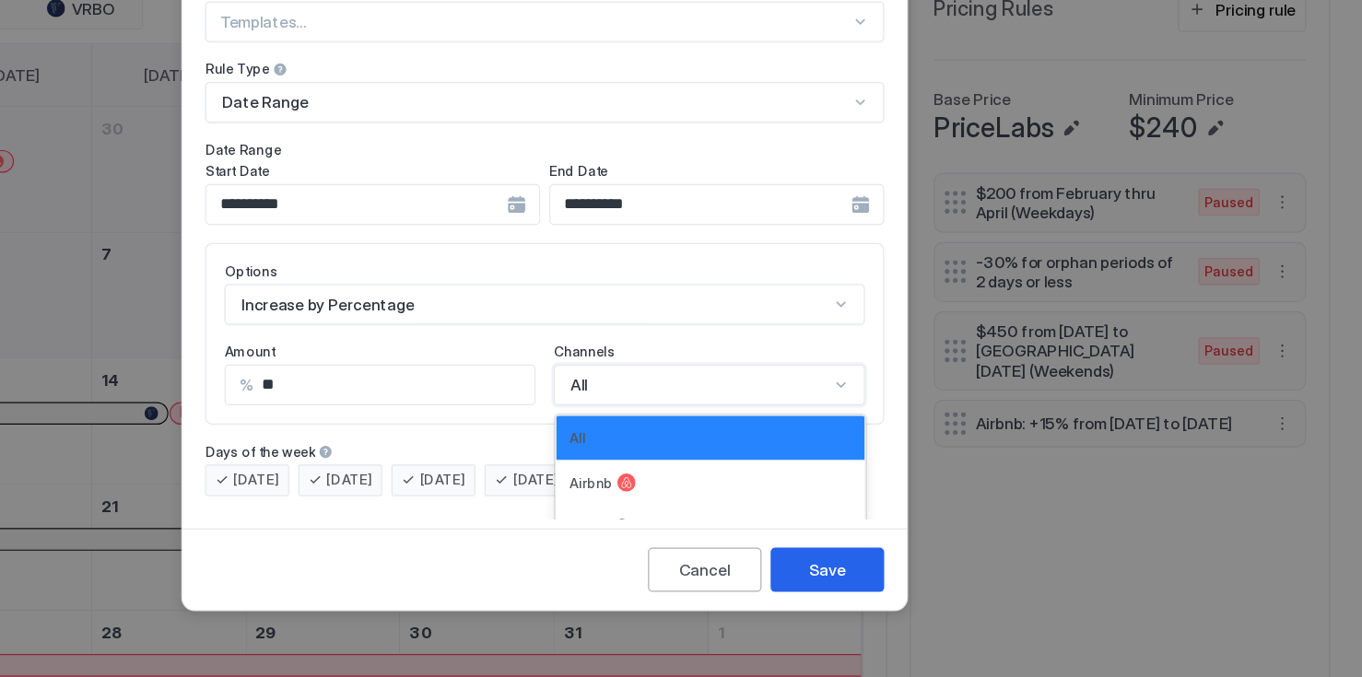
scroll to position [30, 0]
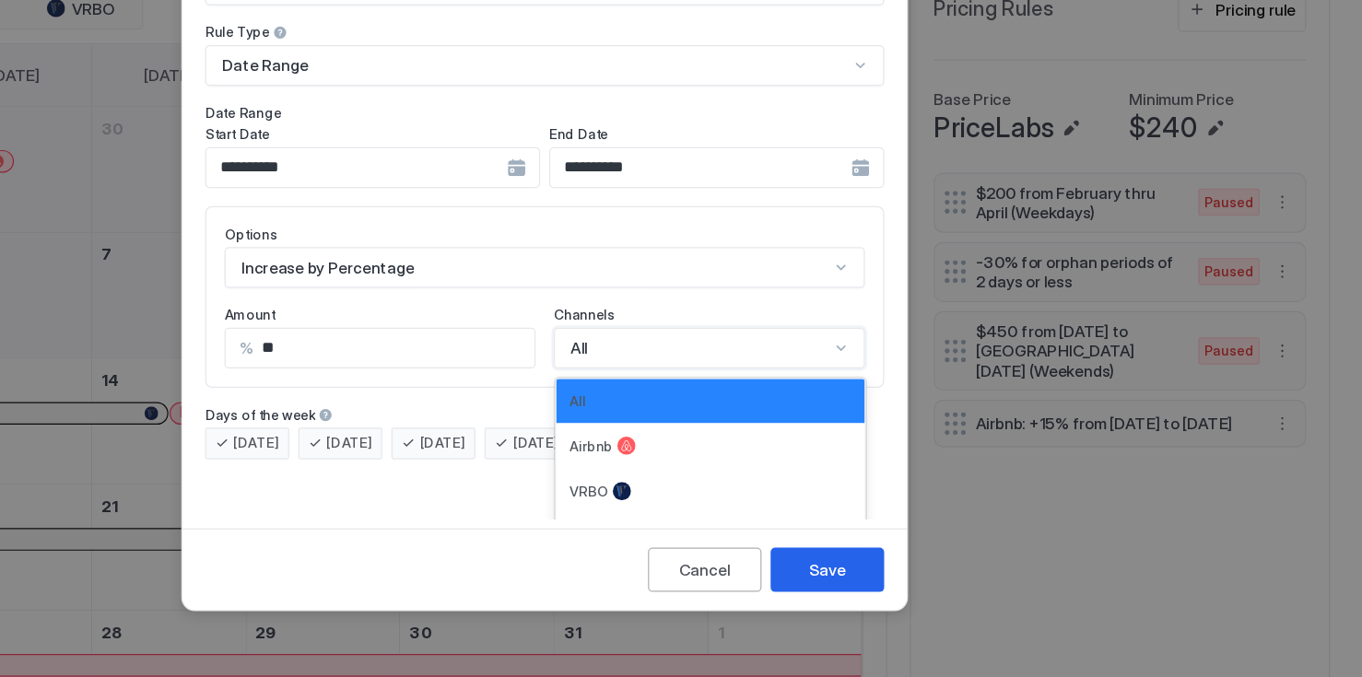
click at [863, 418] on div "4 results available. Use Up and Down to choose options, press Enter to select t…" at bounding box center [814, 409] width 252 height 33
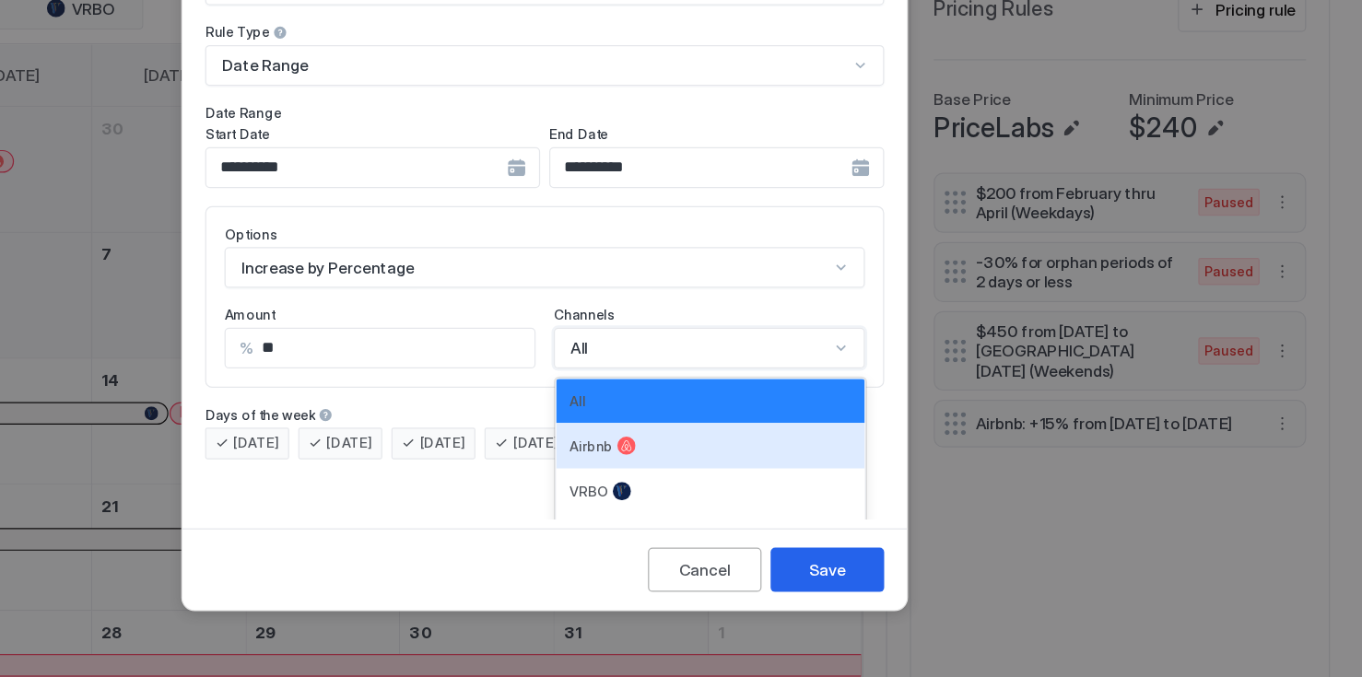
click at [782, 482] on div "Airbnb" at bounding box center [815, 489] width 229 height 15
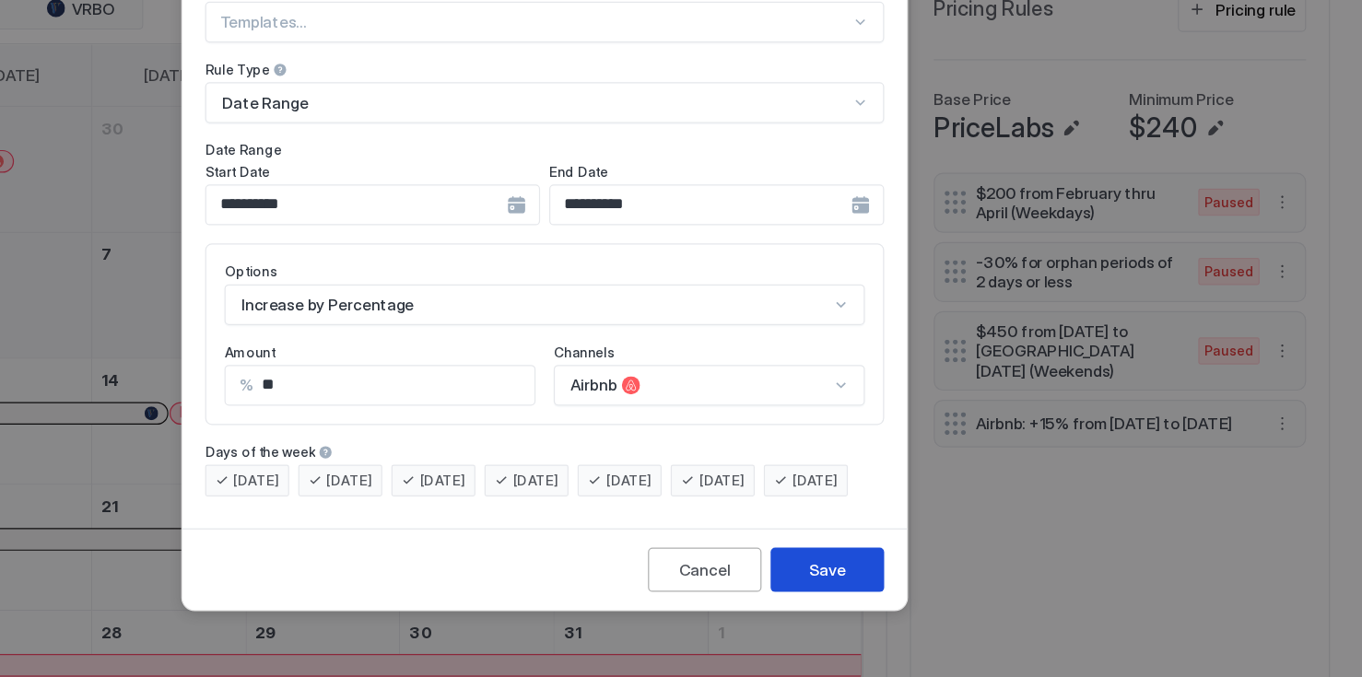
click at [911, 600] on div "Save" at bounding box center [910, 590] width 29 height 19
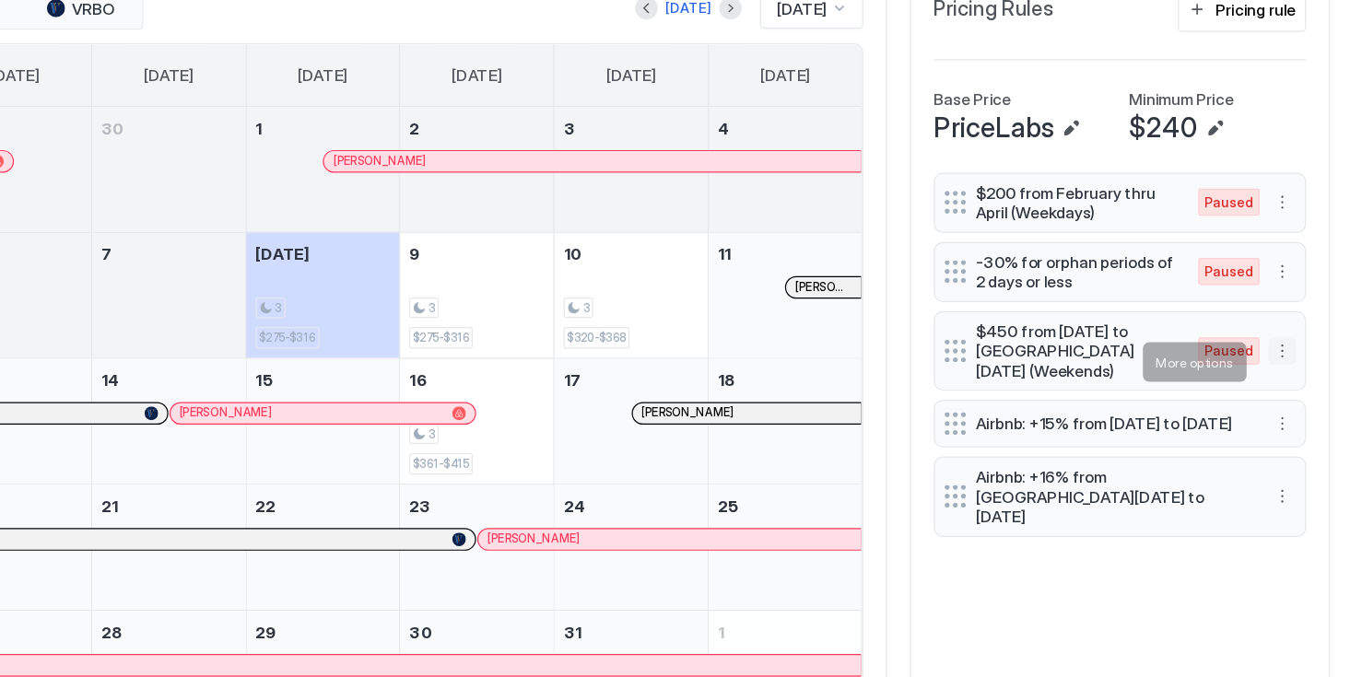
click at [1276, 424] on button "More options" at bounding box center [1280, 413] width 22 height 22
click at [1310, 499] on span "Delete" at bounding box center [1308, 506] width 34 height 14
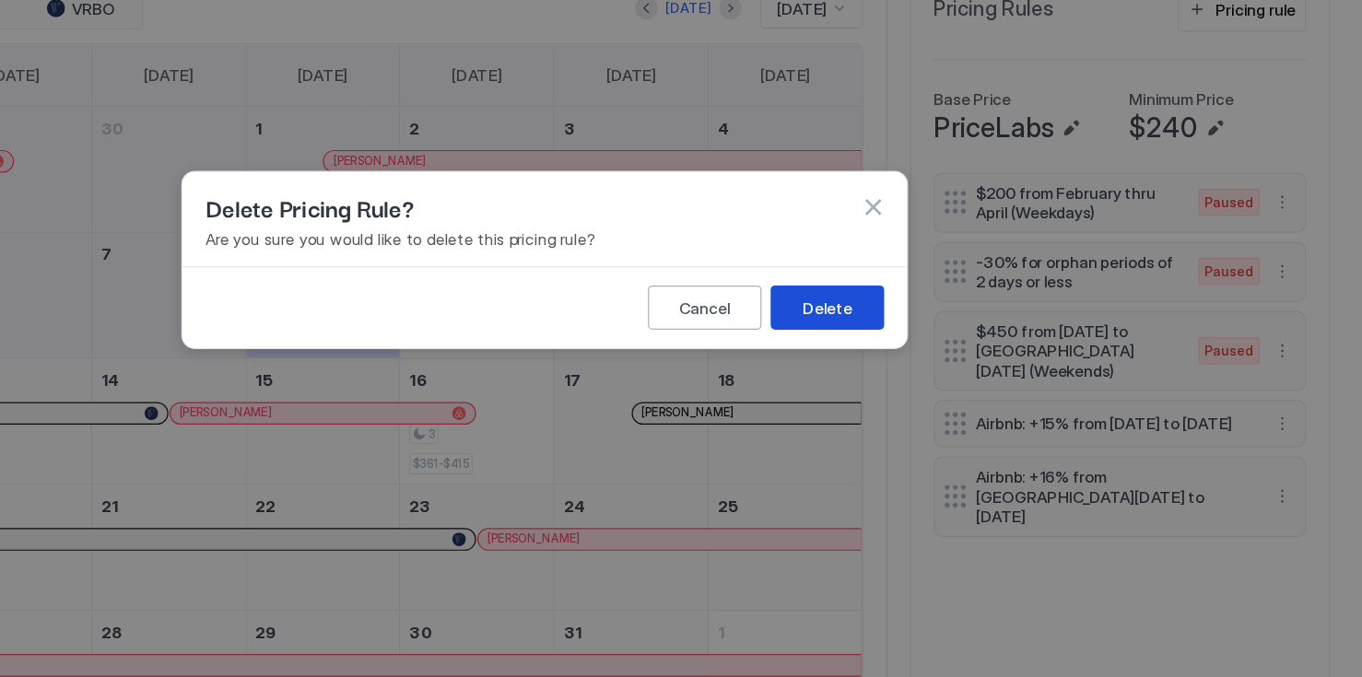
click at [911, 375] on div "Delete" at bounding box center [911, 377] width 40 height 19
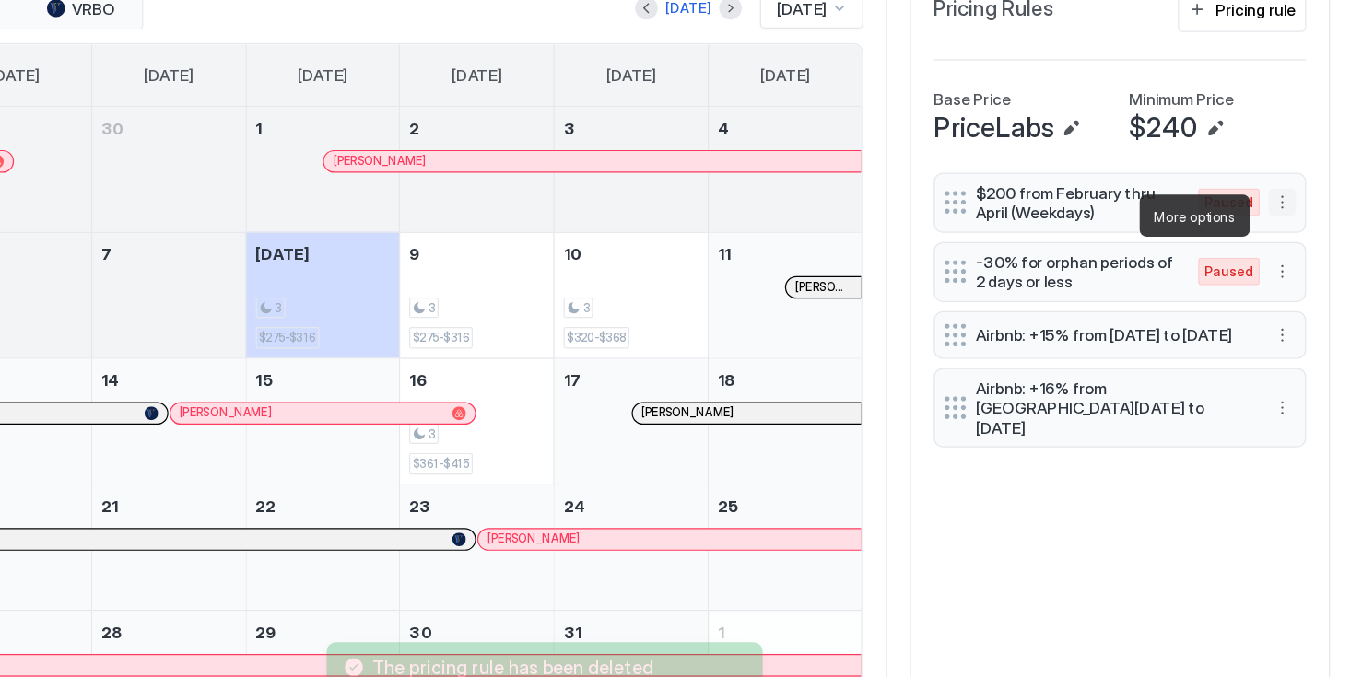
click at [1273, 301] on button "More options" at bounding box center [1280, 292] width 22 height 22
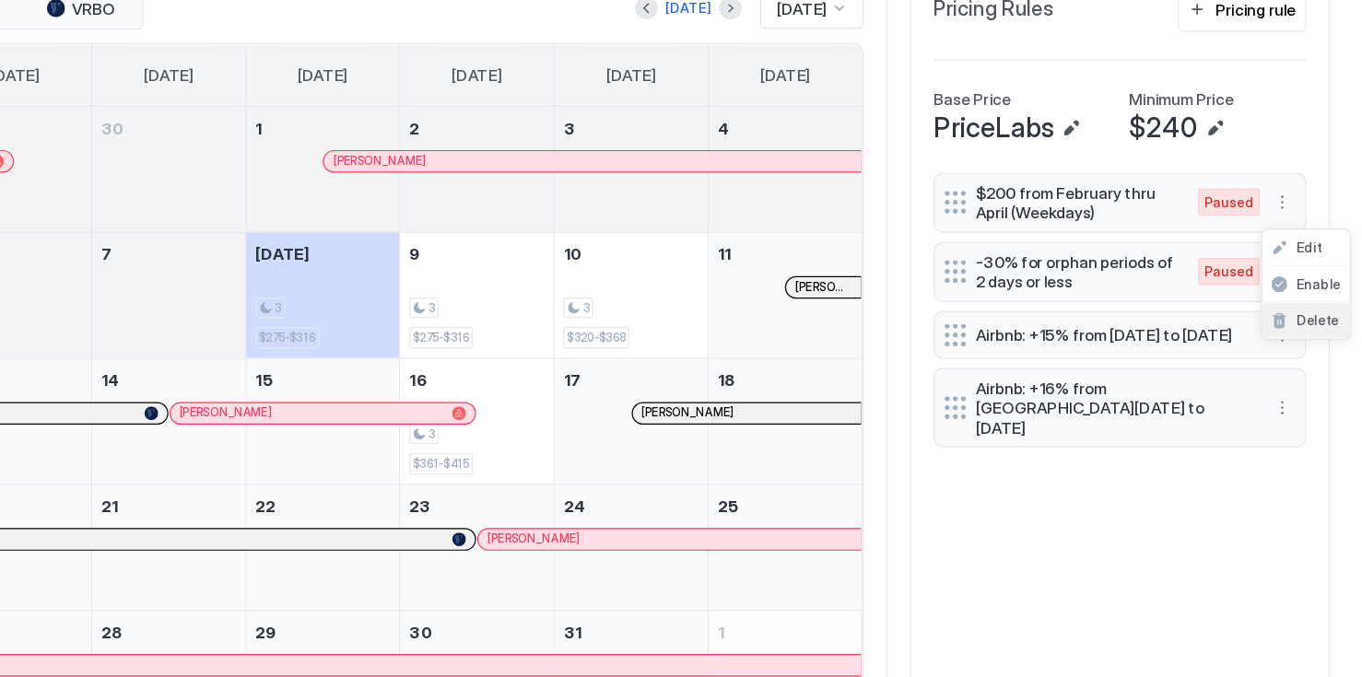
click at [1294, 382] on span "Delete" at bounding box center [1308, 388] width 34 height 14
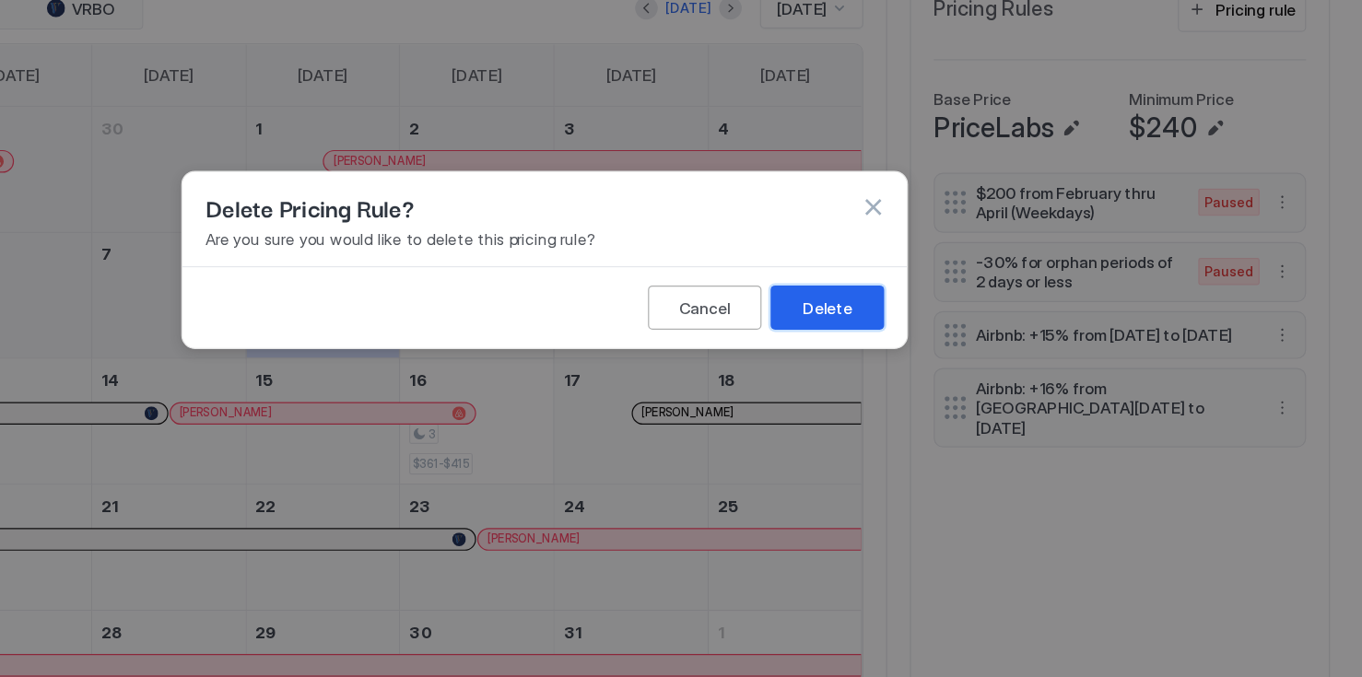
click at [911, 378] on div "Delete" at bounding box center [911, 377] width 40 height 19
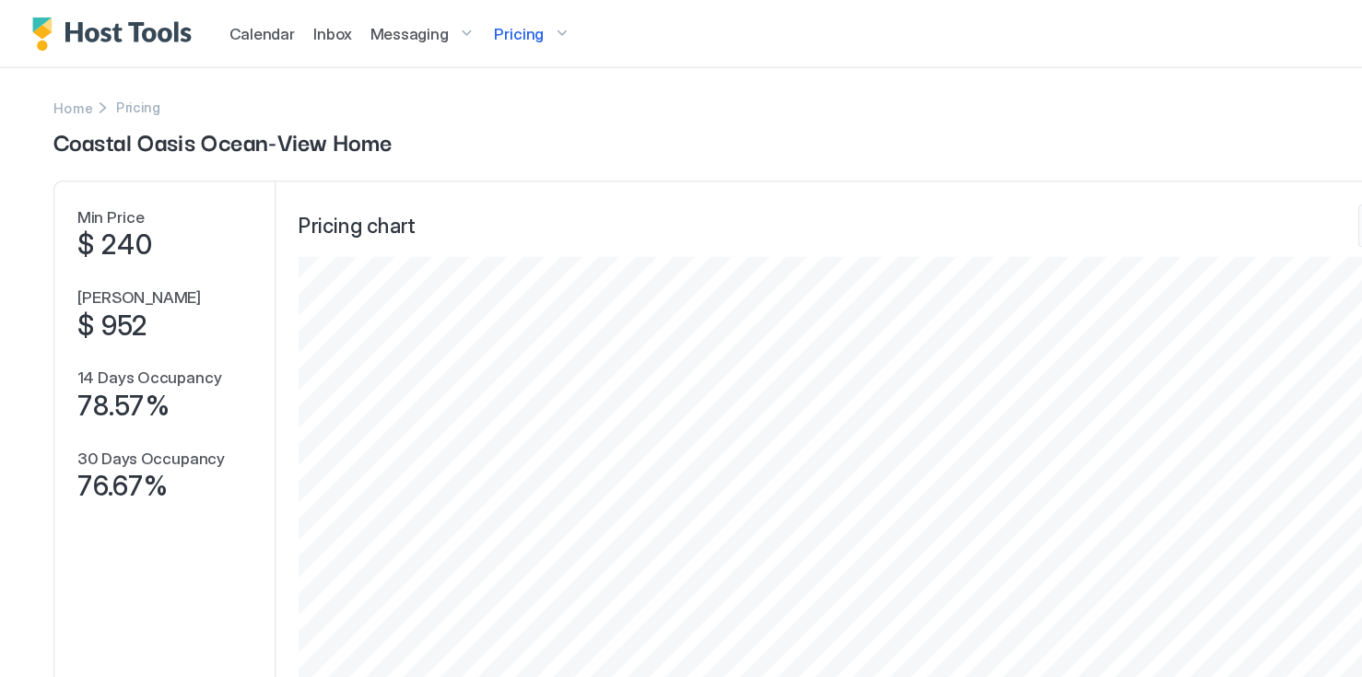
click at [194, 34] on span "Calendar" at bounding box center [212, 27] width 53 height 16
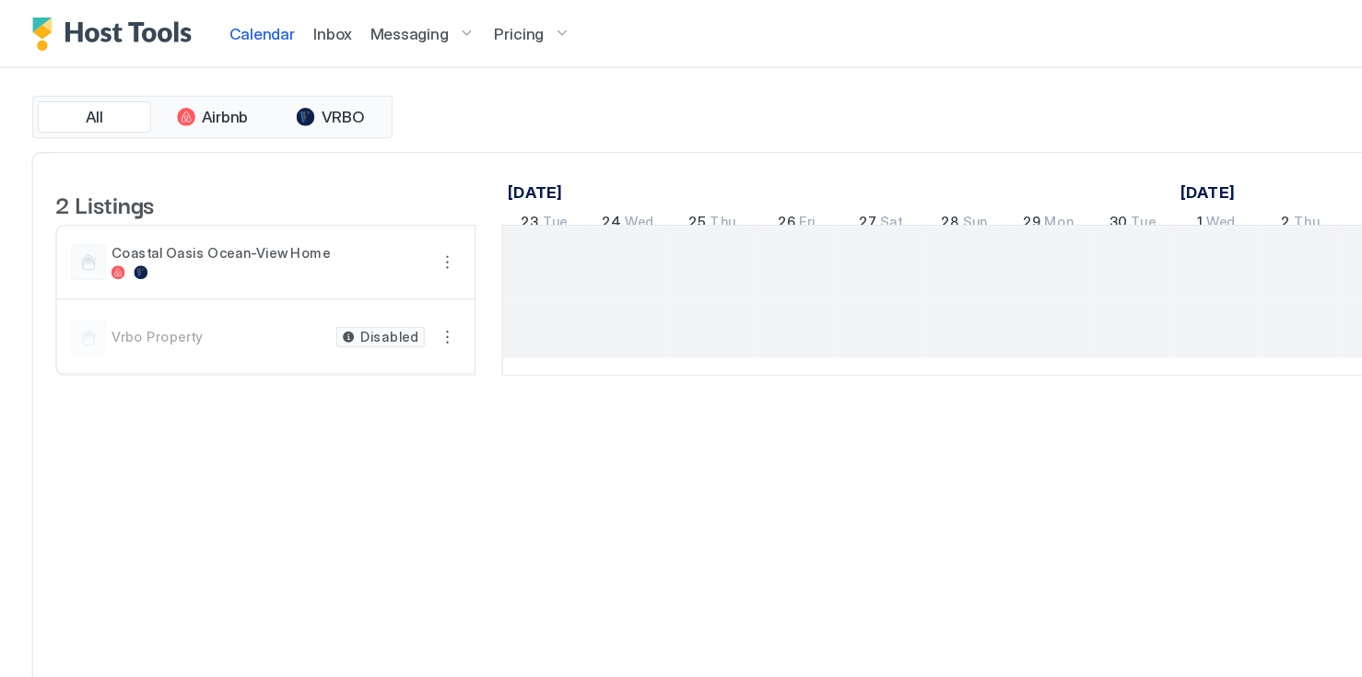
scroll to position [0, 1024]
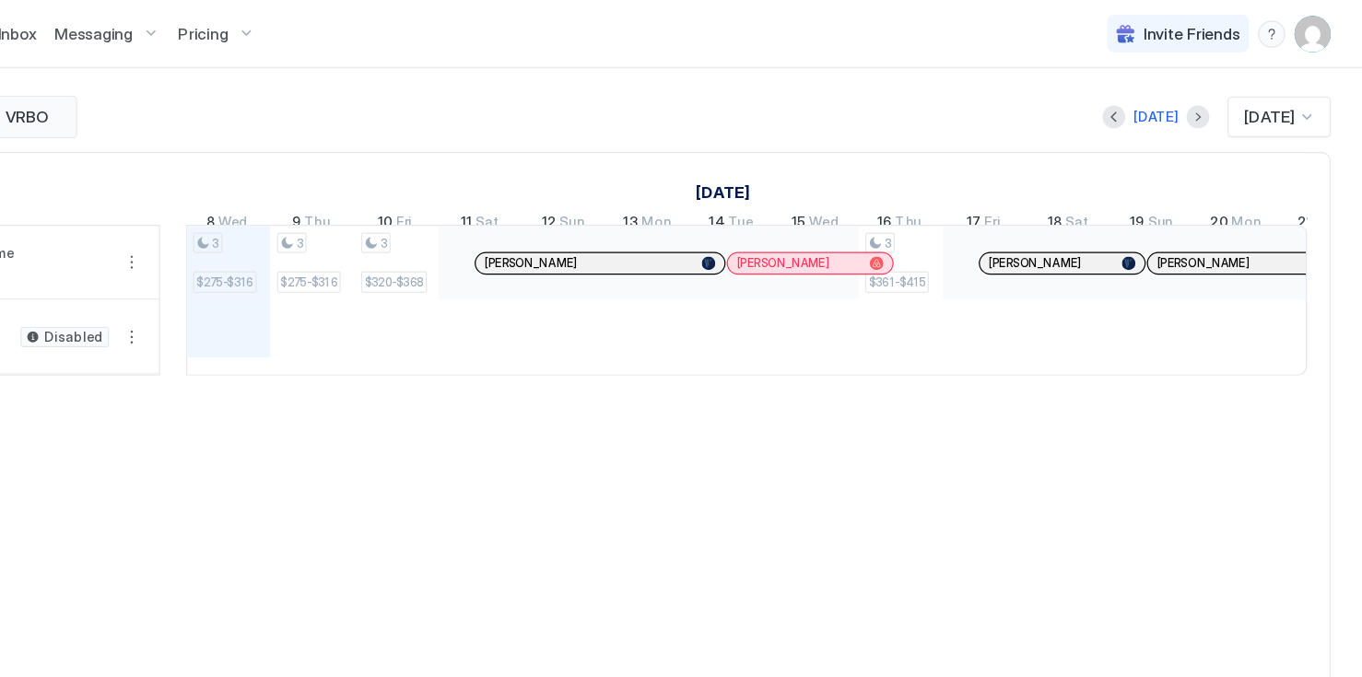
click at [992, 217] on div "3 $361-$415" at bounding box center [986, 213] width 57 height 49
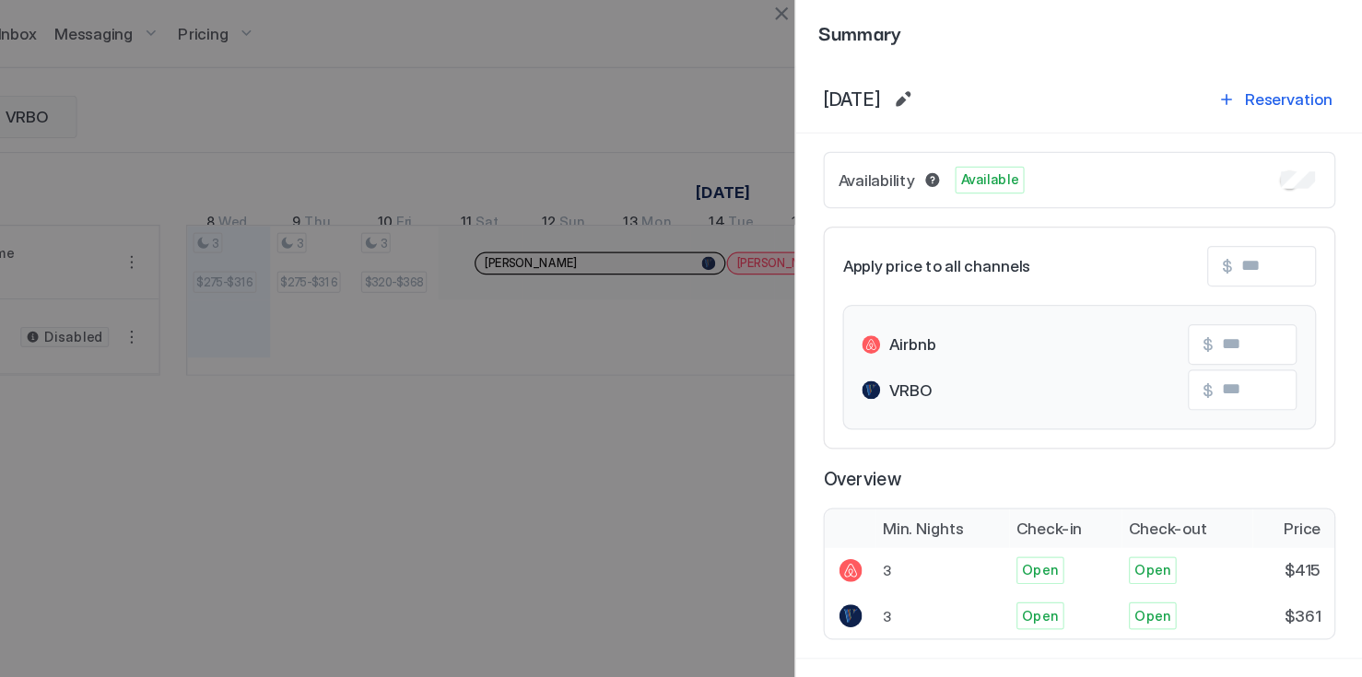
click at [843, 66] on div at bounding box center [681, 338] width 1362 height 677
click at [895, 25] on div at bounding box center [681, 338] width 1362 height 677
click at [883, 9] on button "Close" at bounding box center [890, 11] width 22 height 22
